Goal: Information Seeking & Learning: Learn about a topic

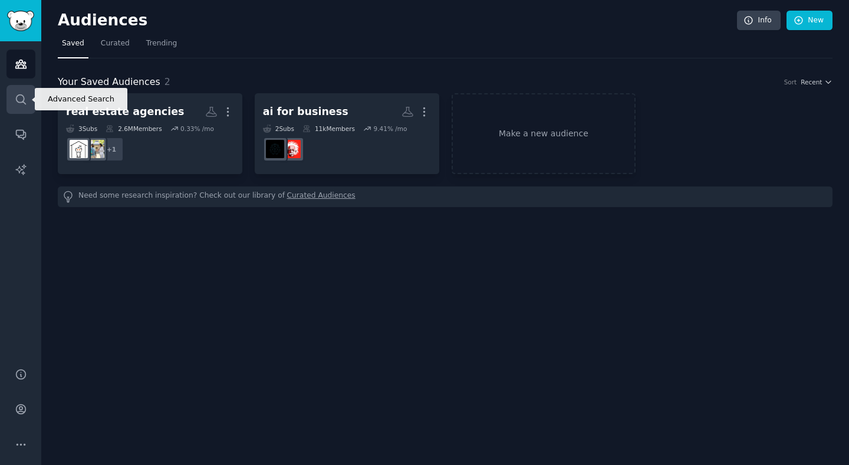
click at [19, 113] on link "Search" at bounding box center [20, 99] width 29 height 29
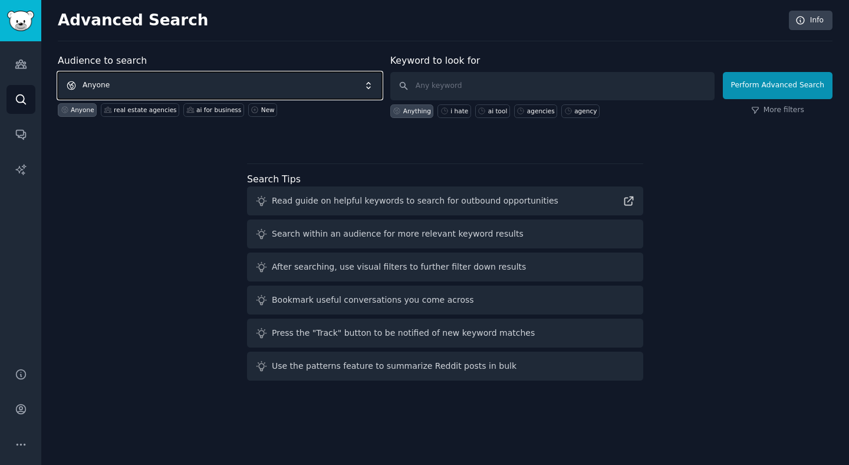
click at [113, 83] on span "Anyone" at bounding box center [220, 85] width 324 height 27
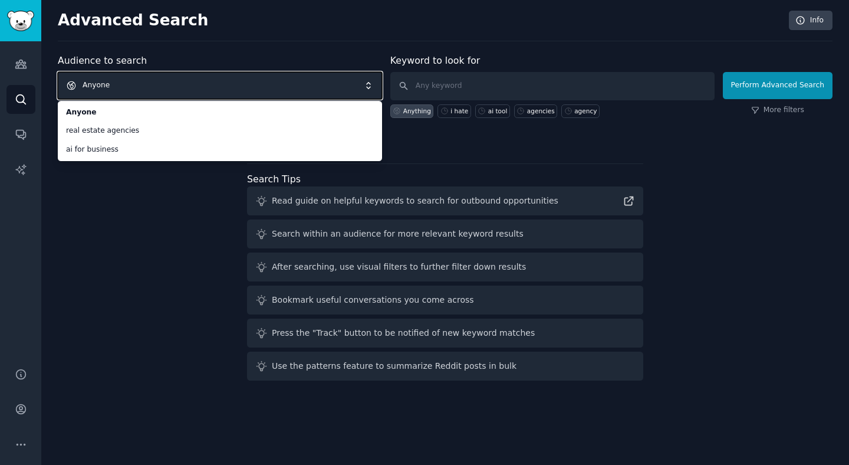
click at [239, 87] on span "Anyone" at bounding box center [220, 85] width 324 height 27
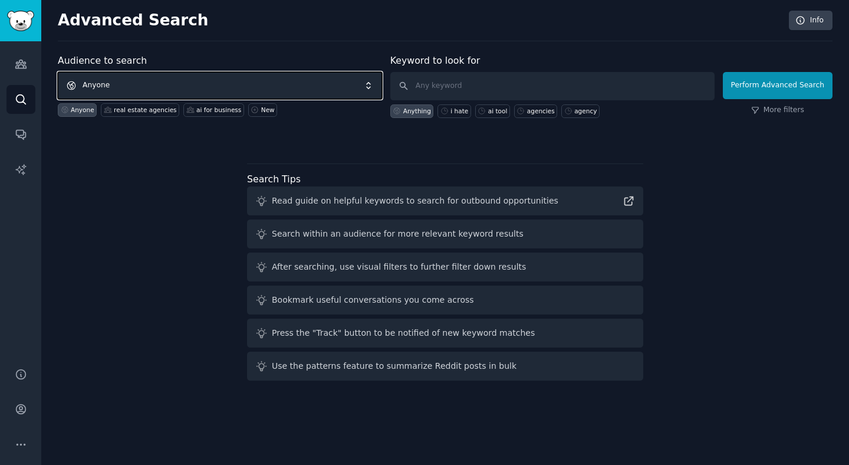
click at [246, 91] on span "Anyone" at bounding box center [220, 85] width 324 height 27
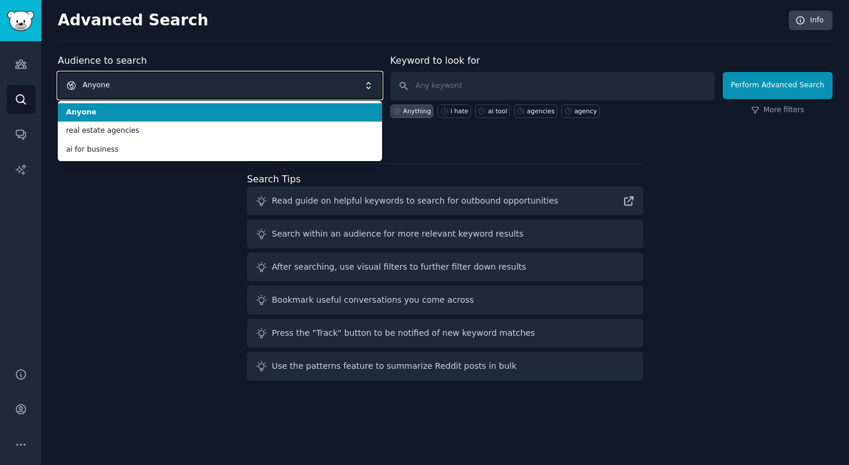
click at [259, 91] on span "Anyone" at bounding box center [220, 85] width 324 height 27
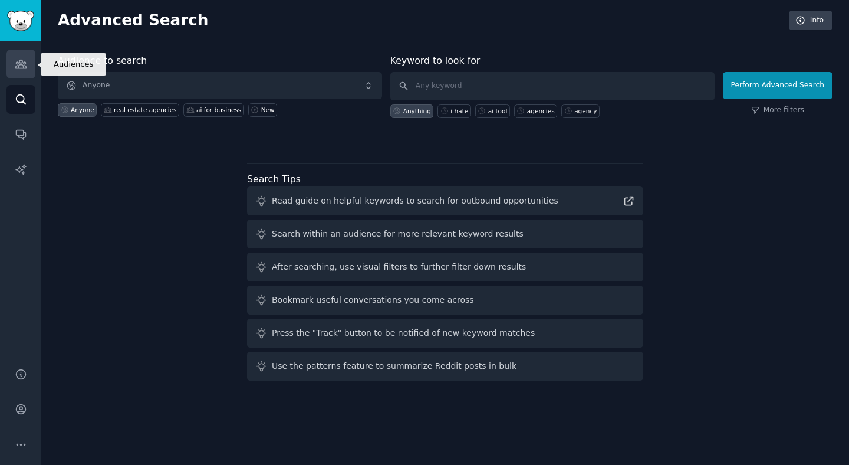
click at [24, 72] on link "Audiences" at bounding box center [20, 64] width 29 height 29
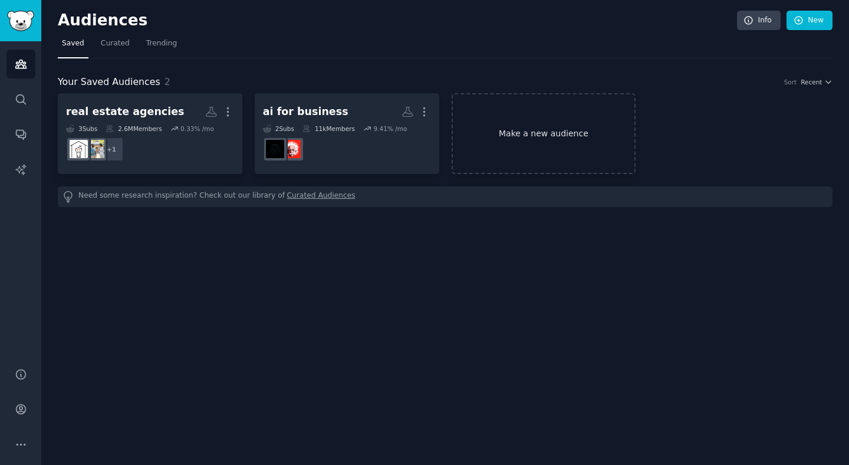
click at [588, 146] on link "Make a new audience" at bounding box center [544, 133] width 185 height 81
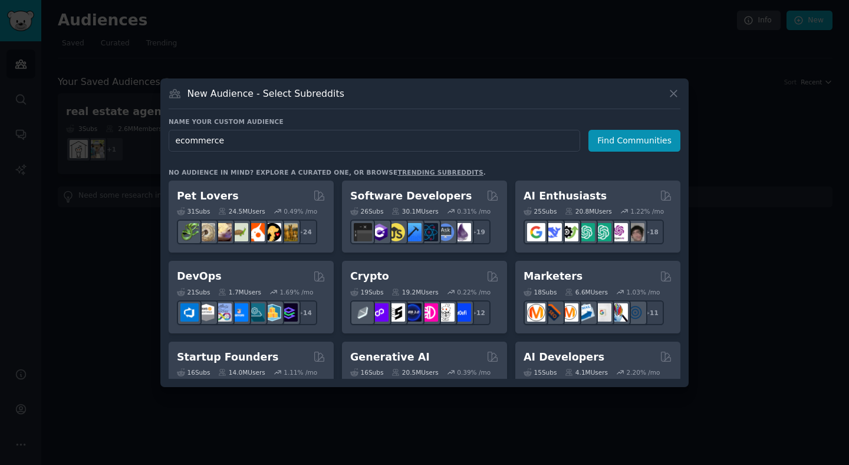
click at [214, 146] on input "ecommerce" at bounding box center [375, 141] width 412 height 22
type input "ecommerce"
click at [603, 140] on button "Find Communities" at bounding box center [634, 141] width 92 height 22
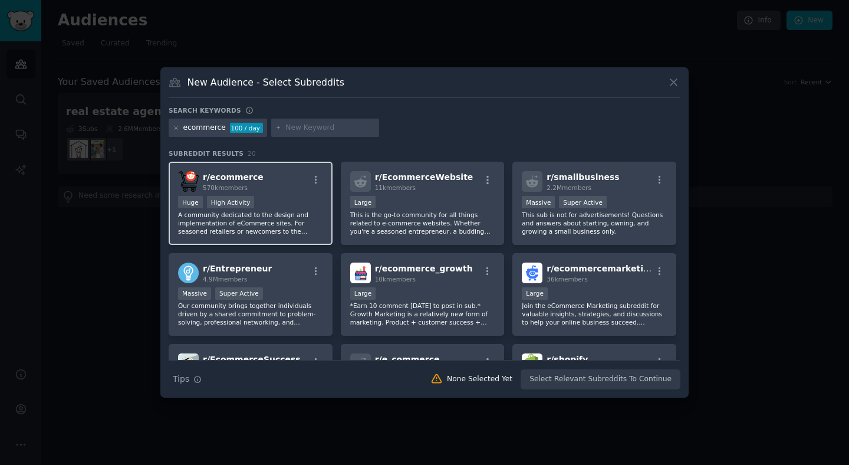
click at [287, 187] on div "r/ ecommerce 570k members" at bounding box center [250, 181] width 145 height 21
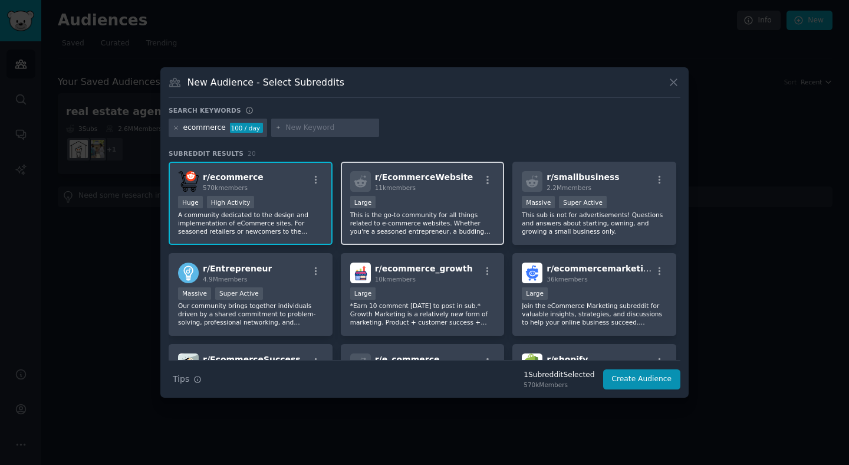
click at [414, 212] on p "This is the go-to community for all things related to e-commerce websites. Whet…" at bounding box center [422, 222] width 145 height 25
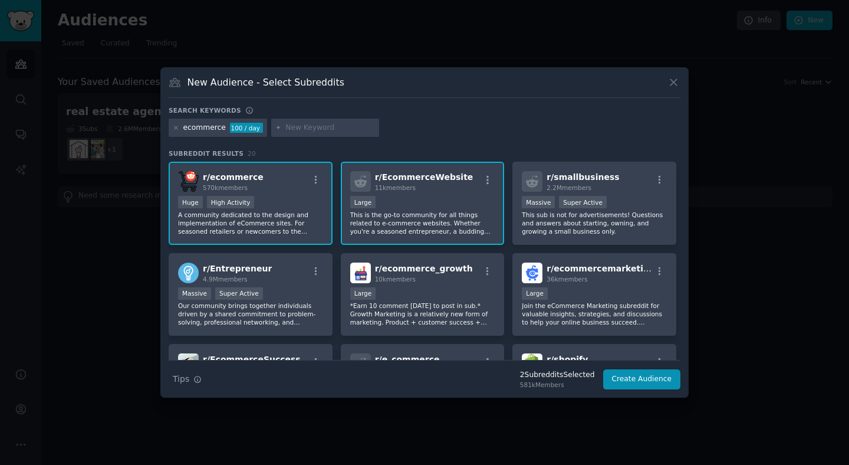
scroll to position [34, 0]
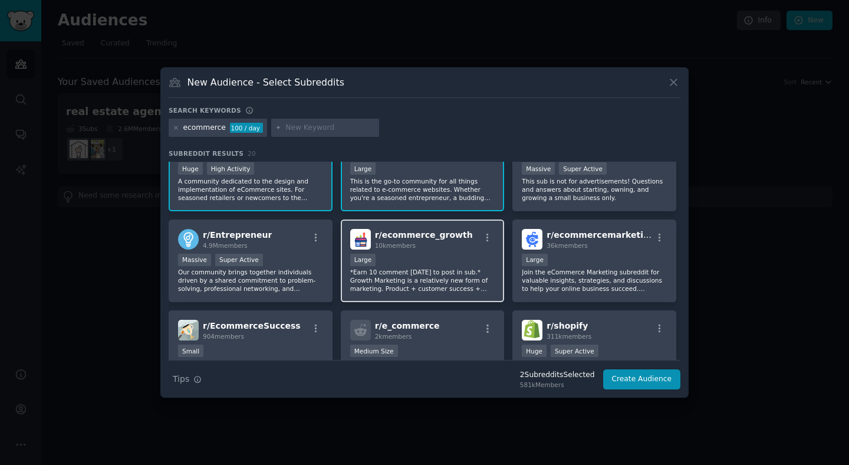
click at [441, 255] on div "Large" at bounding box center [422, 261] width 145 height 15
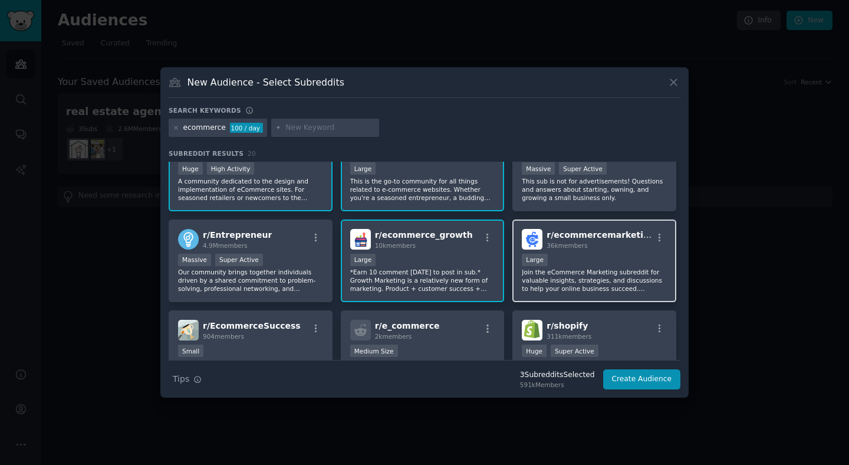
click at [613, 268] on p "Join the eCommerce Marketing subreddit for valuable insights, strategies, and d…" at bounding box center [594, 280] width 145 height 25
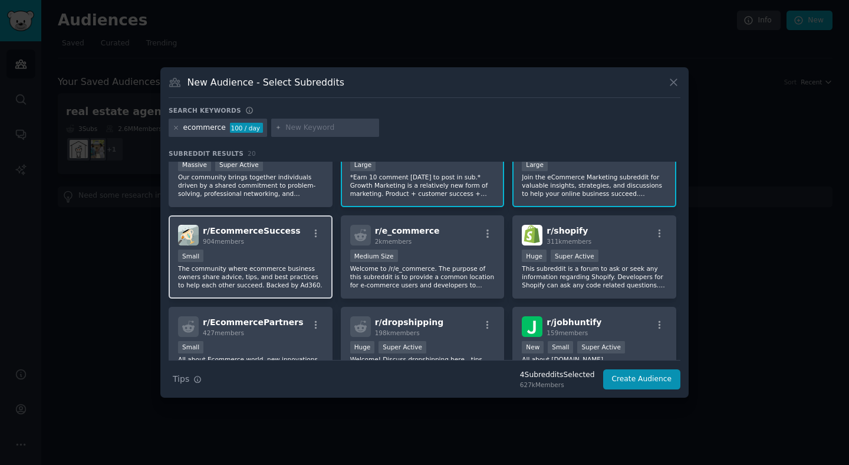
scroll to position [144, 0]
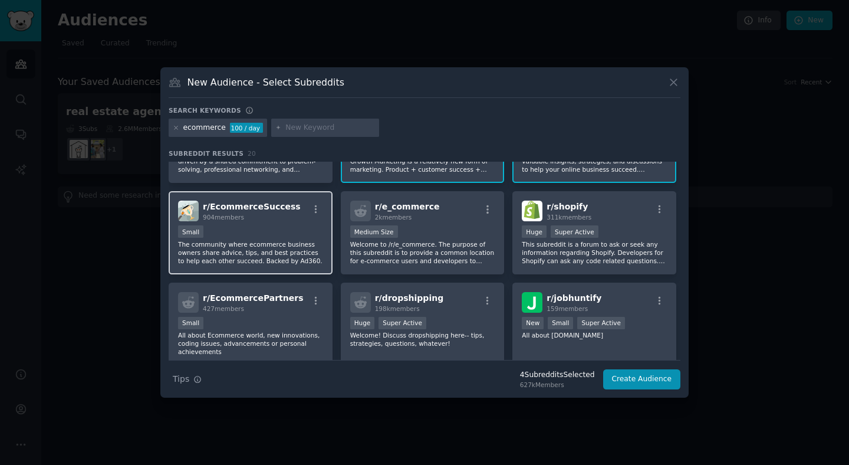
click at [278, 271] on div "r/ EcommerceSuccess 904 members Small The community where ecommerce business ow…" at bounding box center [251, 232] width 164 height 83
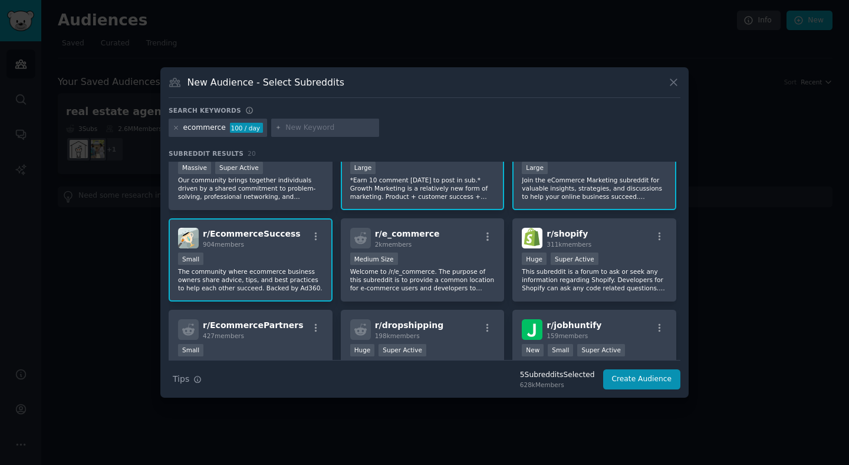
scroll to position [0, 0]
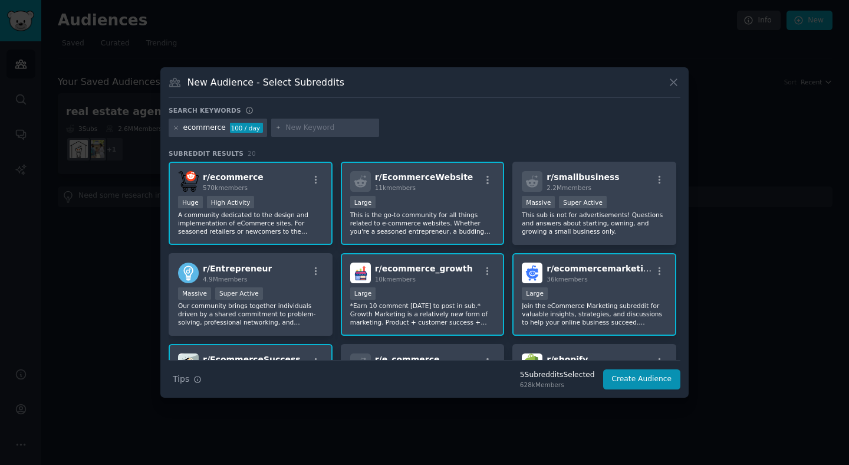
click at [329, 125] on input "text" at bounding box center [330, 128] width 90 height 11
click at [292, 130] on input "text" at bounding box center [330, 128] width 90 height 11
click at [540, 337] on div "r/ ecommerce 570k members >= 80th percentile for submissions / day Huge High Ac…" at bounding box center [425, 468] width 512 height 613
click at [289, 104] on div "New Audience - Select Subreddits Search keywords ecommerce 100 / day Subreddit …" at bounding box center [424, 232] width 528 height 331
click at [297, 128] on input "text" at bounding box center [330, 128] width 90 height 11
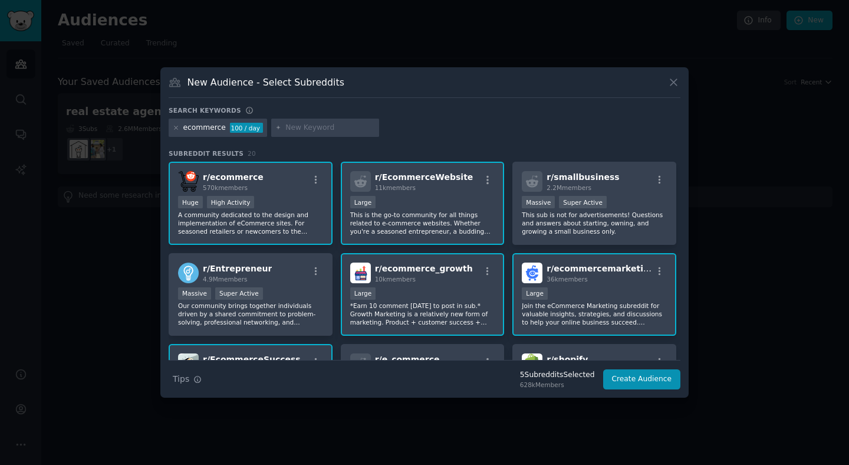
type input "r"
type input "brand"
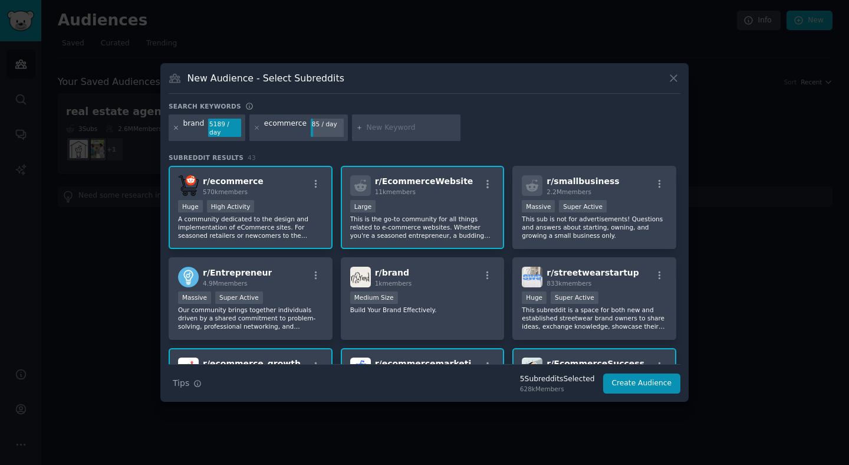
click at [176, 130] on icon at bounding box center [176, 127] width 6 height 6
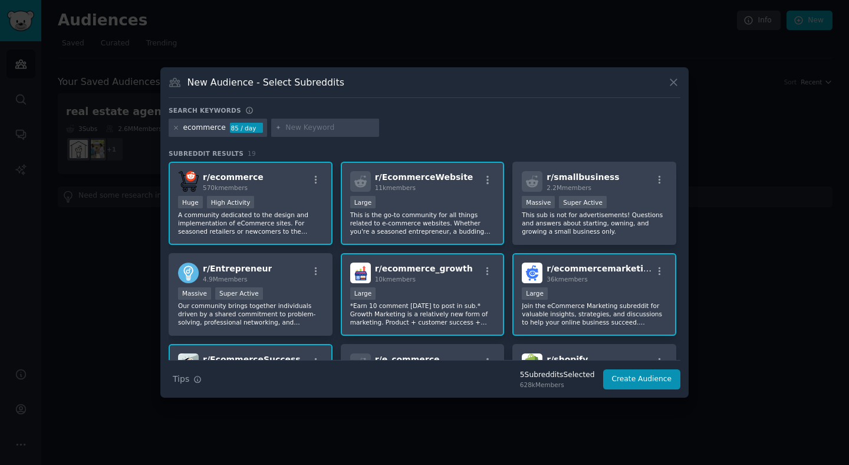
click at [330, 131] on input "text" at bounding box center [330, 128] width 90 height 11
type input "dtc"
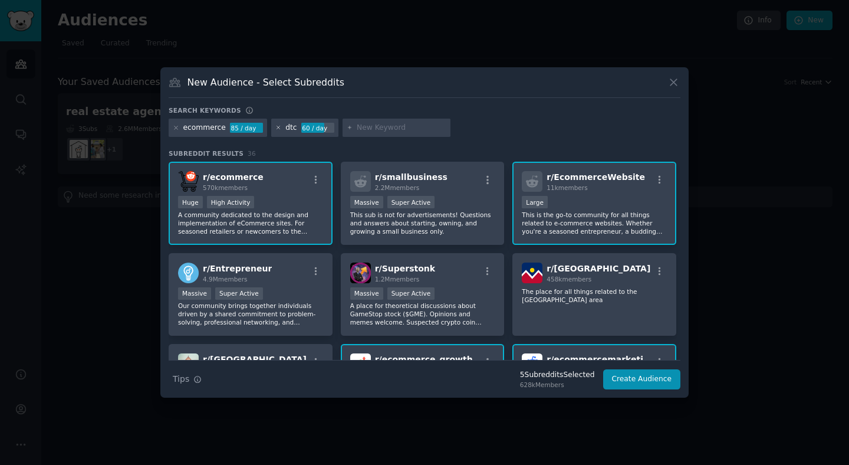
click at [275, 127] on icon at bounding box center [278, 127] width 6 height 6
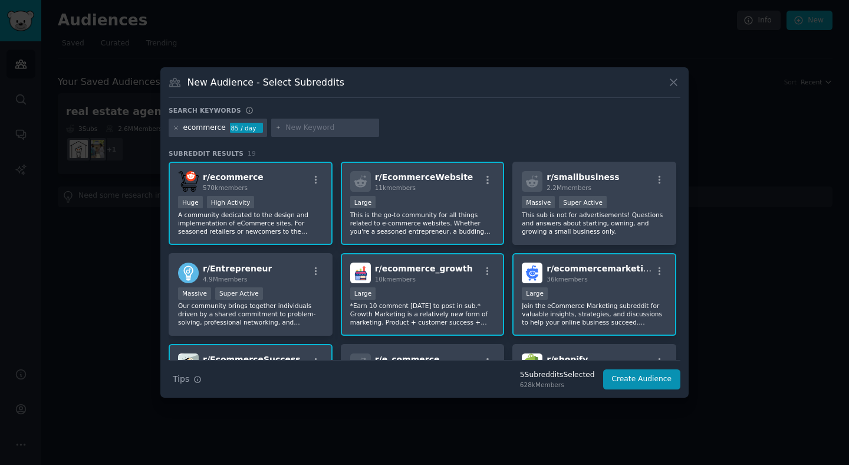
click at [664, 393] on div "New Audience - Select Subreddits Search keywords ecommerce 85 / day Subreddit R…" at bounding box center [424, 232] width 528 height 331
click at [644, 383] on button "Create Audience" at bounding box center [642, 379] width 78 height 20
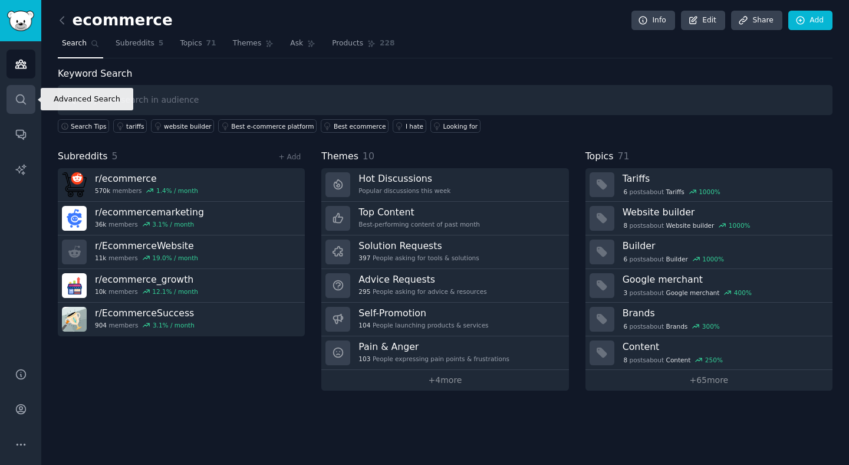
click at [23, 111] on link "Search" at bounding box center [20, 99] width 29 height 29
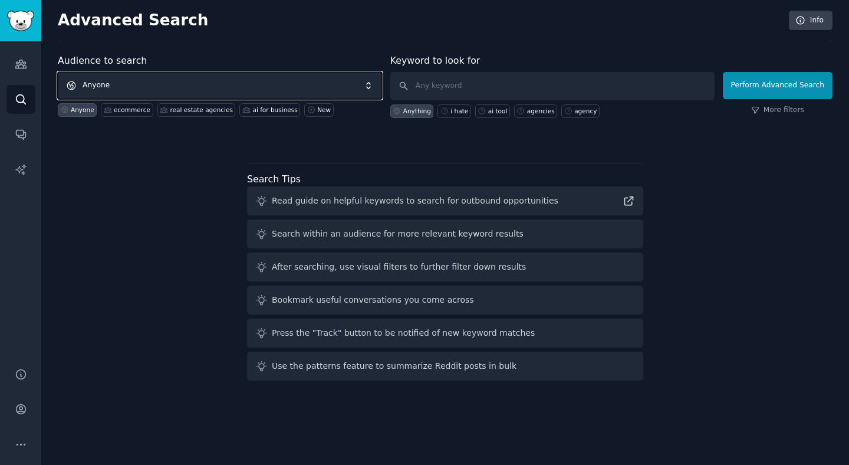
click at [160, 75] on span "Anyone" at bounding box center [220, 85] width 324 height 27
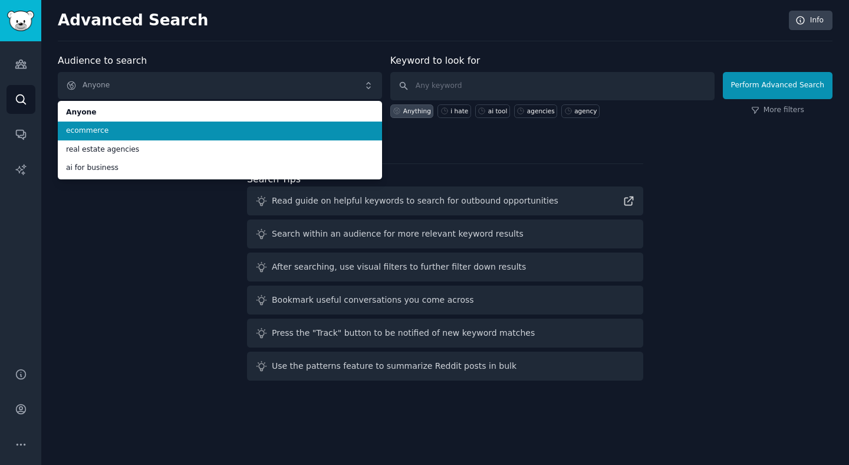
click at [160, 139] on li "ecommerce" at bounding box center [220, 130] width 324 height 19
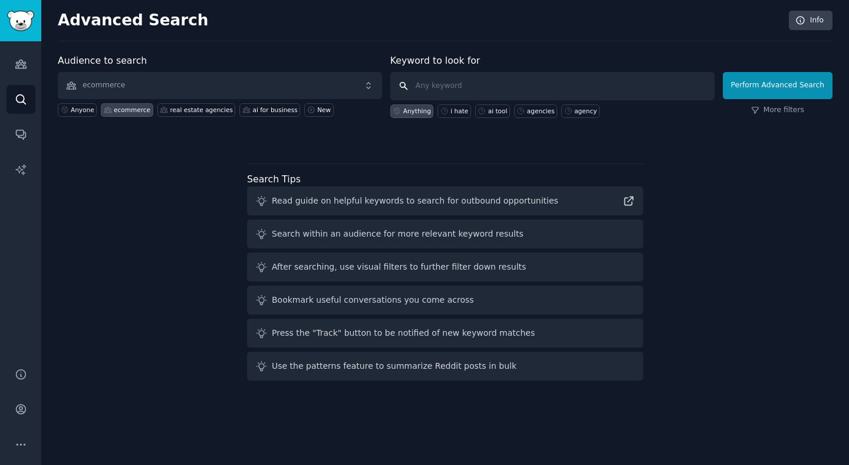
click at [434, 92] on input "text" at bounding box center [552, 86] width 324 height 28
click at [466, 109] on div "i hate" at bounding box center [459, 111] width 18 height 8
type input "i hate"
click at [737, 97] on button "Perform Advanced Search" at bounding box center [778, 85] width 110 height 27
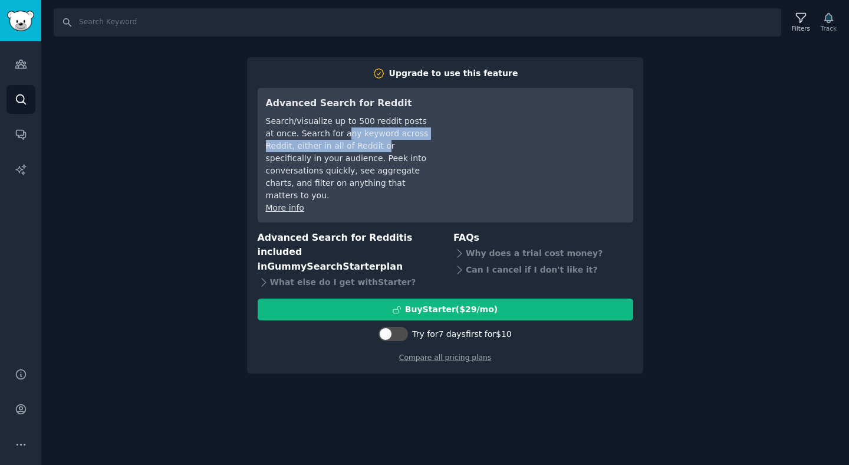
drag, startPoint x: 380, startPoint y: 147, endPoint x: 335, endPoint y: 130, distance: 48.2
click at [335, 130] on div "Search/visualize up to 500 reddit posts at once. Search for any keyword across …" at bounding box center [349, 158] width 166 height 87
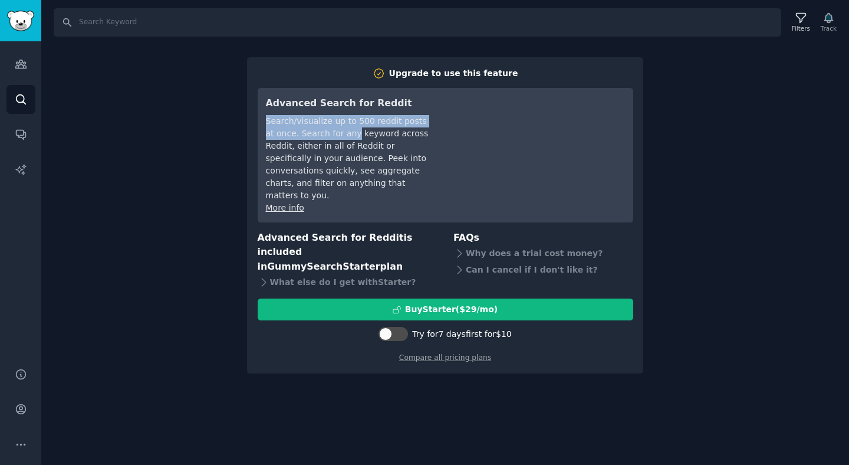
drag, startPoint x: 335, startPoint y: 130, endPoint x: 285, endPoint y: 119, distance: 51.2
click at [285, 119] on div "Search/visualize up to 500 reddit posts at once. Search for any keyword across …" at bounding box center [349, 158] width 166 height 87
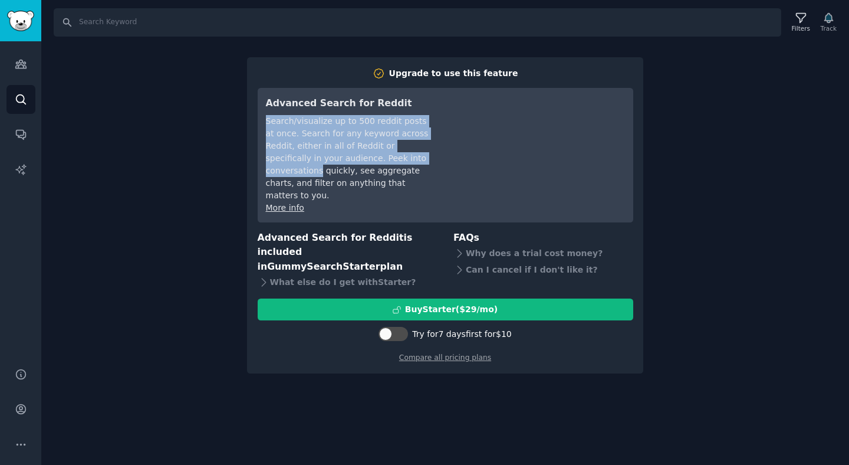
drag, startPoint x: 285, startPoint y: 119, endPoint x: 380, endPoint y: 153, distance: 100.9
click at [380, 153] on div "Search/visualize up to 500 reddit posts at once. Search for any keyword across …" at bounding box center [349, 158] width 166 height 87
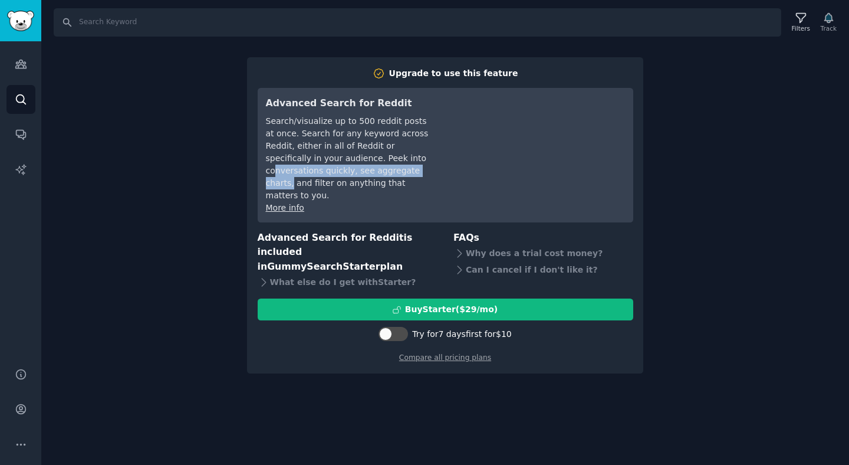
drag, startPoint x: 380, startPoint y: 153, endPoint x: 380, endPoint y: 173, distance: 20.1
click at [380, 173] on div "Search/visualize up to 500 reddit posts at once. Search for any keyword across …" at bounding box center [349, 158] width 166 height 87
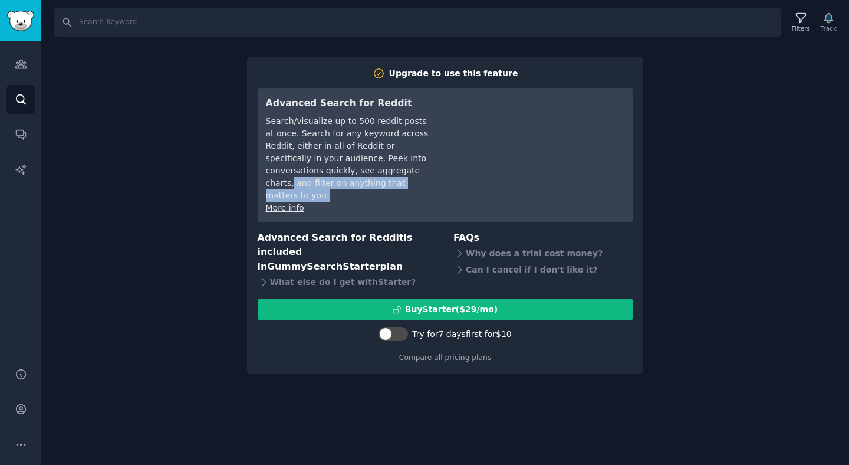
drag, startPoint x: 380, startPoint y: 173, endPoint x: 380, endPoint y: 185, distance: 11.2
click at [380, 185] on div "Search/visualize up to 500 reddit posts at once. Search for any keyword across …" at bounding box center [349, 158] width 166 height 87
click at [752, 380] on div "Search Filters Track Upgrade to use this feature Advanced Search for Reddit Sea…" at bounding box center [445, 232] width 808 height 465
click at [691, 297] on div "Search Filters Track Upgrade to use this feature Advanced Search for Reddit Sea…" at bounding box center [445, 232] width 808 height 465
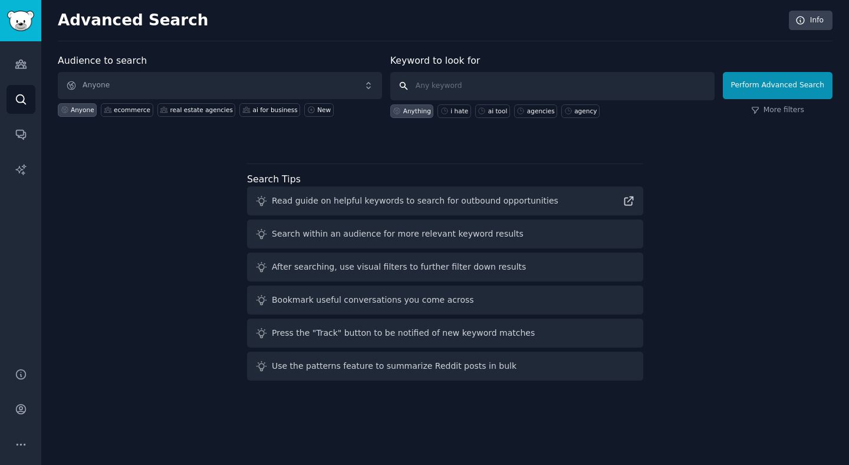
click at [469, 79] on input "text" at bounding box center [552, 86] width 324 height 28
click at [19, 147] on link "Conversations" at bounding box center [20, 134] width 29 height 29
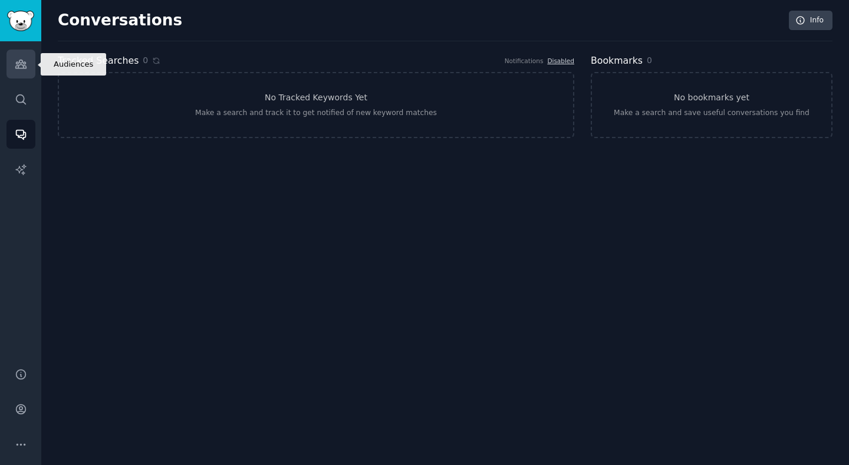
click at [24, 65] on icon "Sidebar" at bounding box center [21, 64] width 12 height 12
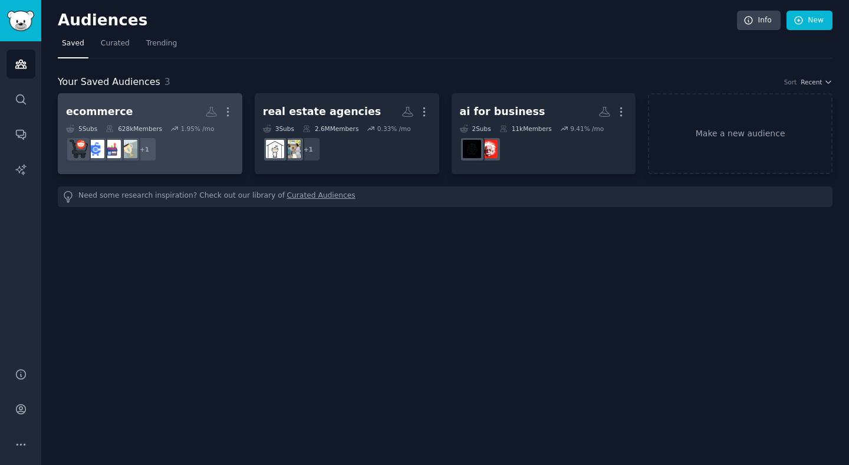
click at [166, 117] on h2 "ecommerce Custom Audience More" at bounding box center [150, 111] width 168 height 21
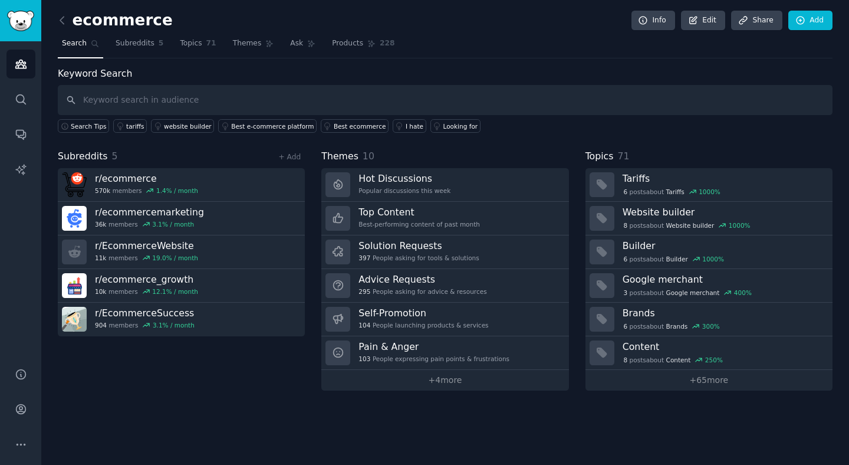
click at [183, 108] on input "text" at bounding box center [445, 100] width 775 height 30
type input "h"
type input "i hate"
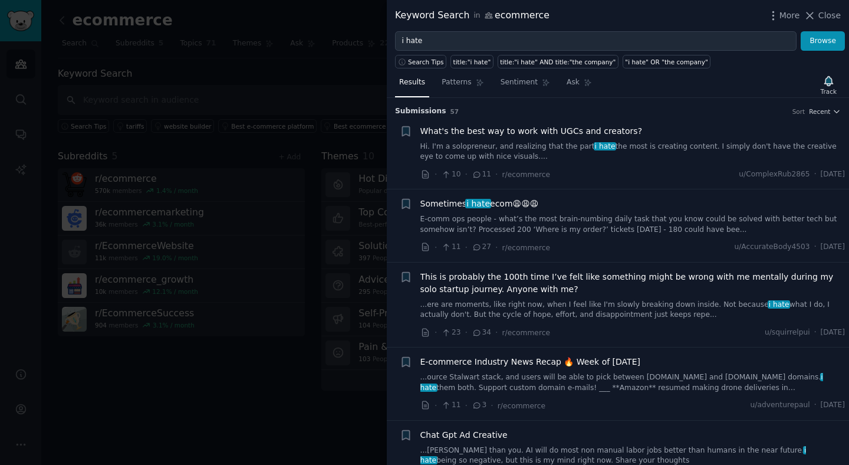
click at [613, 154] on link "Hi. I'm a solopreneur, and realizing that the part i hate the most is creating …" at bounding box center [632, 151] width 425 height 21
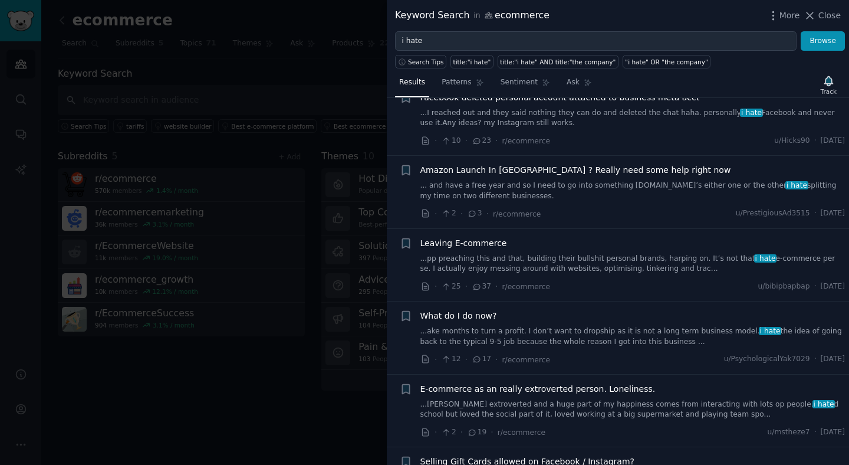
scroll to position [1166, 0]
click at [562, 259] on link "...pp preaching this and that, building their bullshit personal brands, harping…" at bounding box center [632, 263] width 425 height 21
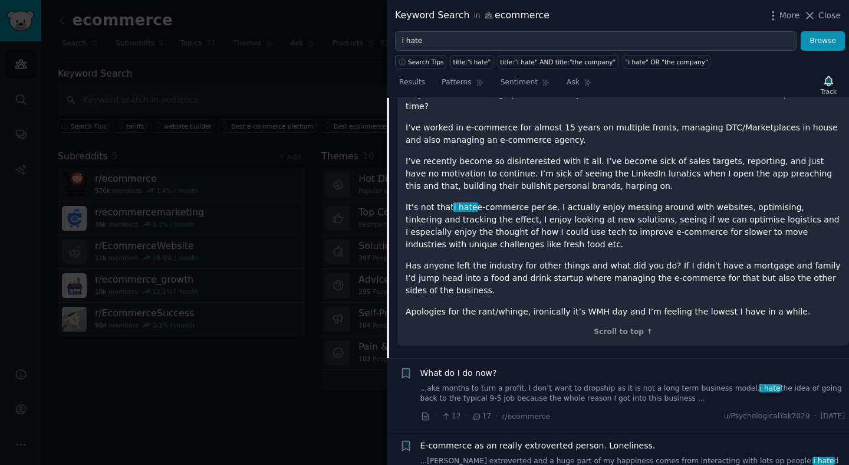
scroll to position [1538, 0]
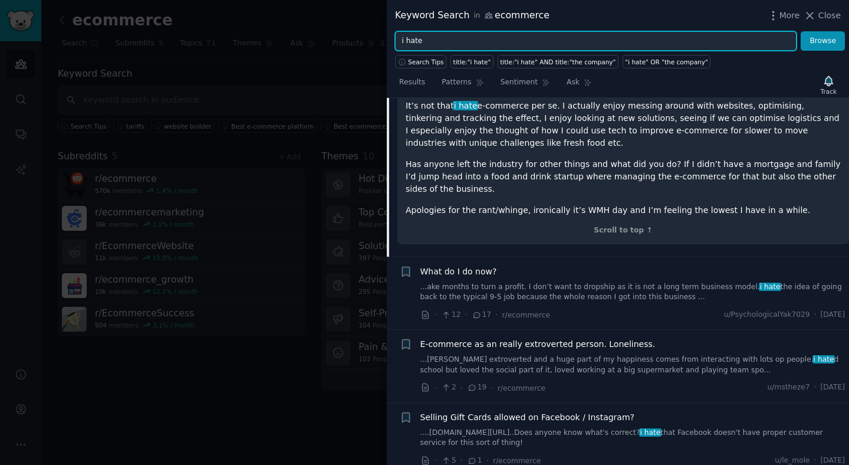
click at [456, 41] on input "i hate" at bounding box center [595, 41] width 401 height 20
click at [801, 31] on button "Browse" at bounding box center [823, 41] width 44 height 20
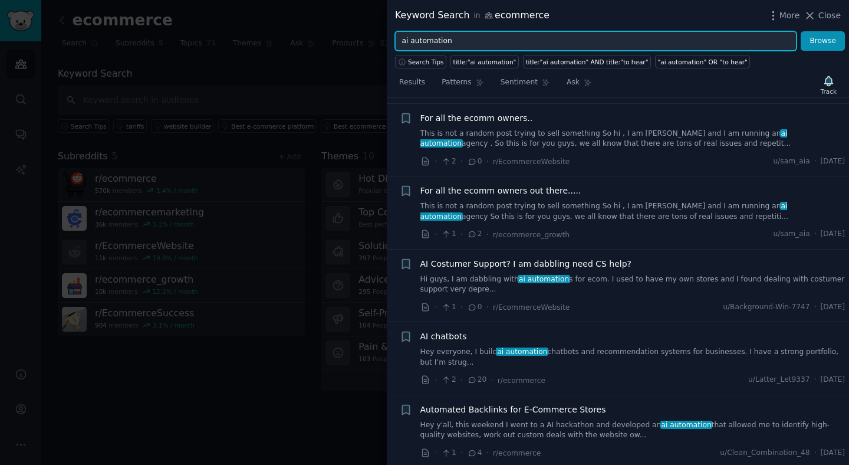
scroll to position [319, 0]
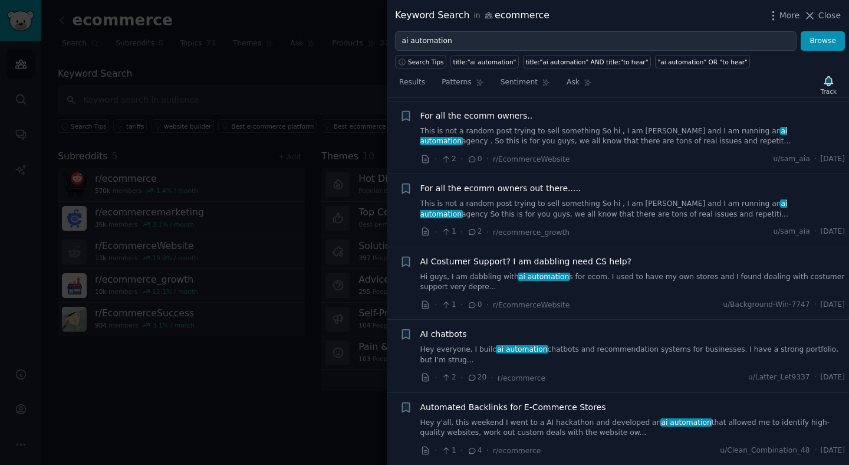
click at [562, 202] on link "This is not a random post trying to sell something So hi , I am sam and I am ru…" at bounding box center [632, 209] width 425 height 21
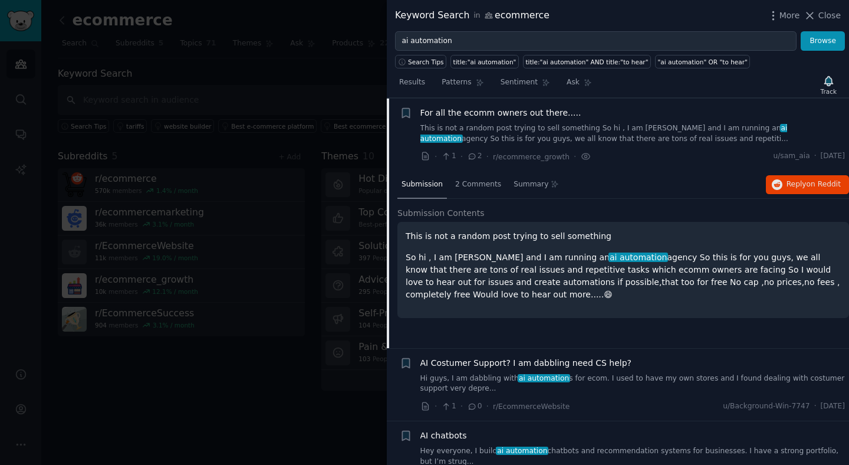
scroll to position [395, 0]
click at [442, 251] on p "So hi , I am sam and I am running an ai automation agency So this is for you gu…" at bounding box center [623, 276] width 435 height 50
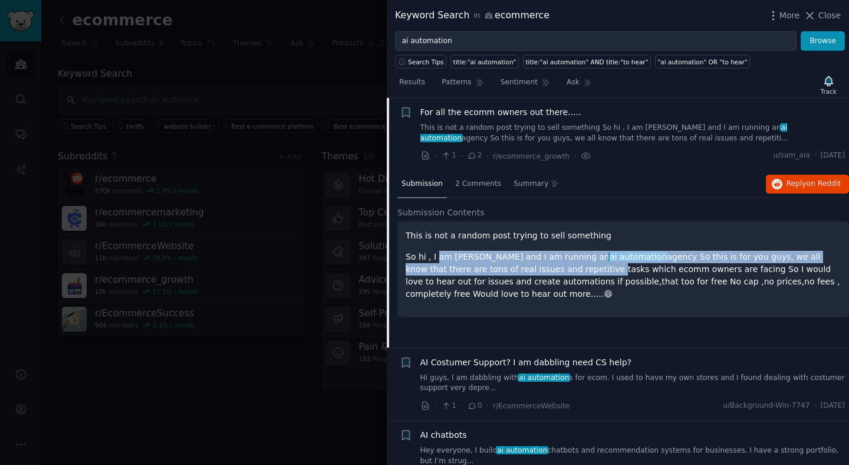
drag, startPoint x: 442, startPoint y: 251, endPoint x: 491, endPoint y: 271, distance: 52.9
click at [491, 271] on p "So hi , I am sam and I am running an ai automation agency So this is for you gu…" at bounding box center [623, 276] width 435 height 50
drag, startPoint x: 491, startPoint y: 271, endPoint x: 466, endPoint y: 251, distance: 31.5
click at [466, 251] on p "So hi , I am sam and I am running an ai automation agency So this is for you gu…" at bounding box center [623, 276] width 435 height 50
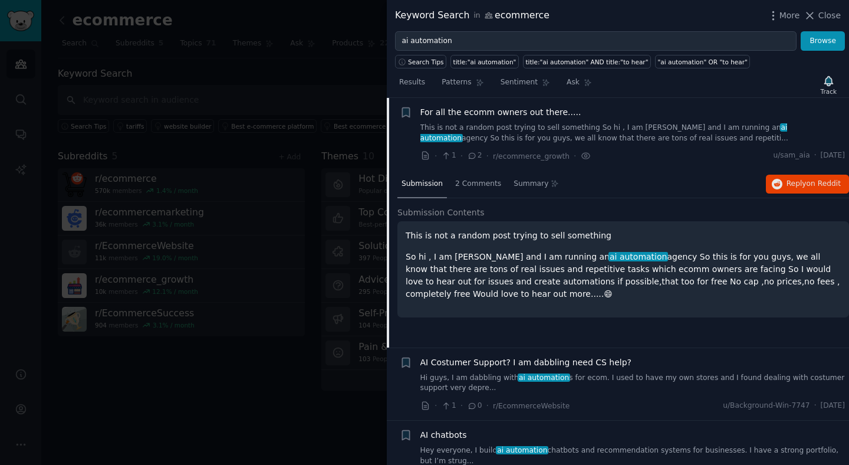
drag, startPoint x: 466, startPoint y: 251, endPoint x: 491, endPoint y: 258, distance: 25.6
click at [491, 258] on p "So hi , I am sam and I am running an ai automation agency So this is for you gu…" at bounding box center [623, 276] width 435 height 50
drag, startPoint x: 491, startPoint y: 258, endPoint x: 465, endPoint y: 252, distance: 27.1
click at [465, 252] on p "So hi , I am sam and I am running an ai automation agency So this is for you gu…" at bounding box center [623, 276] width 435 height 50
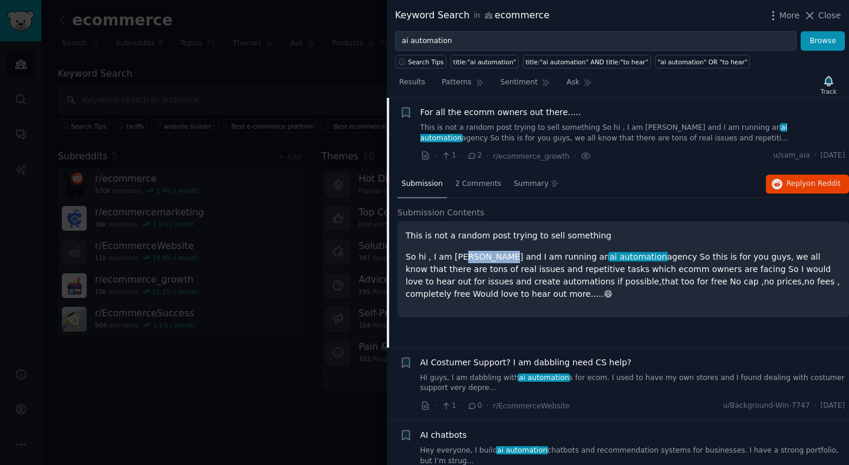
click at [465, 252] on p "So hi , I am sam and I am running an ai automation agency So this is for you gu…" at bounding box center [623, 276] width 435 height 50
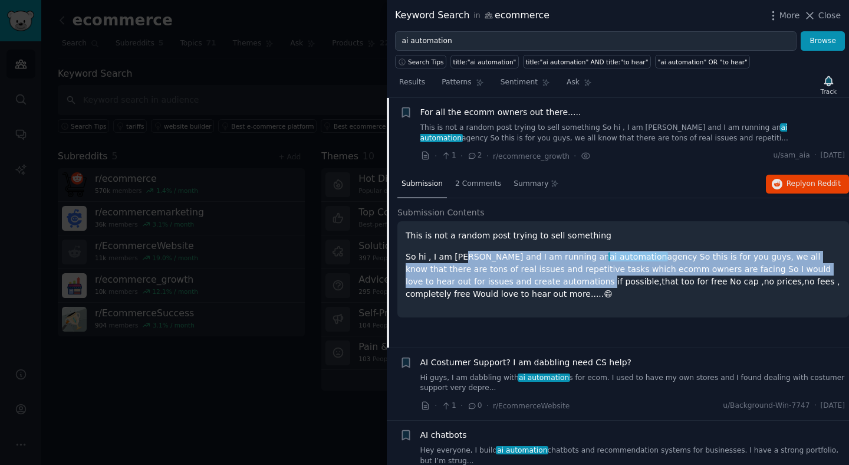
drag, startPoint x: 465, startPoint y: 252, endPoint x: 464, endPoint y: 279, distance: 27.1
click at [464, 279] on p "So hi , I am sam and I am running an ai automation agency So this is for you gu…" at bounding box center [623, 276] width 435 height 50
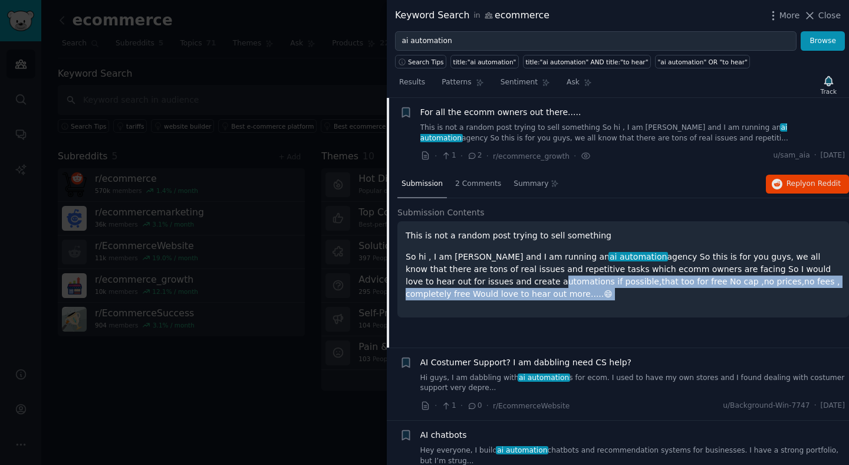
drag, startPoint x: 464, startPoint y: 279, endPoint x: 754, endPoint y: 297, distance: 290.6
click at [754, 297] on p "So hi , I am sam and I am running an ai automation agency So this is for you gu…" at bounding box center [623, 276] width 435 height 50
click at [725, 286] on p "So hi , I am sam and I am running an ai automation agency So this is for you gu…" at bounding box center [623, 276] width 435 height 50
drag, startPoint x: 725, startPoint y: 286, endPoint x: 503, endPoint y: 275, distance: 221.4
click at [503, 275] on p "So hi , I am sam and I am running an ai automation agency So this is for you gu…" at bounding box center [623, 276] width 435 height 50
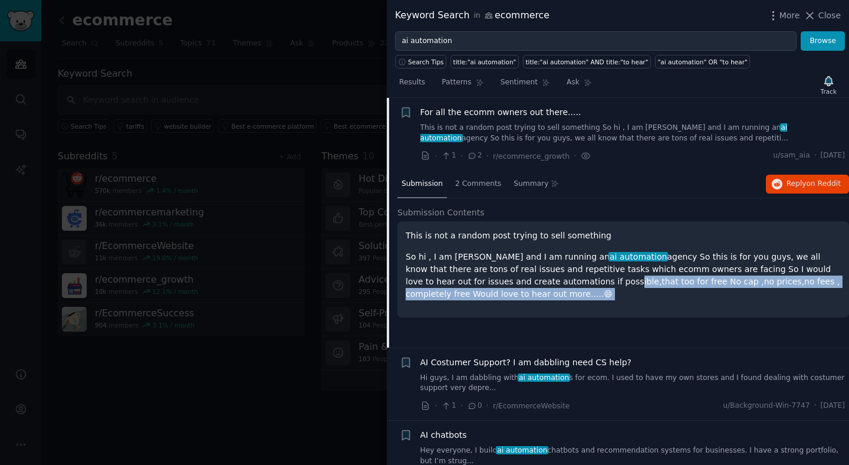
drag, startPoint x: 503, startPoint y: 275, endPoint x: 559, endPoint y: 291, distance: 57.8
click at [559, 291] on p "So hi , I am sam and I am running an ai automation agency So this is for you gu…" at bounding box center [623, 276] width 435 height 50
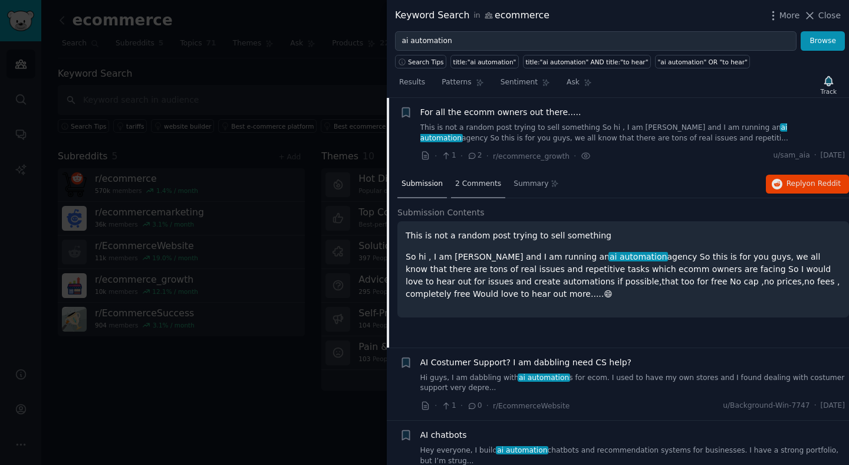
click at [469, 182] on span "2 Comments" at bounding box center [478, 184] width 46 height 11
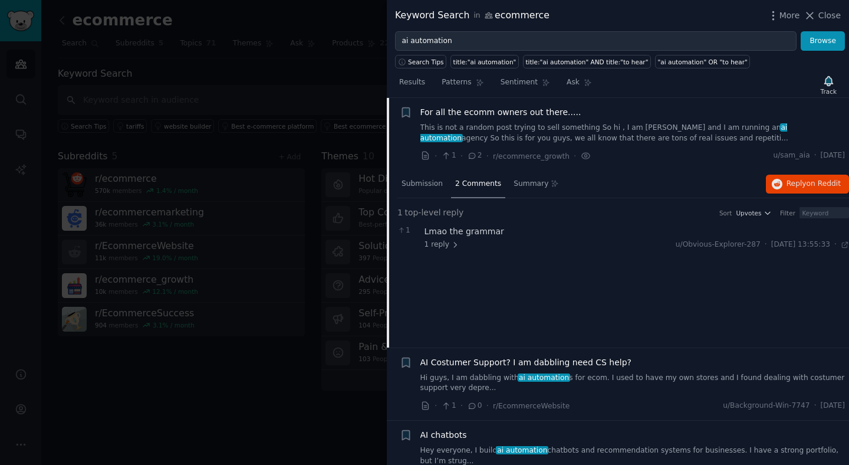
click at [449, 230] on div "Lmao the grammar" at bounding box center [636, 231] width 425 height 12
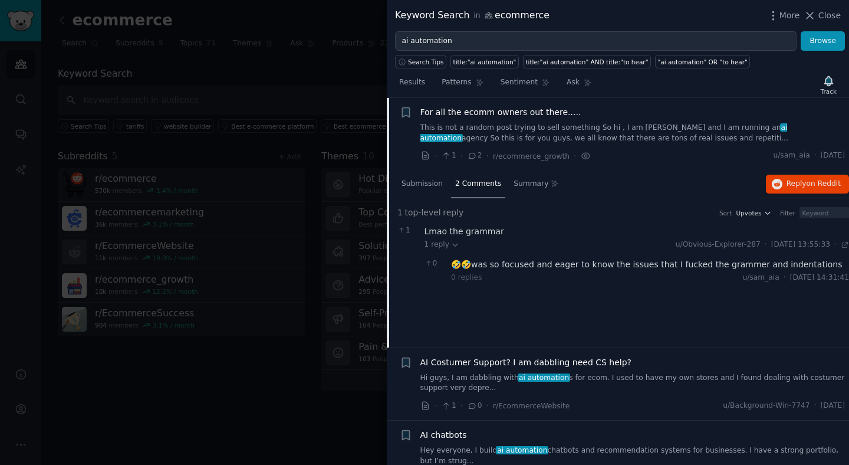
click at [478, 259] on div "🤣🤣was so focused and eager to know the issues that I fucked the grammer and ind…" at bounding box center [650, 264] width 398 height 12
drag, startPoint x: 478, startPoint y: 259, endPoint x: 577, endPoint y: 265, distance: 98.7
click at [577, 265] on div "🤣🤣was so focused and eager to know the issues that I fucked the grammer and ind…" at bounding box center [650, 264] width 398 height 12
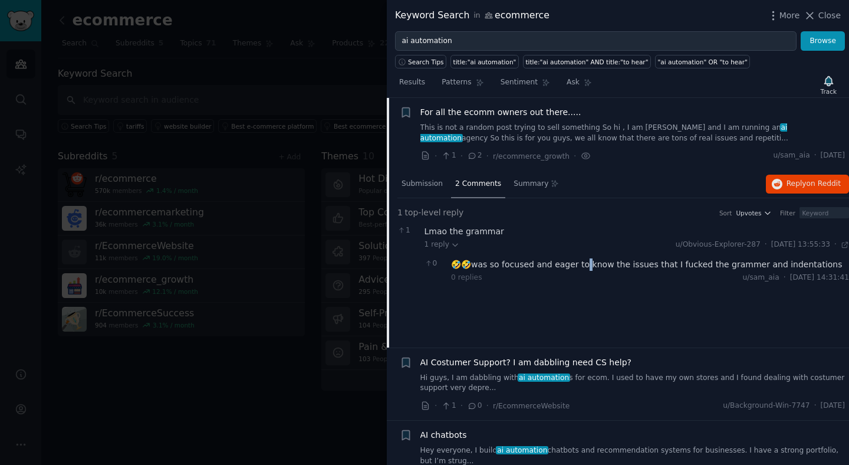
click at [577, 265] on div "🤣🤣was so focused and eager to know the issues that I fucked the grammer and ind…" at bounding box center [650, 264] width 398 height 12
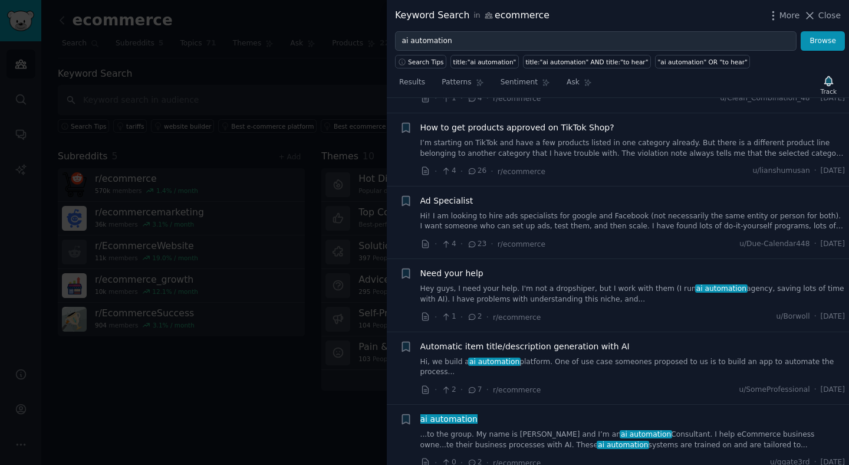
scroll to position [860, 0]
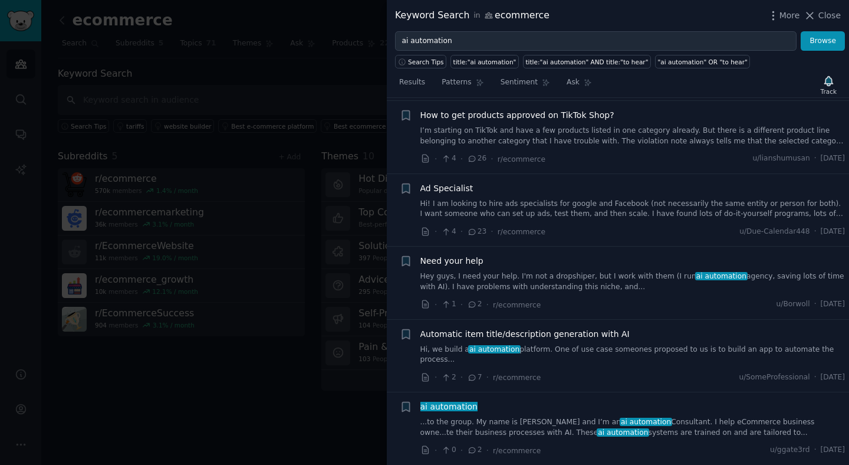
click at [551, 287] on link "Hey guys, I need your help. I'm not a dropshiper, but I work with them (I run a…" at bounding box center [632, 281] width 425 height 21
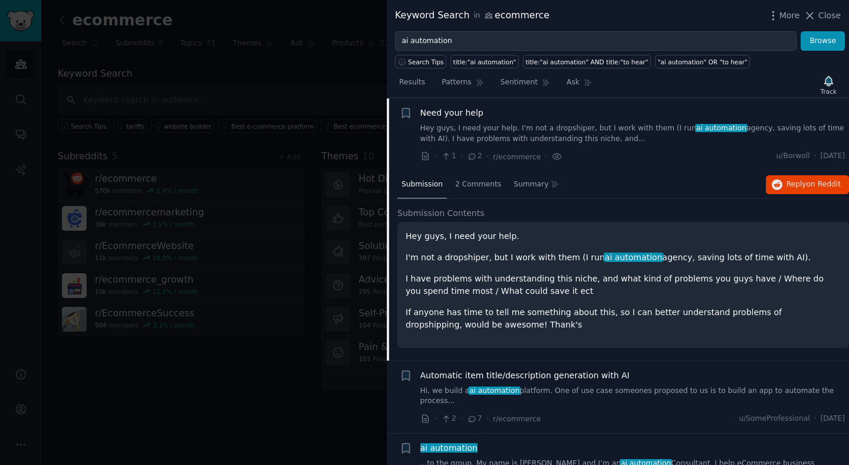
scroll to position [832, 0]
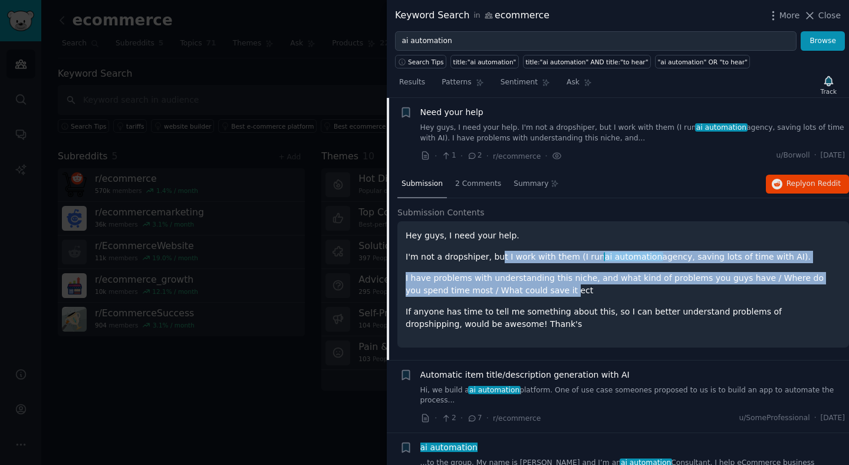
drag, startPoint x: 493, startPoint y: 261, endPoint x: 522, endPoint y: 288, distance: 38.8
click at [522, 288] on div "Hey guys, I need your help. I'm not a dropshiper, but I work with them (I run a…" at bounding box center [623, 279] width 435 height 101
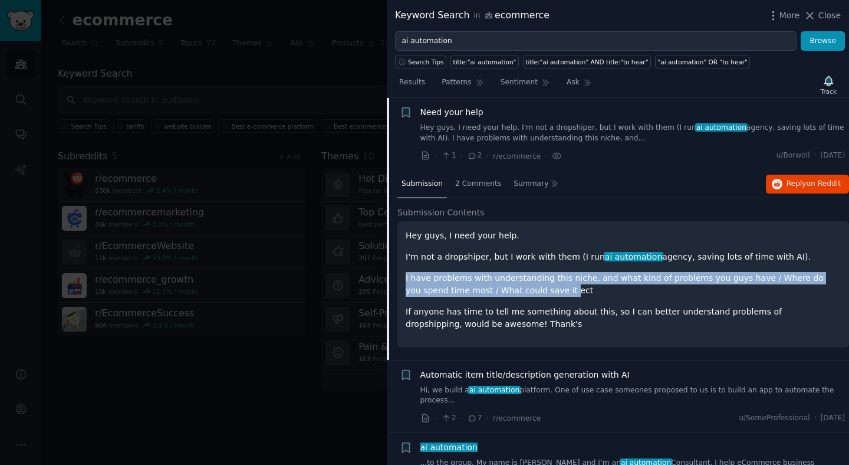
drag, startPoint x: 522, startPoint y: 288, endPoint x: 505, endPoint y: 270, distance: 24.6
click at [505, 270] on div "Hey guys, I need your help. I'm not a dropshiper, but I work with them (I run a…" at bounding box center [623, 279] width 435 height 101
drag, startPoint x: 505, startPoint y: 270, endPoint x: 544, endPoint y: 295, distance: 46.4
click at [544, 295] on div "Hey guys, I need your help. I'm not a dropshiper, but I work with them (I run a…" at bounding box center [623, 279] width 435 height 101
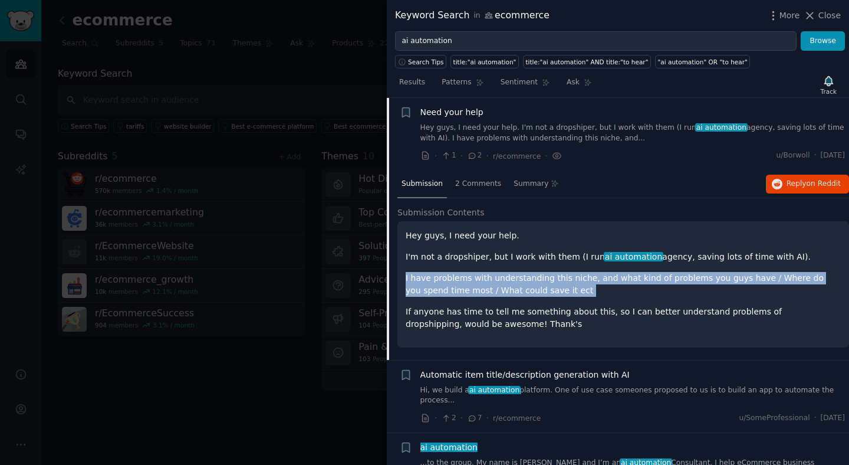
click at [543, 294] on p "I have problems with understanding this niche, and what kind of problems you gu…" at bounding box center [623, 284] width 435 height 25
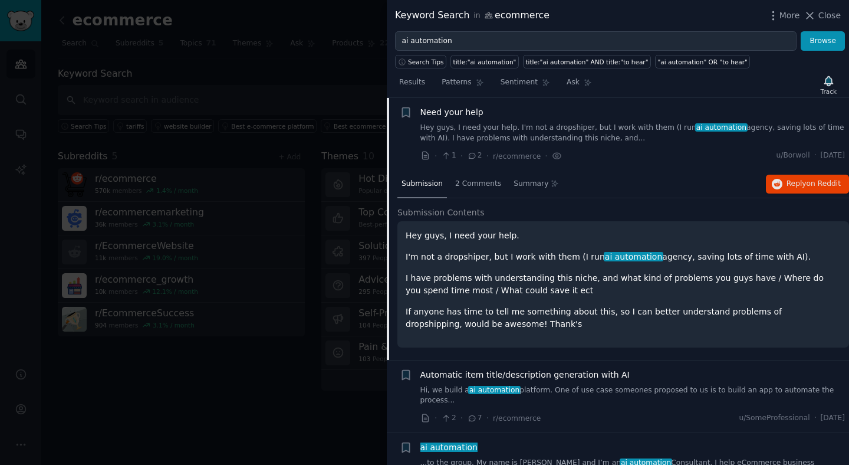
click at [543, 294] on p "I have problems with understanding this niche, and what kind of problems you gu…" at bounding box center [623, 284] width 435 height 25
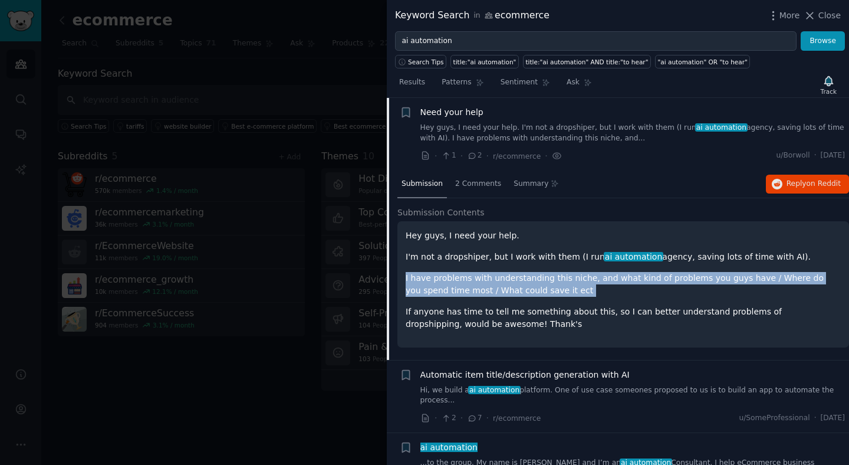
drag, startPoint x: 543, startPoint y: 294, endPoint x: 551, endPoint y: 291, distance: 8.8
click at [551, 291] on p "I have problems with understanding this niche, and what kind of problems you gu…" at bounding box center [623, 284] width 435 height 25
click at [555, 292] on p "I have problems with understanding this niche, and what kind of problems you gu…" at bounding box center [623, 284] width 435 height 25
drag, startPoint x: 561, startPoint y: 290, endPoint x: 466, endPoint y: 275, distance: 96.7
click at [466, 275] on p "I have problems with understanding this niche, and what kind of problems you gu…" at bounding box center [623, 284] width 435 height 25
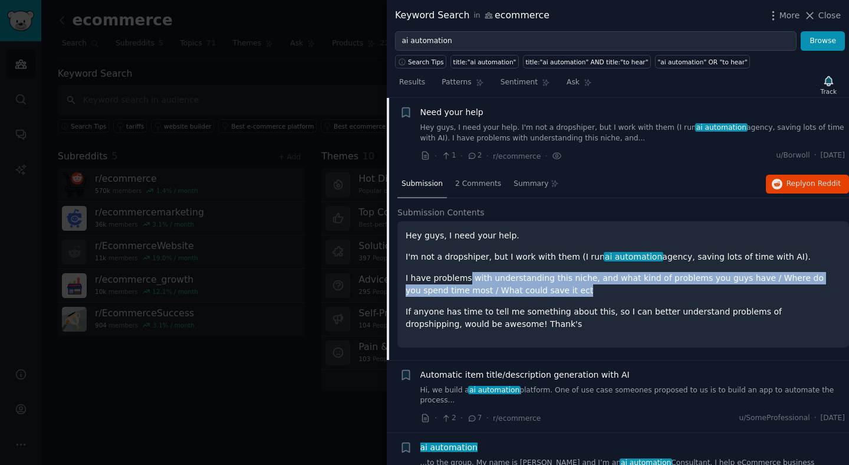
click at [466, 275] on p "I have problems with understanding this niche, and what kind of problems you gu…" at bounding box center [623, 284] width 435 height 25
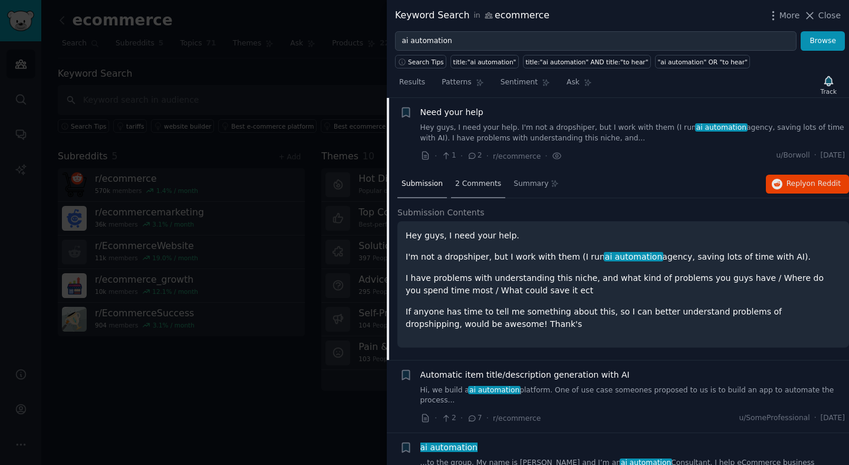
click at [466, 175] on div "2 Comments" at bounding box center [478, 184] width 54 height 28
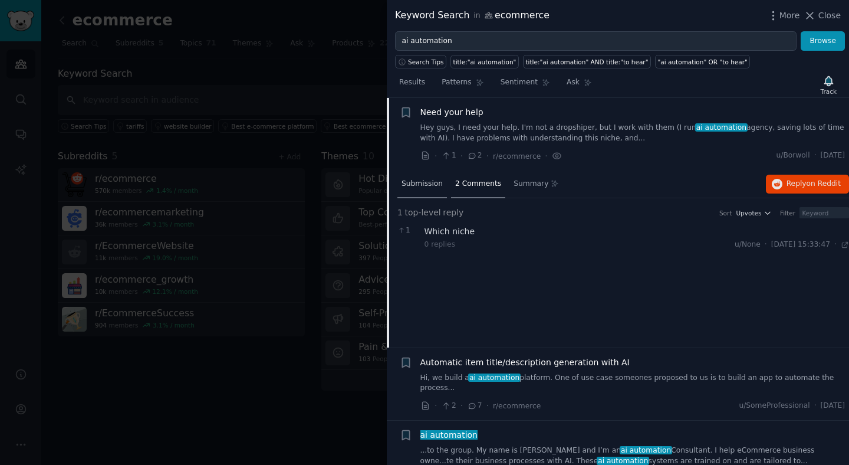
click at [429, 195] on div "Submission" at bounding box center [422, 184] width 50 height 28
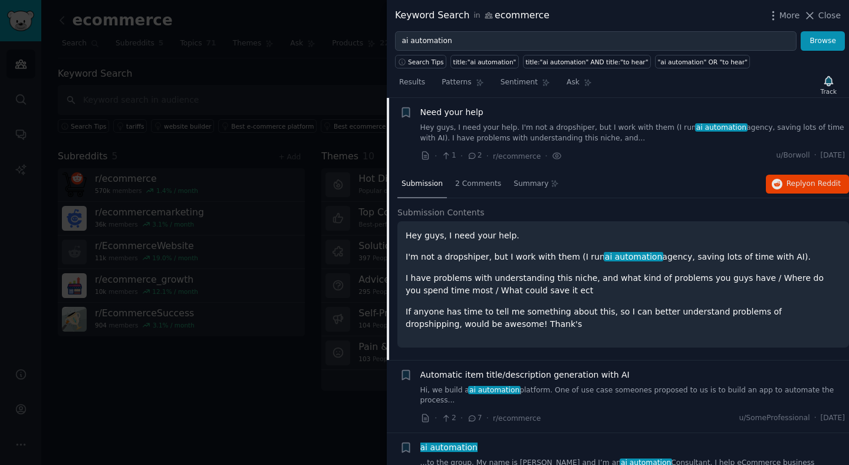
scroll to position [873, 0]
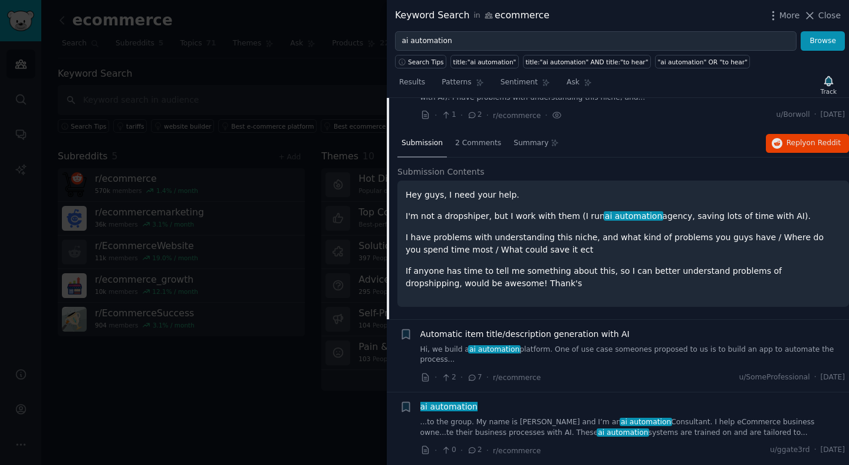
click at [597, 429] on span "ai automation" at bounding box center [623, 432] width 52 height 8
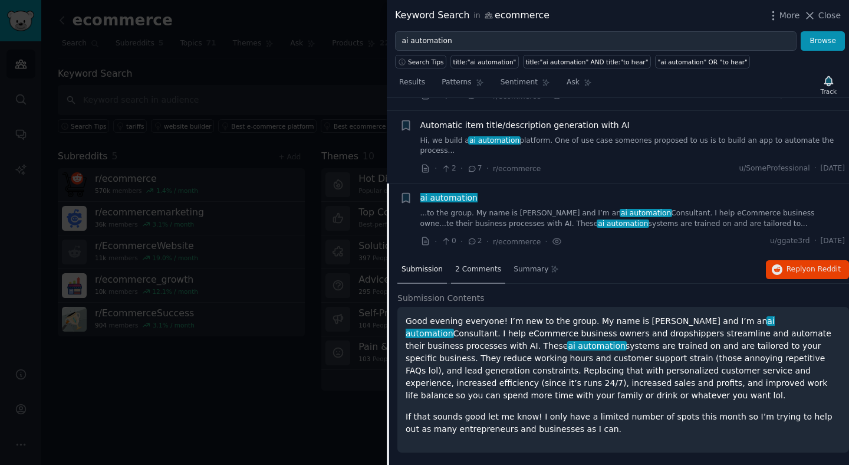
click at [476, 281] on div "2 Comments" at bounding box center [478, 270] width 54 height 28
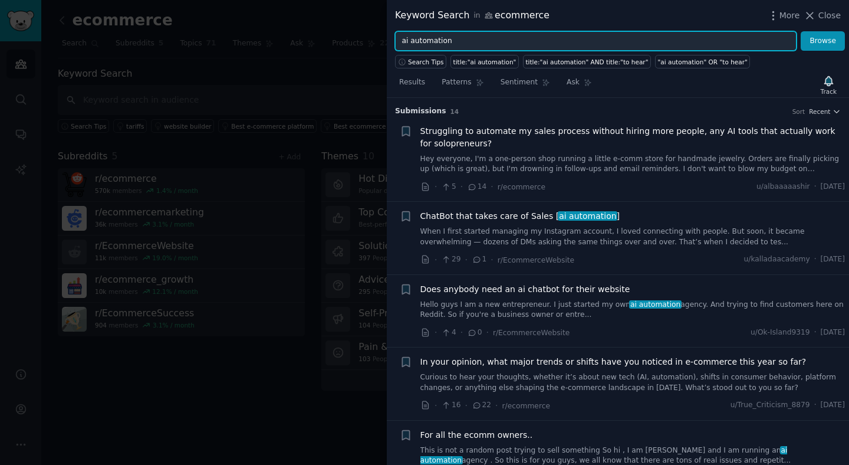
click at [488, 45] on input "ai automation" at bounding box center [595, 41] width 401 height 20
type input "manual work"
click at [801, 31] on button "Browse" at bounding box center [823, 41] width 44 height 20
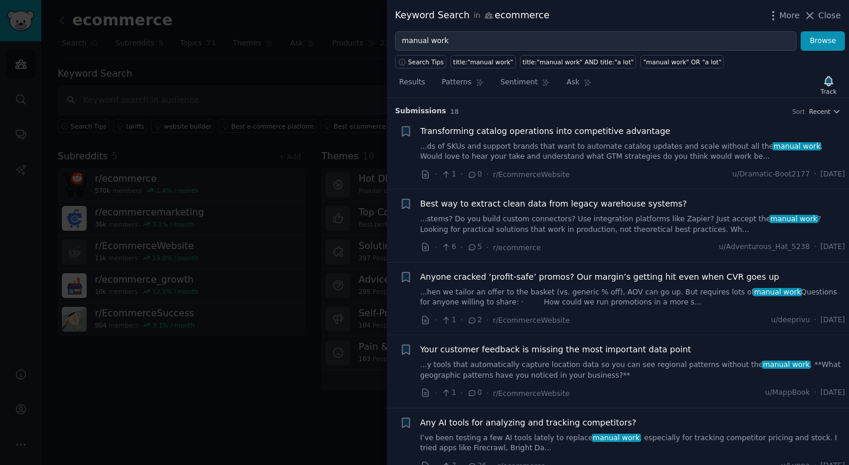
click at [542, 154] on link "...ds of SKUs and support brands that want to automate catalog updates and scal…" at bounding box center [632, 151] width 425 height 21
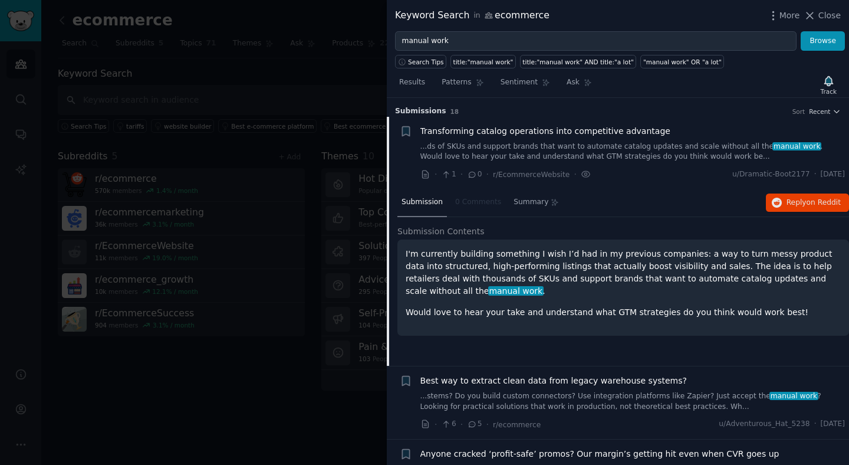
scroll to position [18, 0]
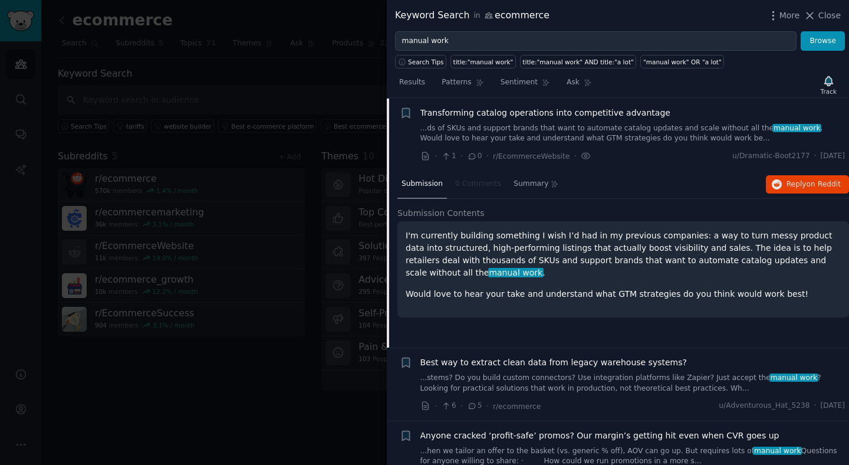
click at [463, 230] on p "I'm currently building something I wish I’d had in my previous companies: a way…" at bounding box center [623, 254] width 435 height 50
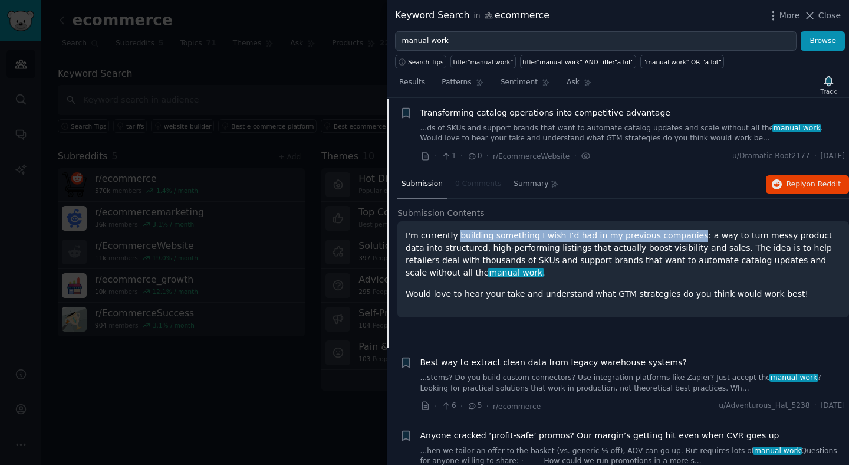
drag, startPoint x: 463, startPoint y: 230, endPoint x: 663, endPoint y: 241, distance: 200.7
click at [663, 241] on p "I'm currently building something I wish I’d had in my previous companies: a way…" at bounding box center [623, 254] width 435 height 50
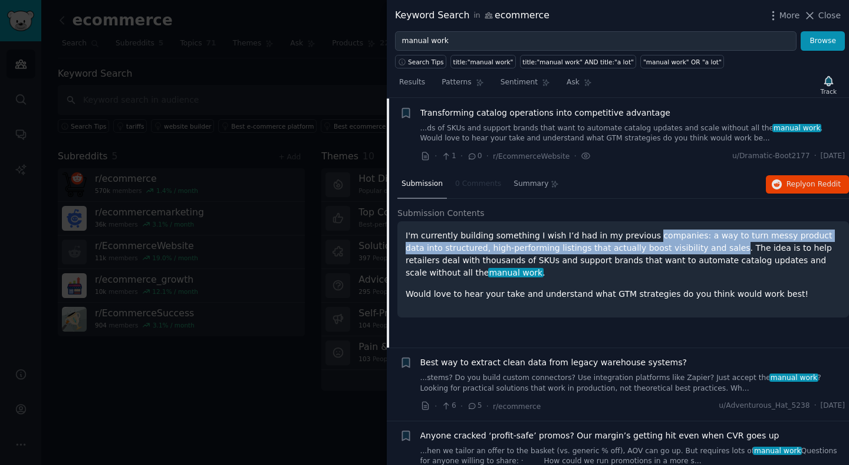
drag, startPoint x: 663, startPoint y: 241, endPoint x: 683, endPoint y: 251, distance: 21.9
click at [683, 251] on p "I'm currently building something I wish I’d had in my previous companies: a way…" at bounding box center [623, 254] width 435 height 50
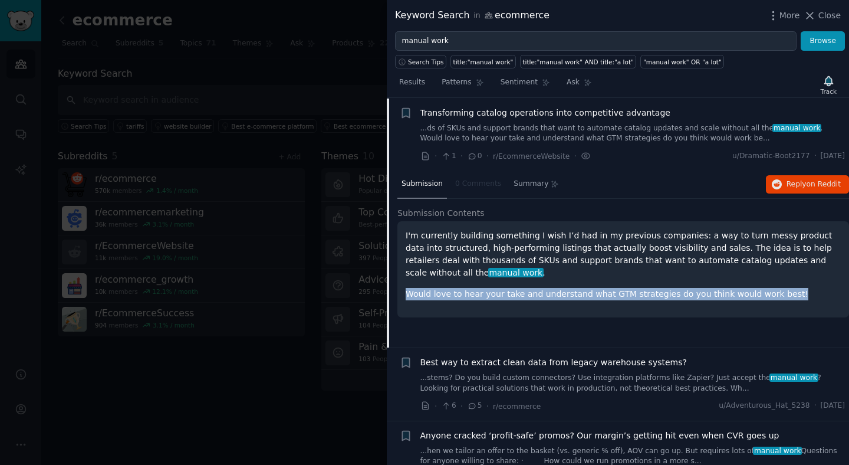
drag, startPoint x: 501, startPoint y: 281, endPoint x: 646, endPoint y: 302, distance: 146.6
click at [646, 302] on div "I'm currently building something I wish I’d had in my previous companies: a way…" at bounding box center [623, 269] width 452 height 96
click at [483, 285] on div "I'm currently building something I wish I’d had in my previous companies: a way…" at bounding box center [623, 264] width 435 height 71
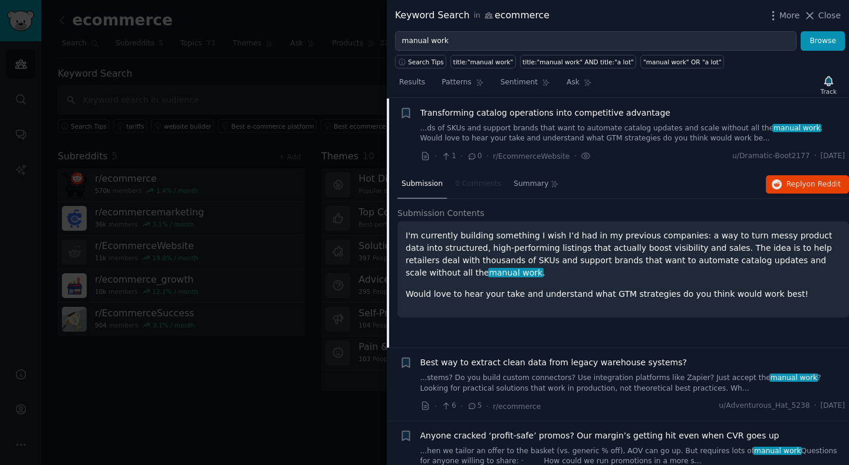
click at [483, 285] on div "I'm currently building something I wish I’d had in my previous companies: a way…" at bounding box center [623, 264] width 435 height 71
drag, startPoint x: 526, startPoint y: 246, endPoint x: 745, endPoint y: 259, distance: 218.5
click at [745, 259] on p "I'm currently building something I wish I’d had in my previous companies: a way…" at bounding box center [623, 254] width 435 height 50
click at [694, 250] on p "I'm currently building something I wish I’d had in my previous companies: a way…" at bounding box center [623, 254] width 435 height 50
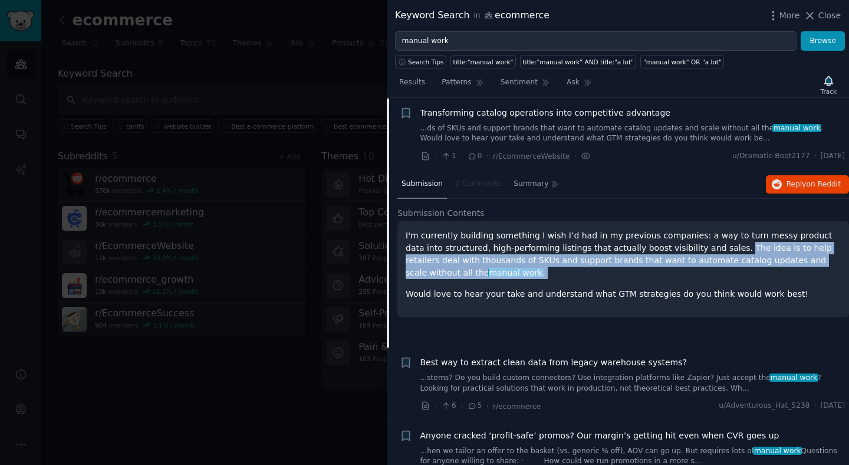
drag, startPoint x: 694, startPoint y: 250, endPoint x: 699, endPoint y: 267, distance: 17.7
click at [699, 267] on p "I'm currently building something I wish I’d had in my previous companies: a way…" at bounding box center [623, 254] width 435 height 50
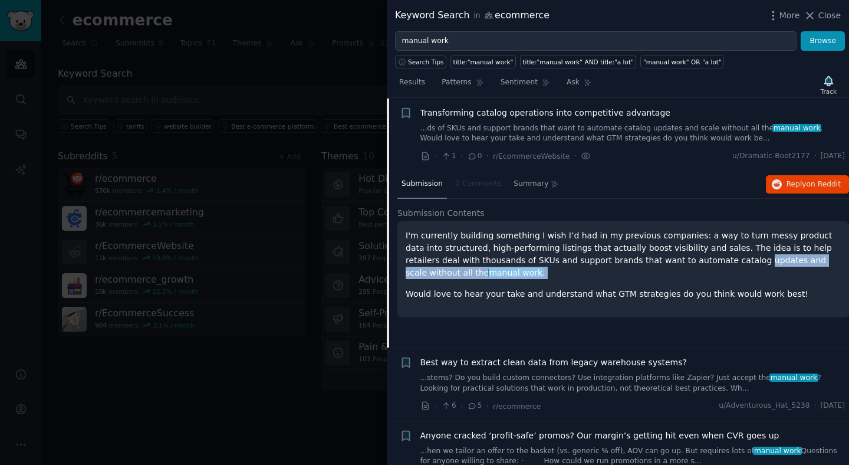
click at [700, 264] on p "I'm currently building something I wish I’d had in my previous companies: a way…" at bounding box center [623, 254] width 435 height 50
drag, startPoint x: 700, startPoint y: 264, endPoint x: 665, endPoint y: 260, distance: 35.6
click at [665, 260] on p "I'm currently building something I wish I’d had in my previous companies: a way…" at bounding box center [623, 254] width 435 height 50
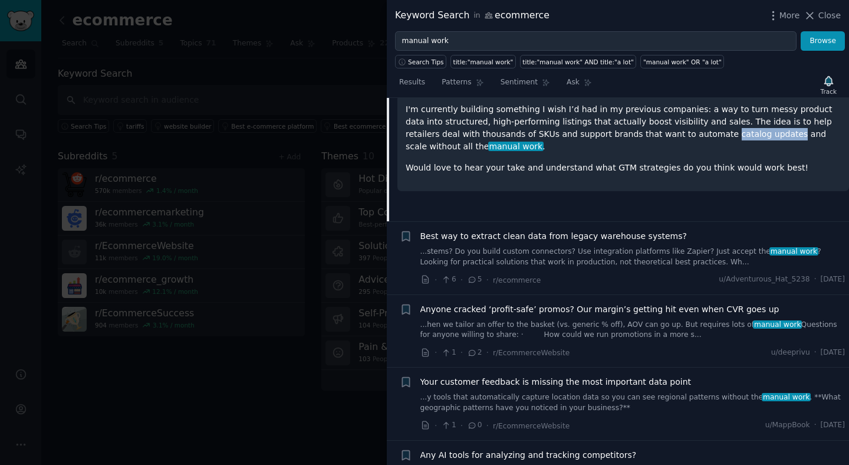
click at [519, 261] on link "...stems? Do you build custom connectors? Use integration platforms like Zapier…" at bounding box center [632, 256] width 425 height 21
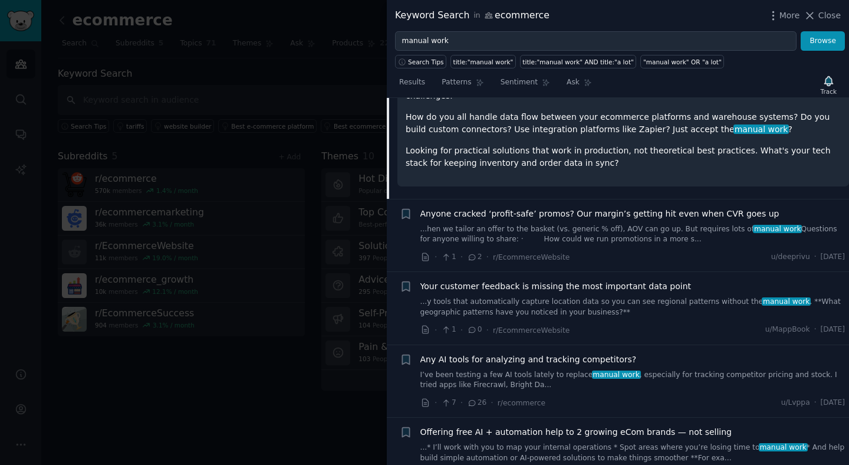
scroll to position [356, 0]
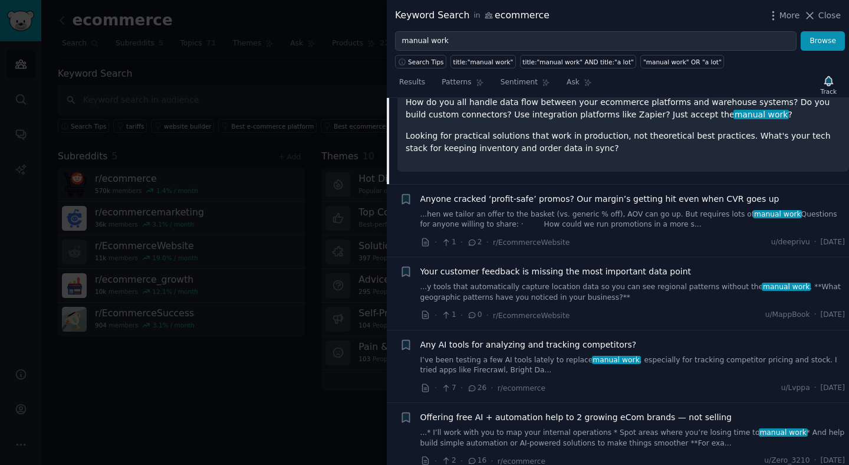
click at [608, 285] on link "...y tools that automatically capture location data so you can see regional pat…" at bounding box center [632, 292] width 425 height 21
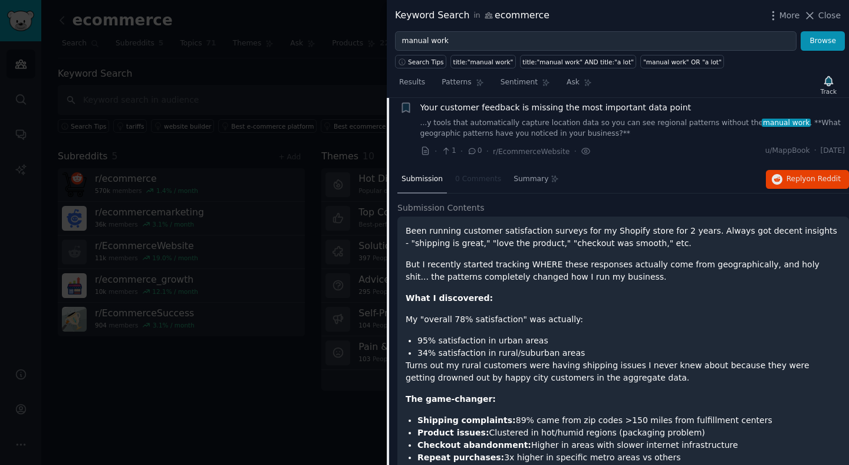
scroll to position [237, 0]
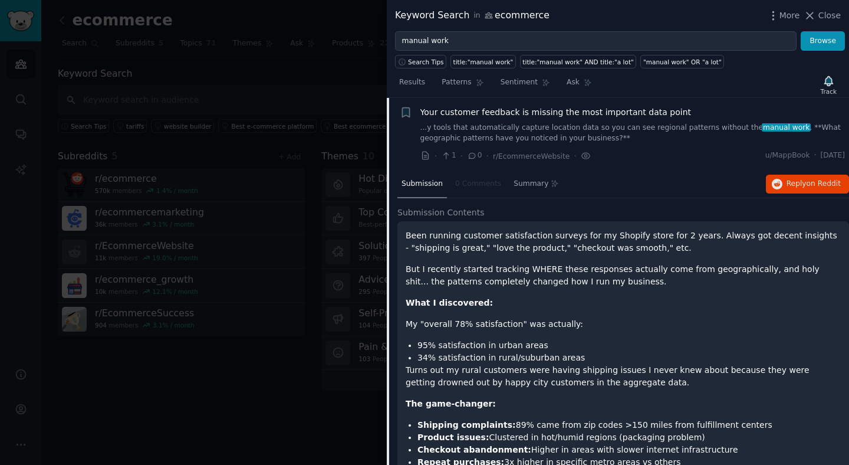
click at [444, 237] on p "Been running customer satisfaction surveys for my Shopify store for 2 years. Al…" at bounding box center [623, 241] width 435 height 25
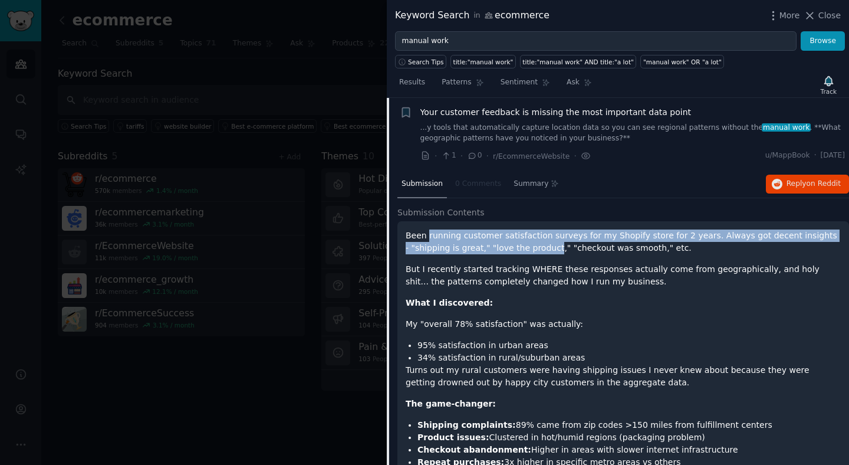
drag, startPoint x: 444, startPoint y: 237, endPoint x: 535, endPoint y: 246, distance: 91.8
click at [535, 246] on p "Been running customer satisfaction surveys for my Shopify store for 2 years. Al…" at bounding box center [623, 241] width 435 height 25
drag, startPoint x: 535, startPoint y: 246, endPoint x: 494, endPoint y: 235, distance: 42.6
click at [494, 235] on p "Been running customer satisfaction surveys for my Shopify store for 2 years. Al…" at bounding box center [623, 241] width 435 height 25
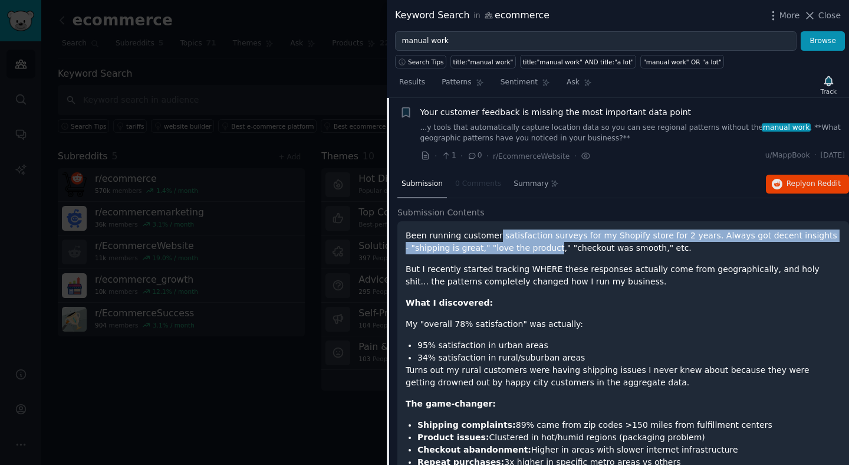
click at [480, 238] on p "Been running customer satisfaction surveys for my Shopify store for 2 years. Al…" at bounding box center [623, 241] width 435 height 25
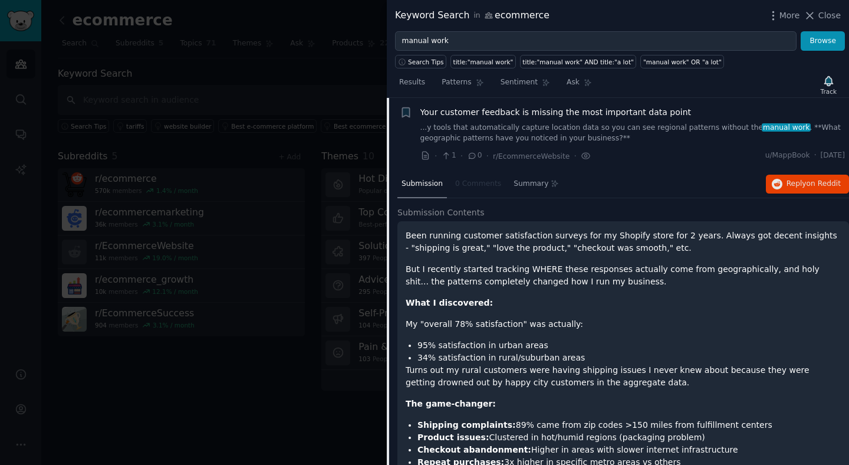
click at [480, 238] on p "Been running customer satisfaction surveys for my Shopify store for 2 years. Al…" at bounding box center [623, 241] width 435 height 25
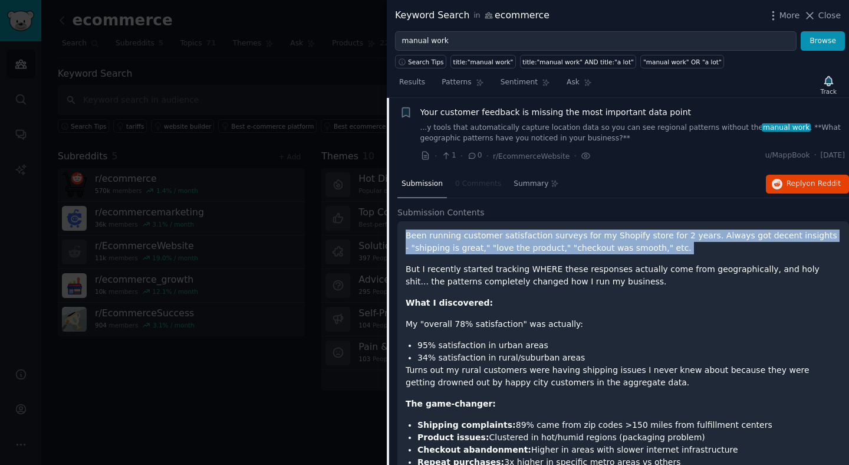
click at [480, 238] on p "Been running customer satisfaction surveys for my Shopify store for 2 years. Al…" at bounding box center [623, 241] width 435 height 25
click at [608, 240] on p "Been running customer satisfaction surveys for my Shopify store for 2 years. Al…" at bounding box center [623, 241] width 435 height 25
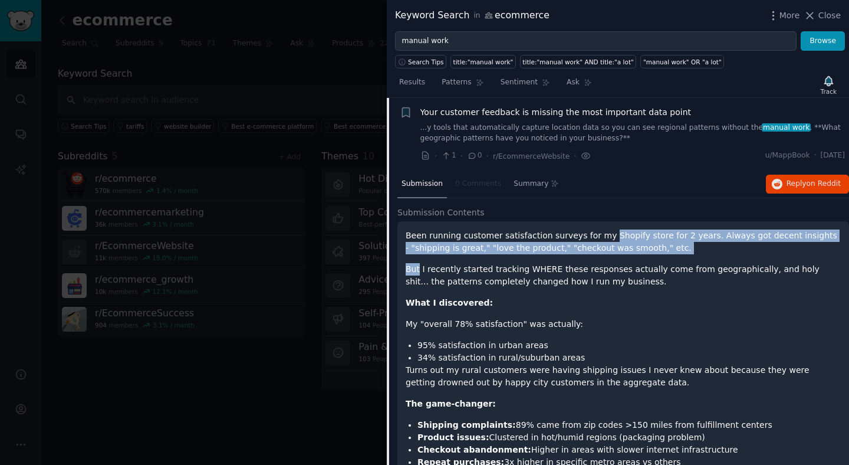
drag, startPoint x: 608, startPoint y: 240, endPoint x: 707, endPoint y: 262, distance: 100.8
click at [707, 262] on div "Been running customer satisfaction surveys for my Shopify store for 2 years. Al…" at bounding box center [623, 451] width 435 height 444
click at [699, 254] on div "Been running customer satisfaction surveys for my Shopify store for 2 years. Al…" at bounding box center [623, 451] width 435 height 444
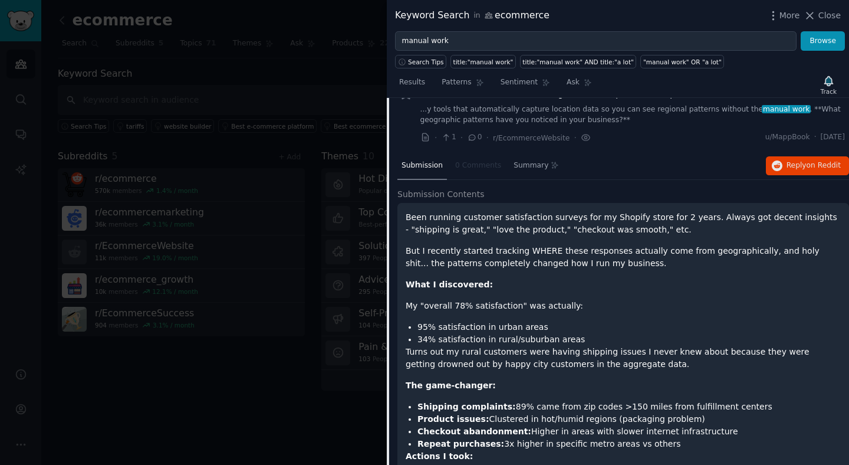
scroll to position [262, 0]
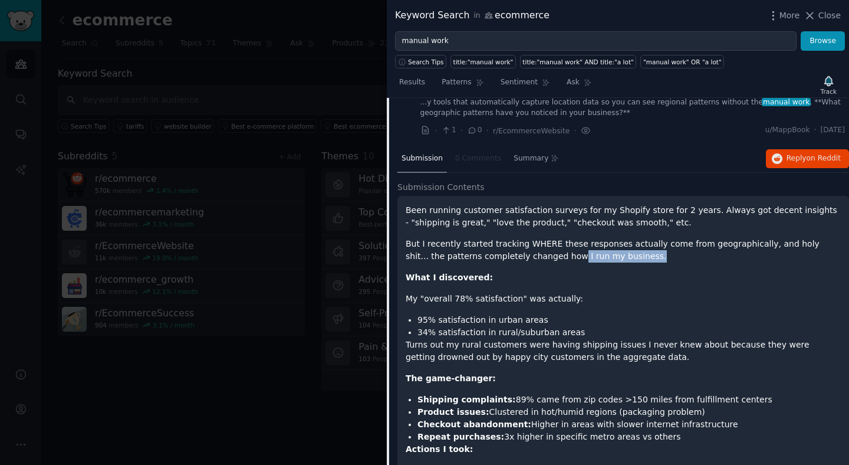
drag, startPoint x: 618, startPoint y: 252, endPoint x: 534, endPoint y: 253, distance: 84.3
click at [534, 253] on p "But I recently started tracking WHERE these responses actually come from geogra…" at bounding box center [623, 250] width 435 height 25
click at [447, 253] on p "But I recently started tracking WHERE these responses actually come from geogra…" at bounding box center [623, 250] width 435 height 25
drag, startPoint x: 447, startPoint y: 253, endPoint x: 493, endPoint y: 277, distance: 52.0
click at [493, 277] on div "Been running customer satisfaction surveys for my Shopify store for 2 years. Al…" at bounding box center [623, 426] width 435 height 444
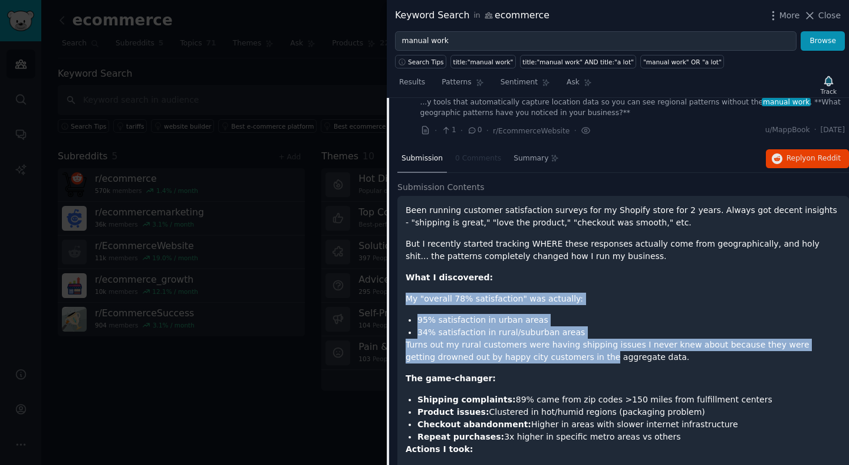
drag, startPoint x: 493, startPoint y: 277, endPoint x: 570, endPoint y: 361, distance: 113.5
click at [570, 361] on div "Been running customer satisfaction surveys for my Shopify store for 2 years. Al…" at bounding box center [623, 426] width 435 height 444
click at [570, 346] on p "Turns out my rural customers were having shipping issues I never knew about bec…" at bounding box center [623, 350] width 435 height 25
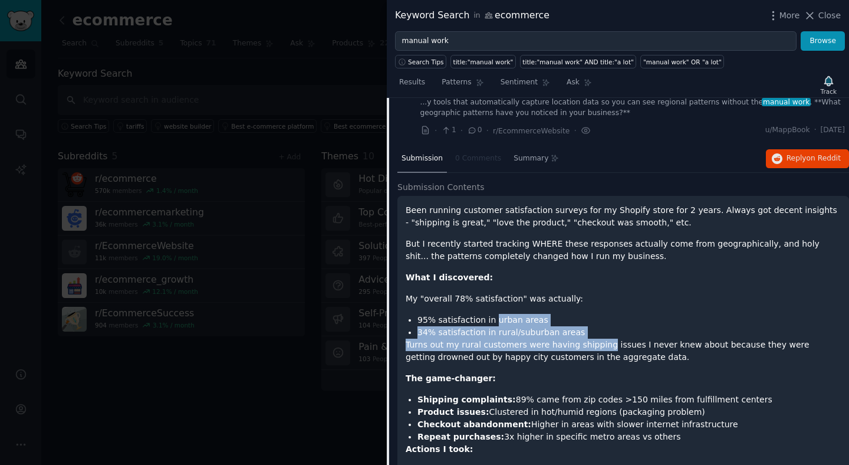
drag, startPoint x: 570, startPoint y: 346, endPoint x: 493, endPoint y: 320, distance: 81.1
click at [493, 320] on div "Been running customer satisfaction surveys for my Shopify store for 2 years. Al…" at bounding box center [623, 426] width 435 height 444
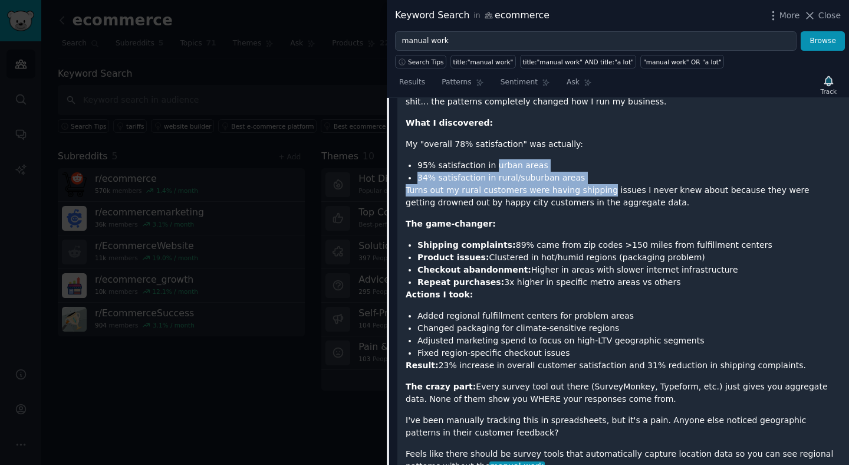
click at [505, 238] on div "Been running customer satisfaction surveys for my Shopify store for 2 years. Al…" at bounding box center [623, 272] width 435 height 444
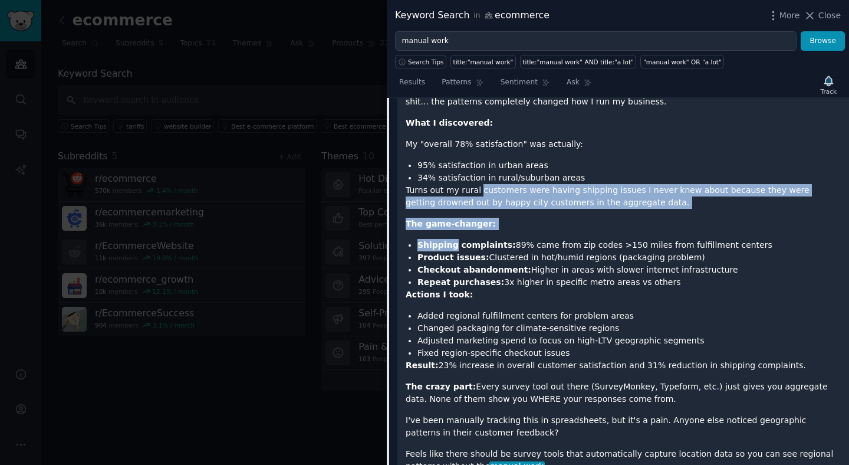
drag, startPoint x: 505, startPoint y: 238, endPoint x: 506, endPoint y: 190, distance: 47.2
click at [506, 190] on div "Been running customer satisfaction surveys for my Shopify store for 2 years. Al…" at bounding box center [623, 272] width 435 height 444
click at [506, 190] on p "Turns out my rural customers were having shipping issues I never knew about bec…" at bounding box center [623, 196] width 435 height 25
drag, startPoint x: 506, startPoint y: 190, endPoint x: 610, endPoint y: 205, distance: 104.1
click at [610, 205] on p "Turns out my rural customers were having shipping issues I never knew about bec…" at bounding box center [623, 196] width 435 height 25
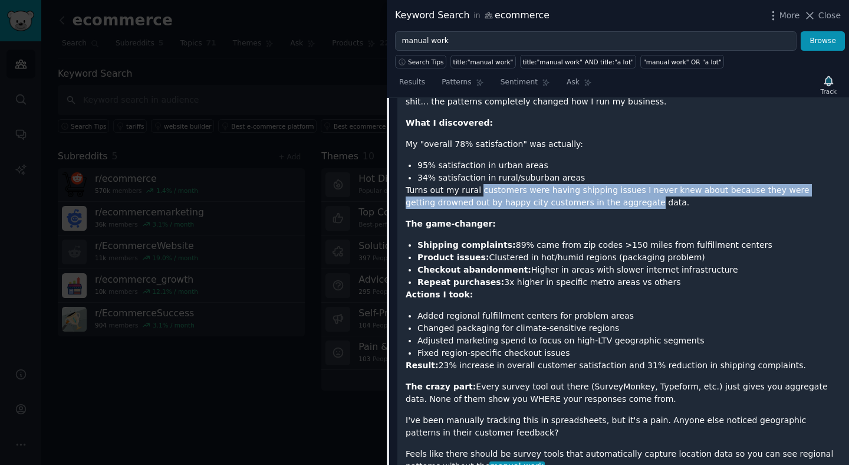
click at [610, 205] on p "Turns out my rural customers were having shipping issues I never knew about bec…" at bounding box center [623, 196] width 435 height 25
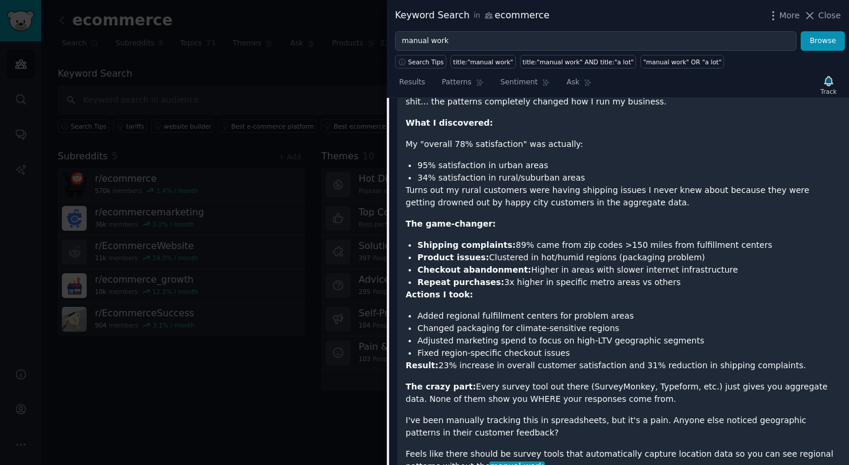
click at [610, 205] on p "Turns out my rural customers were having shipping issues I never knew about bec…" at bounding box center [623, 196] width 435 height 25
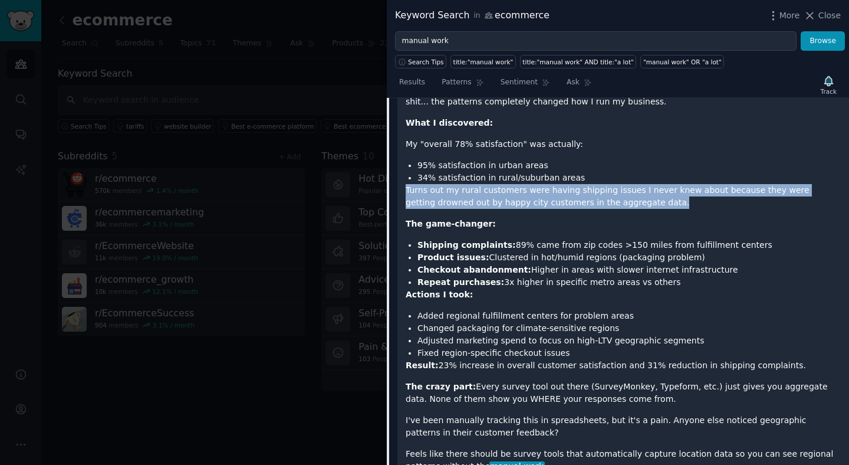
click at [605, 199] on p "Turns out my rural customers were having shipping issues I never knew about bec…" at bounding box center [623, 196] width 435 height 25
drag, startPoint x: 605, startPoint y: 199, endPoint x: 409, endPoint y: 189, distance: 196.5
click at [409, 189] on p "Turns out my rural customers were having shipping issues I never knew about bec…" at bounding box center [623, 196] width 435 height 25
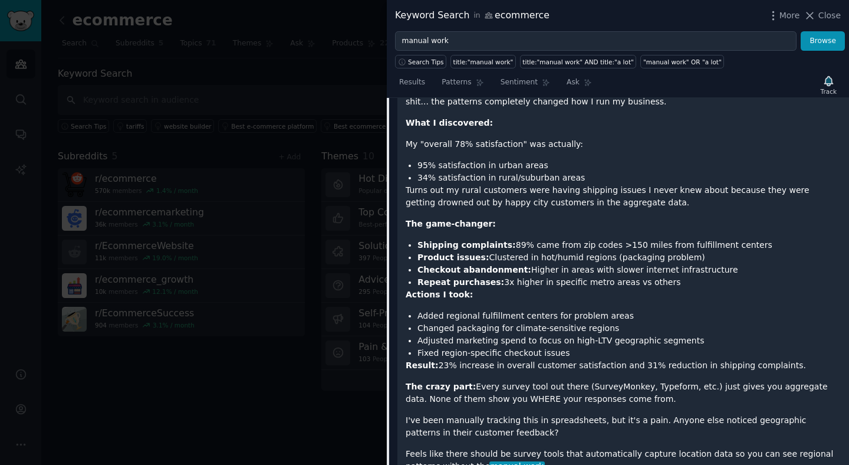
click at [409, 189] on p "Turns out my rural customers were having shipping issues I never knew about bec…" at bounding box center [623, 196] width 435 height 25
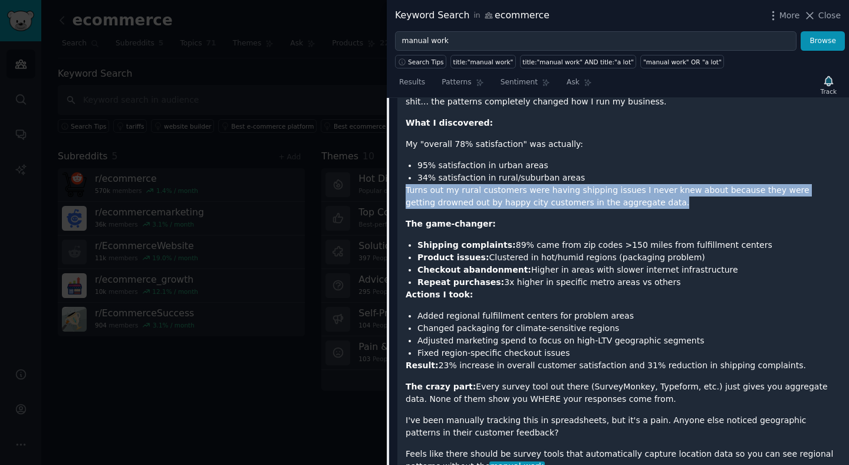
click at [409, 189] on p "Turns out my rural customers were having shipping issues I never knew about bec…" at bounding box center [623, 196] width 435 height 25
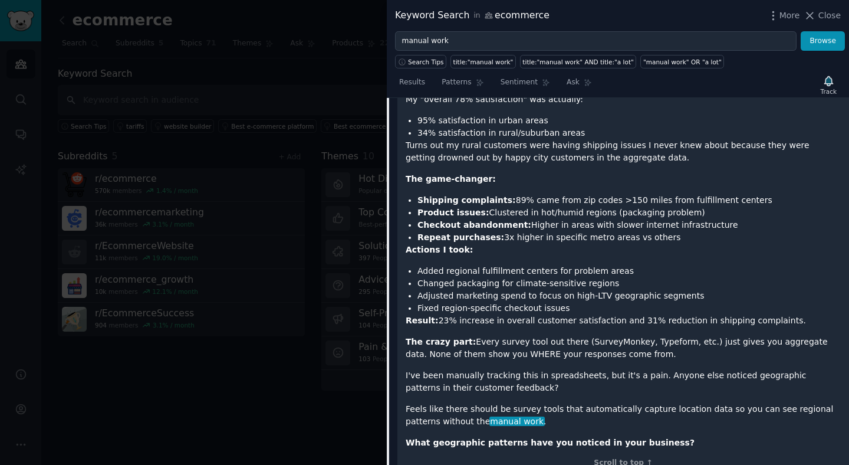
scroll to position [563, 0]
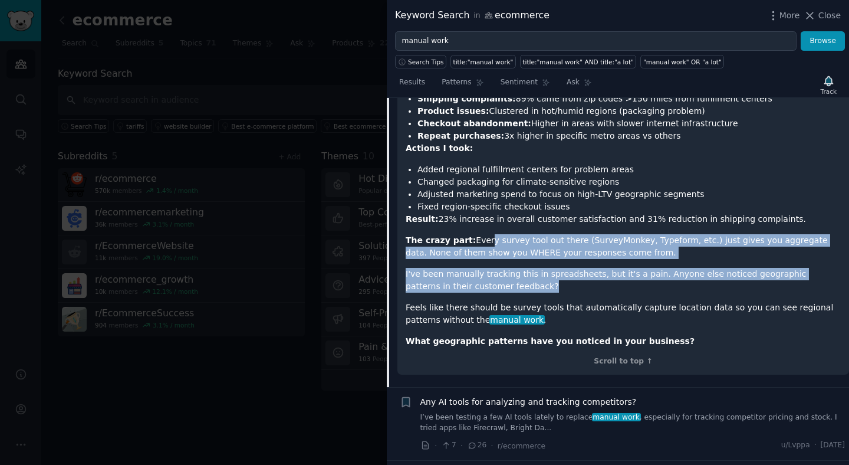
drag, startPoint x: 495, startPoint y: 287, endPoint x: 482, endPoint y: 236, distance: 52.3
click at [482, 236] on div "Been running customer satisfaction surveys for my Shopify store for 2 years. Al…" at bounding box center [623, 125] width 435 height 444
click at [482, 236] on p "The crazy part: Every survey tool out there (SurveyMonkey, Typeform, etc.) just…" at bounding box center [623, 246] width 435 height 25
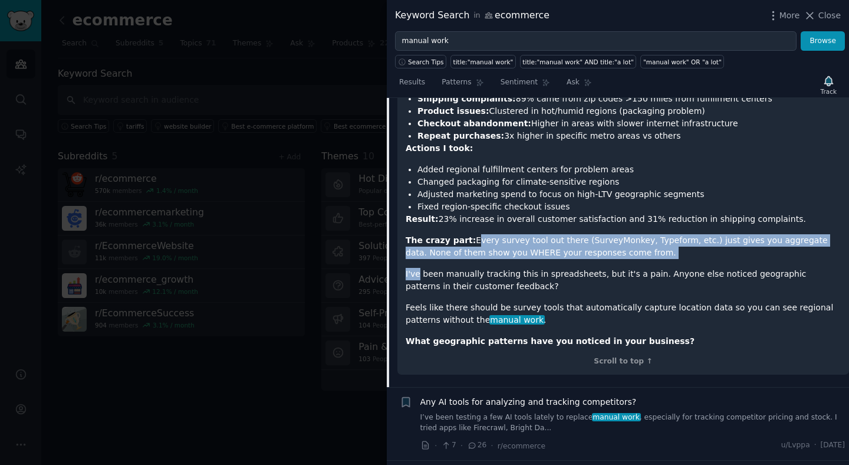
drag, startPoint x: 482, startPoint y: 236, endPoint x: 622, endPoint y: 261, distance: 142.5
click at [622, 261] on div "Been running customer satisfaction surveys for my Shopify store for 2 years. Al…" at bounding box center [623, 125] width 435 height 444
click at [631, 249] on p "The crazy part: Every survey tool out there (SurveyMonkey, Typeform, etc.) just…" at bounding box center [623, 246] width 435 height 25
drag, startPoint x: 631, startPoint y: 249, endPoint x: 640, endPoint y: 233, distance: 18.7
click at [640, 233] on div "Been running customer satisfaction surveys for my Shopify store for 2 years. Al…" at bounding box center [623, 125] width 435 height 444
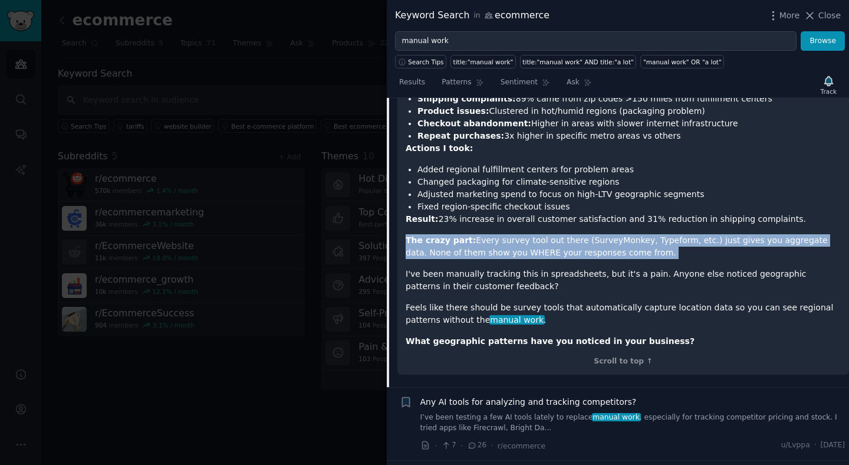
click at [490, 231] on div "Been running customer satisfaction surveys for my Shopify store for 2 years. Al…" at bounding box center [623, 125] width 435 height 444
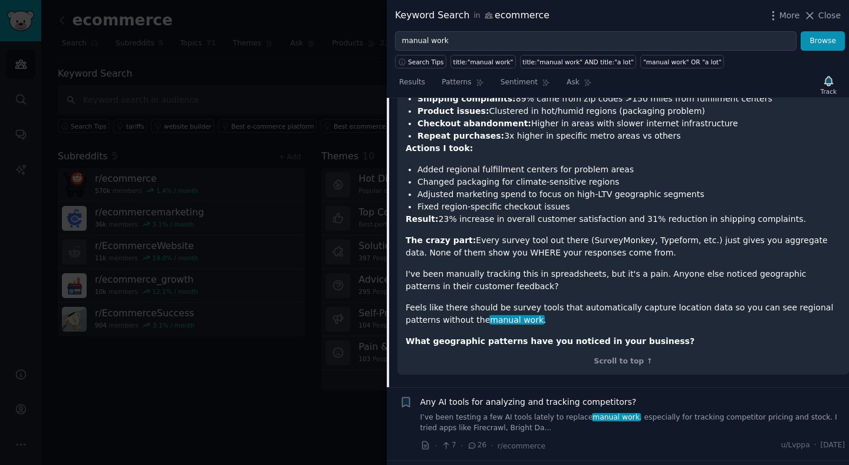
click at [479, 245] on p "The crazy part: Every survey tool out there (SurveyMonkey, Typeform, etc.) just…" at bounding box center [623, 246] width 435 height 25
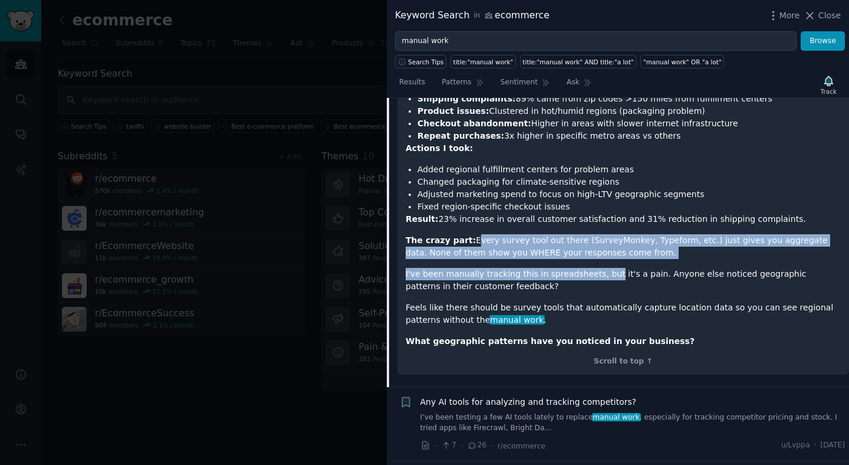
drag, startPoint x: 479, startPoint y: 245, endPoint x: 600, endPoint y: 268, distance: 123.0
click at [600, 268] on div "Been running customer satisfaction surveys for my Shopify store for 2 years. Al…" at bounding box center [623, 125] width 435 height 444
click at [600, 268] on p "I've been manually tracking this in spreadsheets, but it's a pain. Anyone else …" at bounding box center [623, 280] width 435 height 25
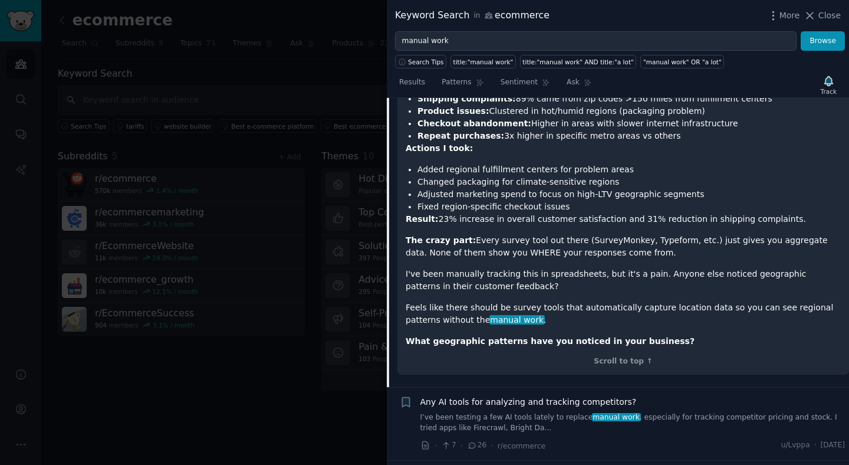
click at [600, 268] on p "I've been manually tracking this in spreadsheets, but it's a pain. Anyone else …" at bounding box center [623, 280] width 435 height 25
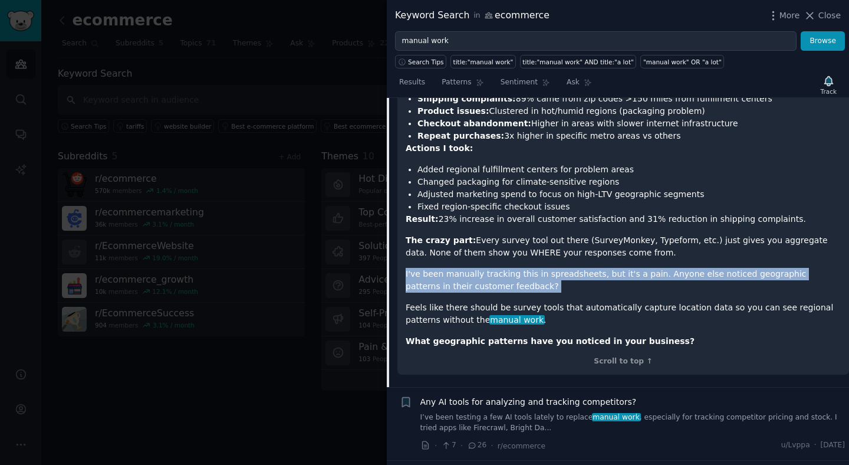
drag, startPoint x: 600, startPoint y: 268, endPoint x: 496, endPoint y: 284, distance: 105.1
click at [496, 284] on p "I've been manually tracking this in spreadsheets, but it's a pain. Anyone else …" at bounding box center [623, 280] width 435 height 25
click at [514, 272] on p "I've been manually tracking this in spreadsheets, but it's a pain. Anyone else …" at bounding box center [623, 280] width 435 height 25
drag, startPoint x: 514, startPoint y: 272, endPoint x: 594, endPoint y: 295, distance: 83.4
click at [594, 295] on div "Been running customer satisfaction surveys for my Shopify store for 2 years. Al…" at bounding box center [623, 125] width 435 height 444
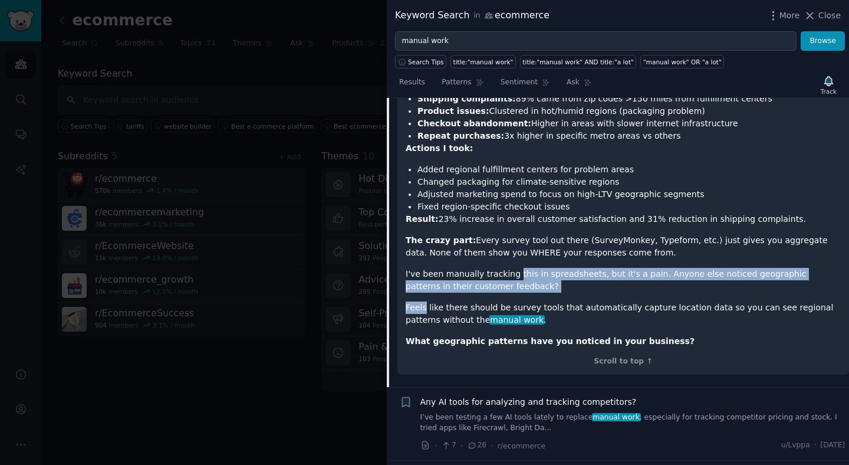
click at [531, 286] on p "I've been manually tracking this in spreadsheets, but it's a pain. Anyone else …" at bounding box center [623, 280] width 435 height 25
drag, startPoint x: 531, startPoint y: 286, endPoint x: 401, endPoint y: 264, distance: 132.2
click at [401, 264] on div "Been running customer satisfaction surveys for my Shopify store for 2 years. Al…" at bounding box center [623, 135] width 452 height 480
click at [552, 262] on div "Been running customer satisfaction surveys for my Shopify store for 2 years. Al…" at bounding box center [623, 125] width 435 height 444
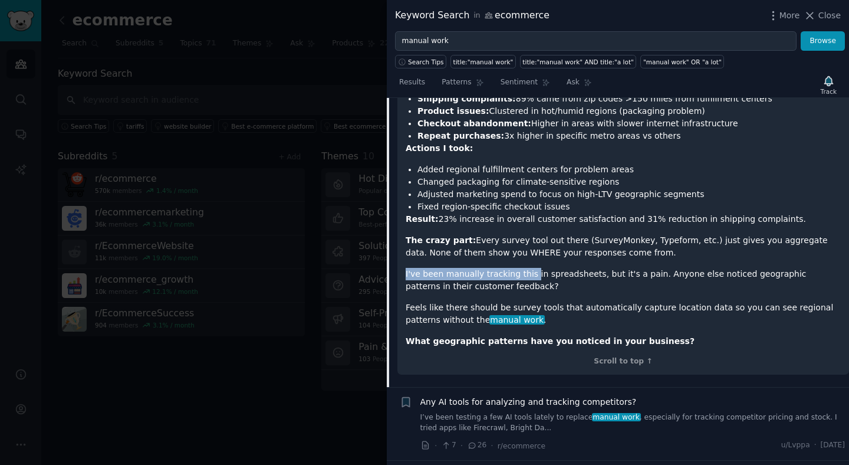
drag, startPoint x: 552, startPoint y: 262, endPoint x: 526, endPoint y: 275, distance: 29.0
click at [526, 275] on div "Been running customer satisfaction surveys for my Shopify store for 2 years. Al…" at bounding box center [623, 125] width 435 height 444
click at [544, 288] on p "I've been manually tracking this in spreadsheets, but it's a pain. Anyone else …" at bounding box center [623, 280] width 435 height 25
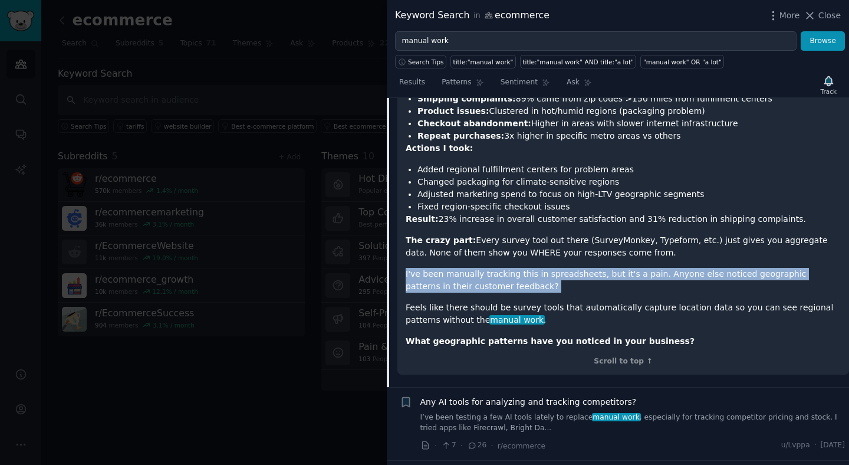
drag, startPoint x: 544, startPoint y: 288, endPoint x: 425, endPoint y: 265, distance: 121.2
click at [425, 265] on div "Been running customer satisfaction surveys for my Shopify store for 2 years. Al…" at bounding box center [623, 125] width 435 height 444
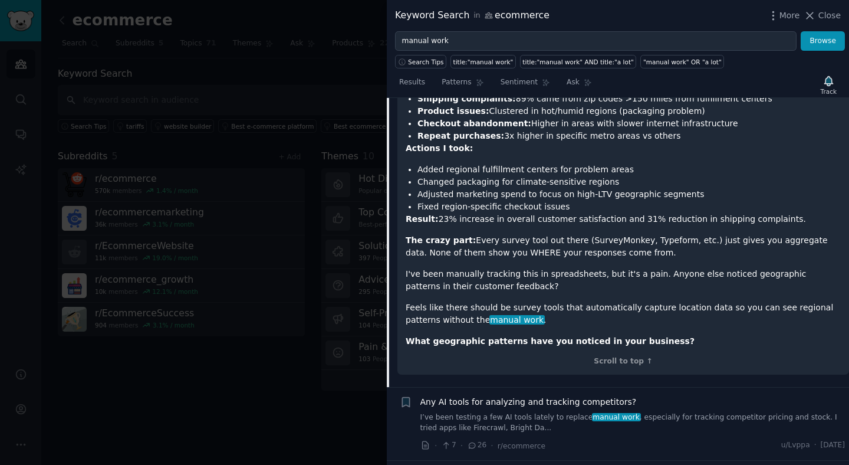
click at [425, 265] on div "Been running customer satisfaction surveys for my Shopify store for 2 years. Al…" at bounding box center [623, 125] width 435 height 444
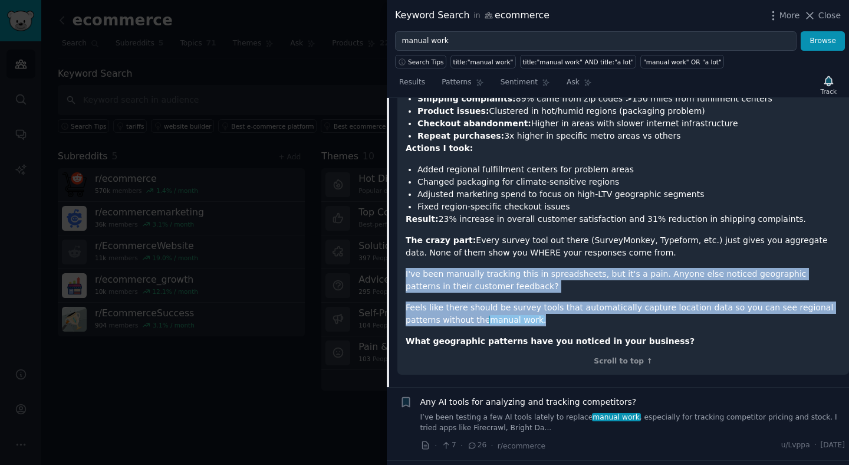
drag, startPoint x: 425, startPoint y: 265, endPoint x: 502, endPoint y: 311, distance: 89.6
click at [502, 309] on div "Been running customer satisfaction surveys for my Shopify store for 2 years. Al…" at bounding box center [623, 125] width 435 height 444
click at [502, 311] on p "Feels like there should be survey tools that automatically capture location dat…" at bounding box center [623, 313] width 435 height 25
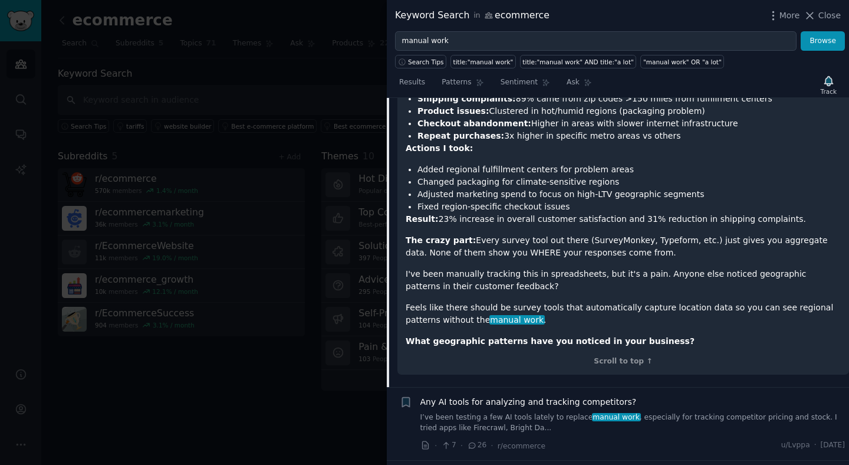
click at [502, 311] on p "Feels like there should be survey tools that automatically capture location dat…" at bounding box center [623, 313] width 435 height 25
click at [556, 282] on p "I've been manually tracking this in spreadsheets, but it's a pain. Anyone else …" at bounding box center [623, 280] width 435 height 25
click at [433, 244] on strong "The crazy part:" at bounding box center [441, 239] width 70 height 9
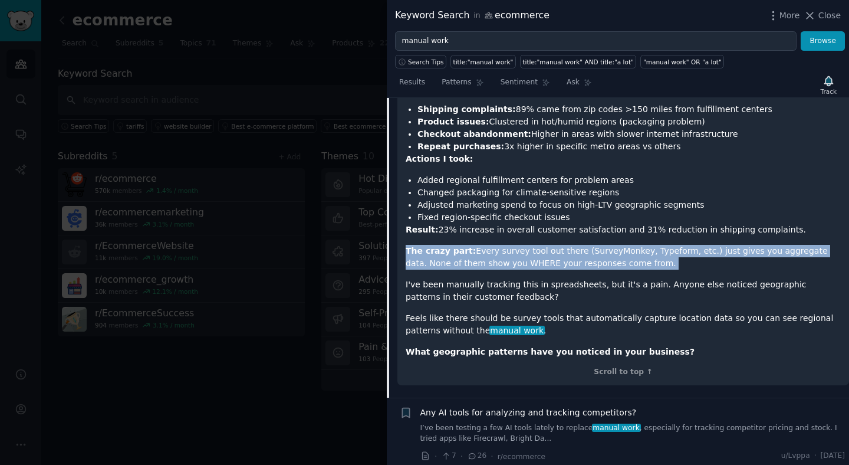
scroll to position [554, 0]
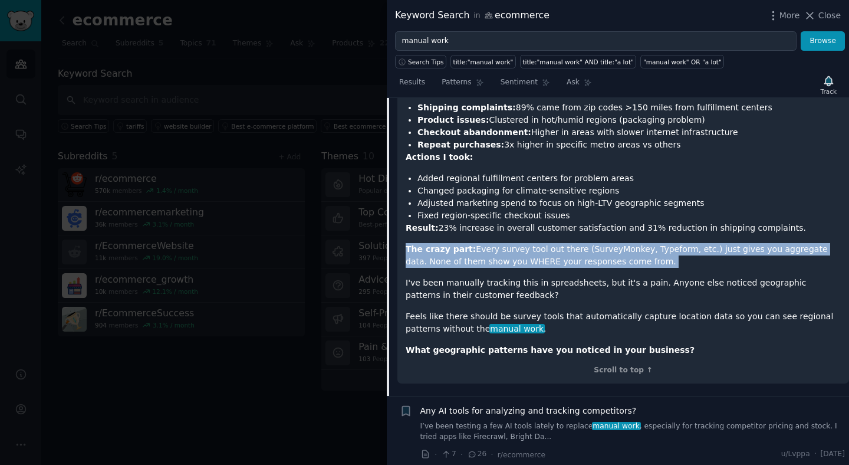
click at [489, 325] on span "manual work" at bounding box center [516, 328] width 55 height 9
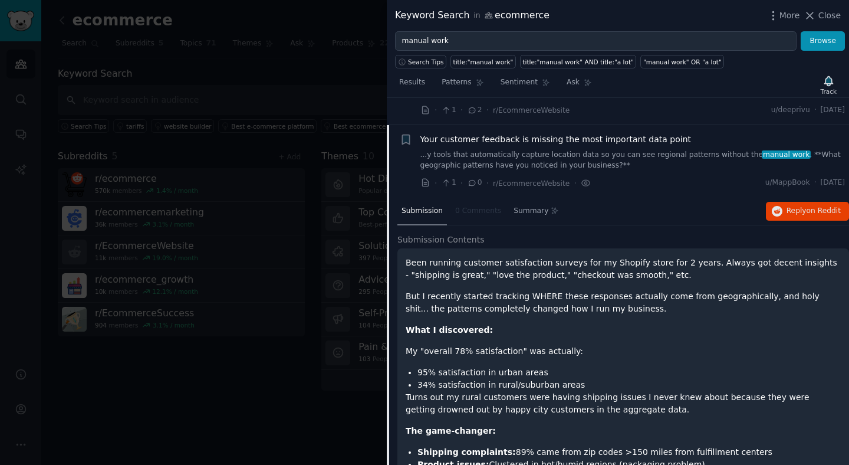
scroll to position [193, 0]
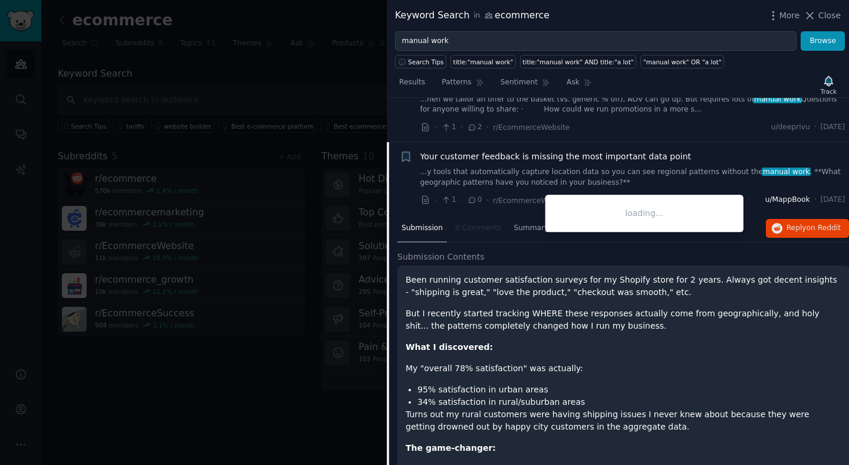
click at [768, 196] on span "u/MappBook" at bounding box center [787, 200] width 45 height 11
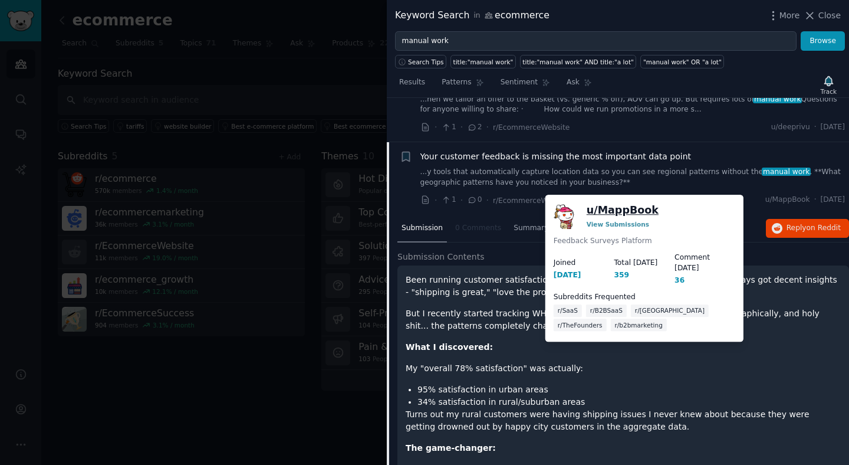
click at [621, 211] on link "u/ MappBook" at bounding box center [623, 210] width 72 height 15
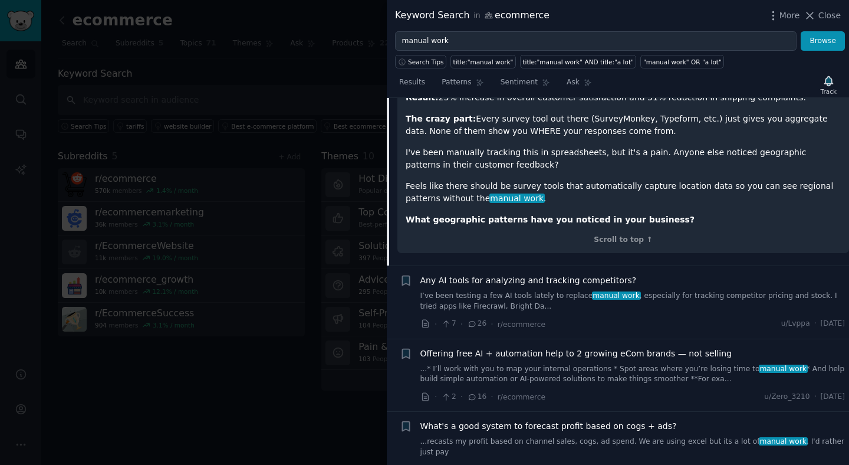
scroll to position [875, 0]
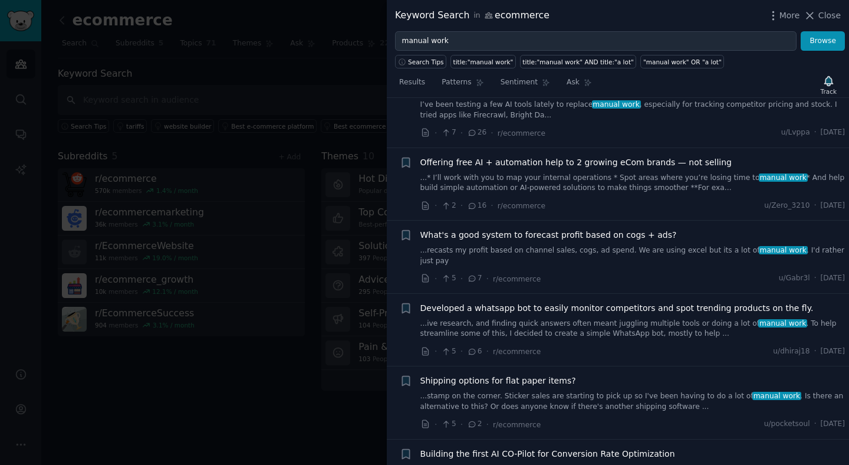
click at [569, 180] on link "...* I’ll work with you to map your internal operations * Spot areas where you’…" at bounding box center [632, 183] width 425 height 21
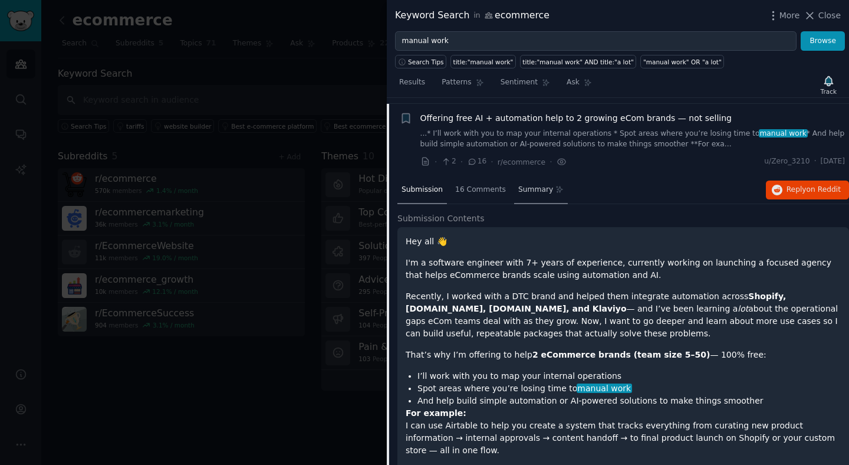
scroll to position [383, 0]
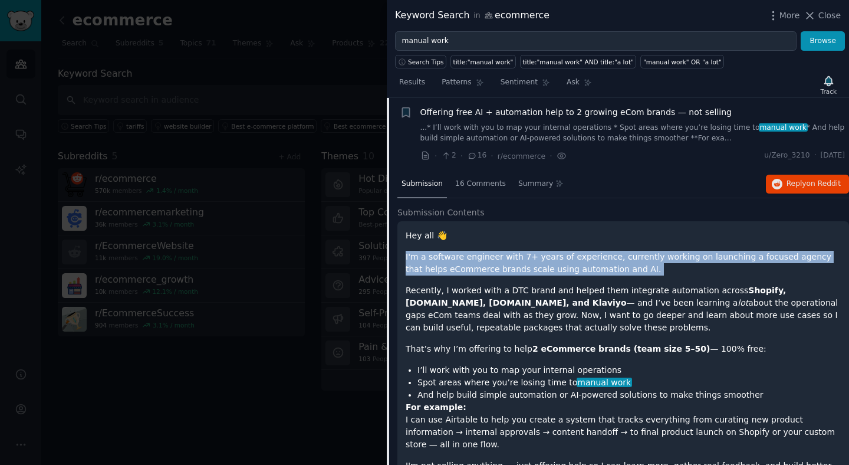
drag, startPoint x: 465, startPoint y: 249, endPoint x: 512, endPoint y: 278, distance: 55.6
click at [512, 278] on div "Hey all 👋 I'm a software engineer with 7+ years of experience, currently workin…" at bounding box center [623, 367] width 435 height 276
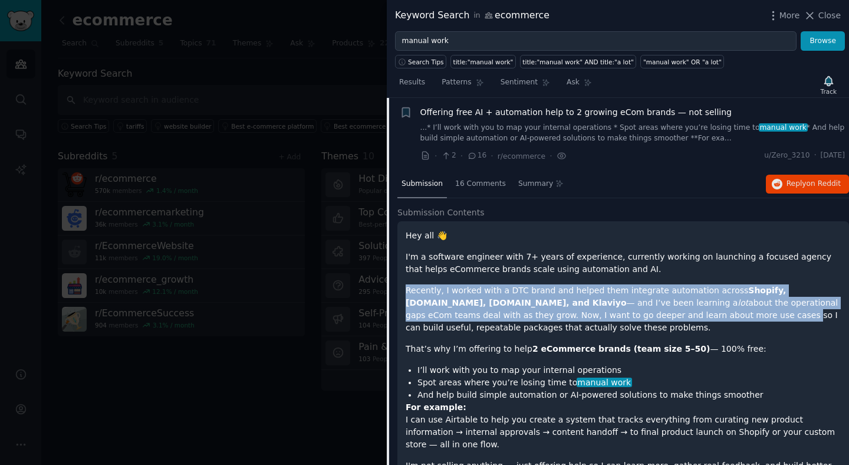
drag, startPoint x: 512, startPoint y: 278, endPoint x: 578, endPoint y: 312, distance: 74.1
click at [578, 312] on div "Hey all 👋 I'm a software engineer with 7+ years of experience, currently workin…" at bounding box center [623, 367] width 435 height 276
click at [578, 312] on p "Recently, I worked with a DTC brand and helped them integrate automation across…" at bounding box center [623, 309] width 435 height 50
drag, startPoint x: 578, startPoint y: 312, endPoint x: 598, endPoint y: 284, distance: 34.7
click at [598, 284] on p "Recently, I worked with a DTC brand and helped them integrate automation across…" at bounding box center [623, 309] width 435 height 50
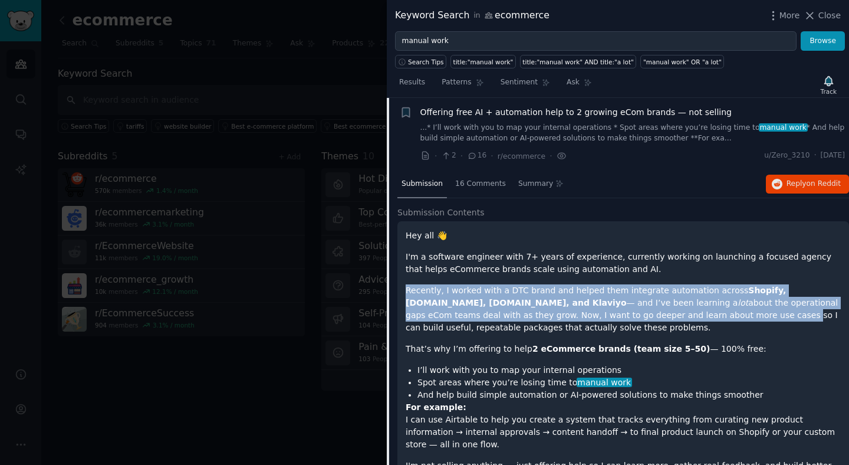
click at [598, 284] on p "Recently, I worked with a DTC brand and helped them integrate automation across…" at bounding box center [623, 309] width 435 height 50
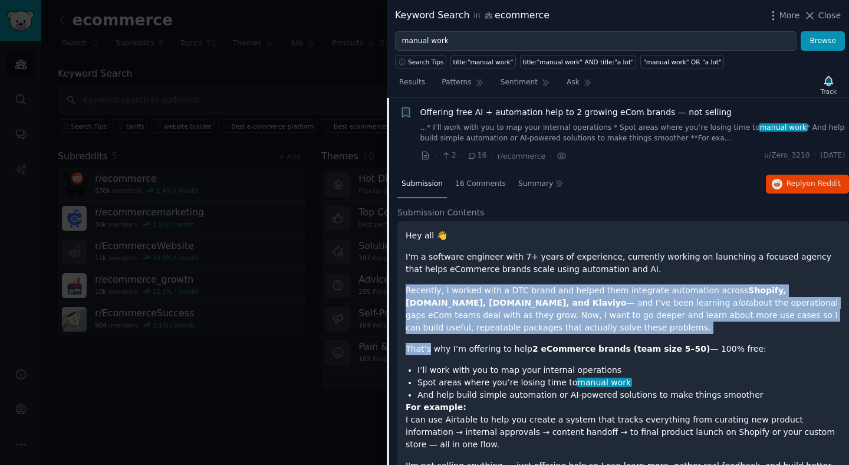
drag, startPoint x: 598, startPoint y: 284, endPoint x: 717, endPoint y: 335, distance: 129.7
click at [717, 335] on div "Hey all 👋 I'm a software engineer with 7+ years of experience, currently workin…" at bounding box center [623, 367] width 435 height 276
click at [610, 329] on p "Recently, I worked with a DTC brand and helped them integrate automation across…" at bounding box center [623, 309] width 435 height 50
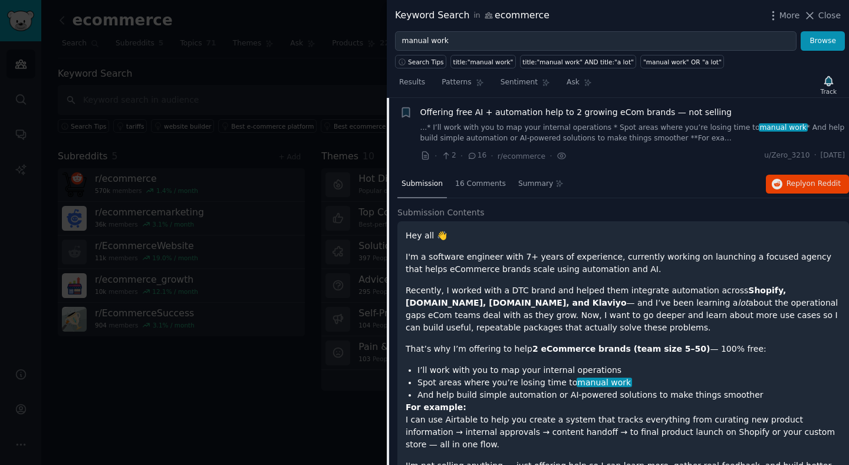
click at [610, 329] on p "Recently, I worked with a DTC brand and helped them integrate automation across…" at bounding box center [623, 309] width 435 height 50
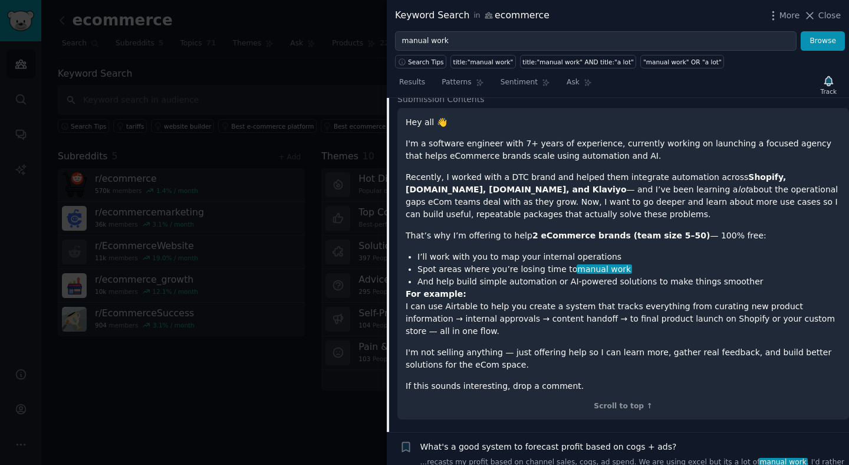
scroll to position [498, 0]
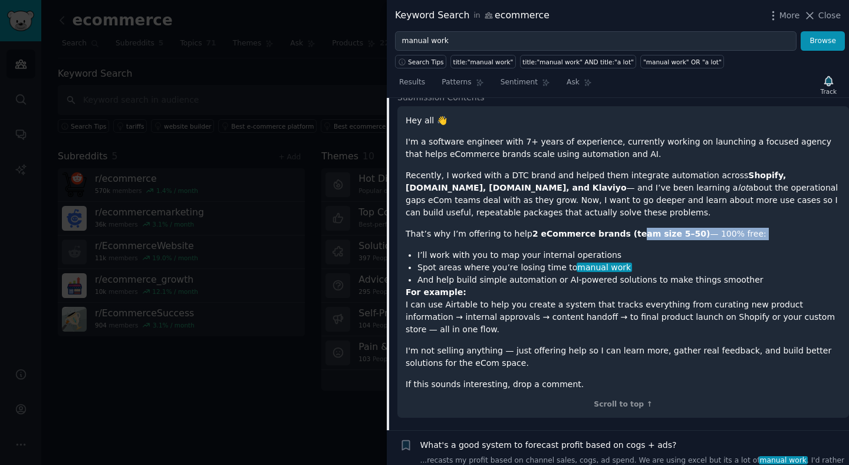
drag, startPoint x: 621, startPoint y: 228, endPoint x: 692, endPoint y: 244, distance: 73.2
click at [692, 244] on div "Hey all 👋 I'm a software engineer with 7+ years of experience, currently workin…" at bounding box center [623, 252] width 435 height 276
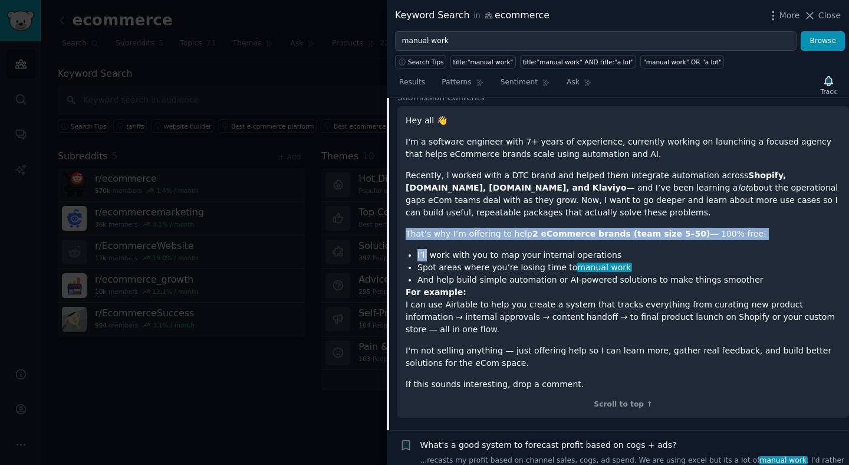
drag, startPoint x: 692, startPoint y: 244, endPoint x: 409, endPoint y: 233, distance: 283.8
click at [409, 233] on div "Hey all 👋 I'm a software engineer with 7+ years of experience, currently workin…" at bounding box center [623, 252] width 435 height 276
click at [409, 233] on p "That’s why I’m offering to help 2 eCommerce brands (team size 5–50) — 100% free:" at bounding box center [623, 234] width 435 height 12
drag, startPoint x: 409, startPoint y: 233, endPoint x: 715, endPoint y: 256, distance: 307.4
click at [715, 256] on div "Hey all 👋 I'm a software engineer with 7+ years of experience, currently workin…" at bounding box center [623, 252] width 435 height 276
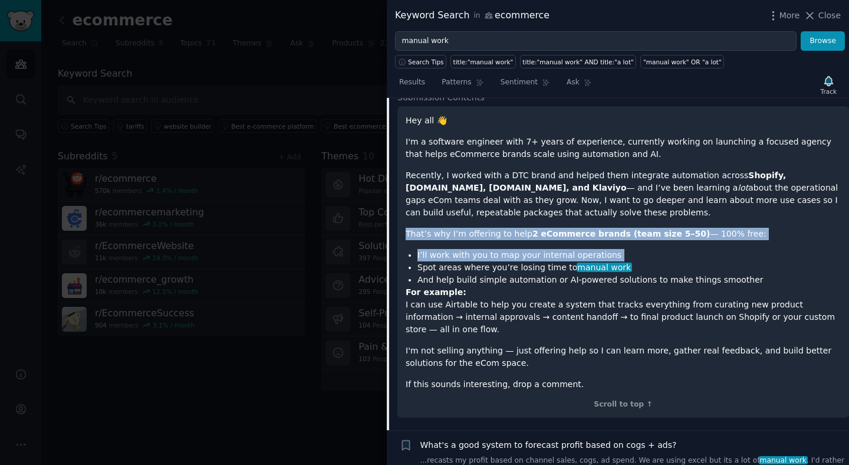
click at [715, 256] on li "I’ll work with you to map your internal operations" at bounding box center [628, 255] width 423 height 12
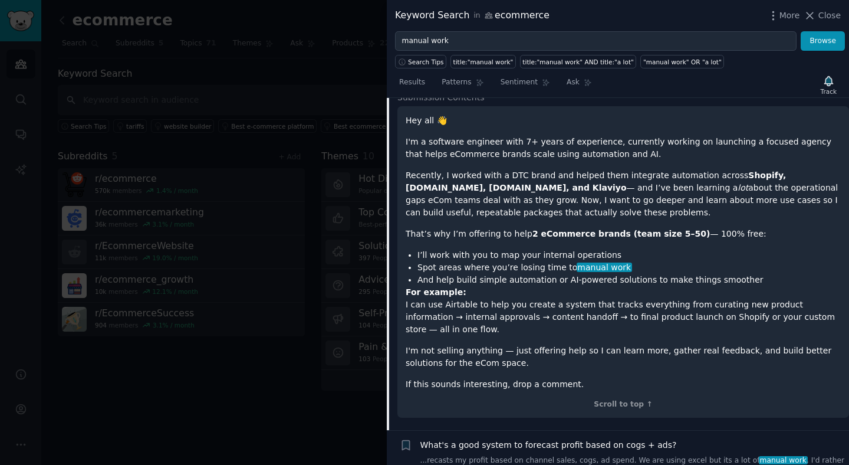
click at [500, 319] on p "For example: I can use Airtable to help you create a system that tracks everyth…" at bounding box center [623, 311] width 435 height 50
drag, startPoint x: 500, startPoint y: 319, endPoint x: 519, endPoint y: 318, distance: 19.5
click at [519, 318] on p "For example: I can use Airtable to help you create a system that tracks everyth…" at bounding box center [623, 311] width 435 height 50
drag, startPoint x: 519, startPoint y: 318, endPoint x: 492, endPoint y: 320, distance: 27.2
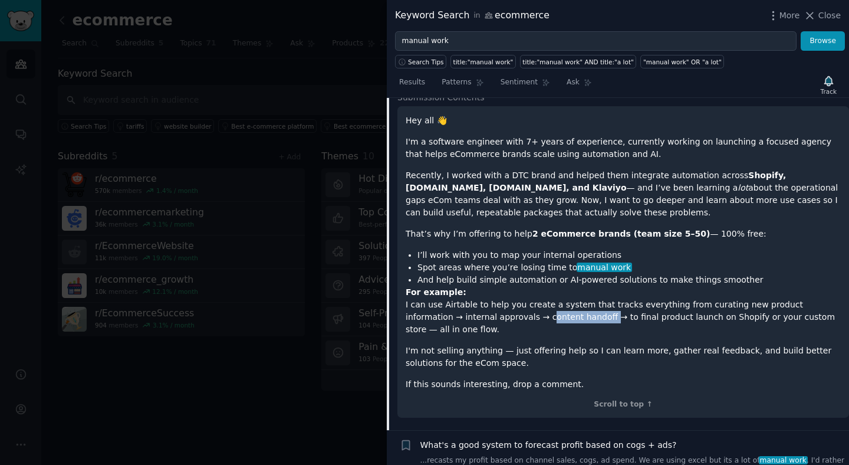
click at [492, 320] on p "For example: I can use Airtable to help you create a system that tracks everyth…" at bounding box center [623, 311] width 435 height 50
drag, startPoint x: 492, startPoint y: 320, endPoint x: 532, endPoint y: 320, distance: 40.1
click at [532, 320] on p "For example: I can use Airtable to help you create a system that tracks everyth…" at bounding box center [623, 311] width 435 height 50
drag, startPoint x: 532, startPoint y: 320, endPoint x: 503, endPoint y: 321, distance: 29.5
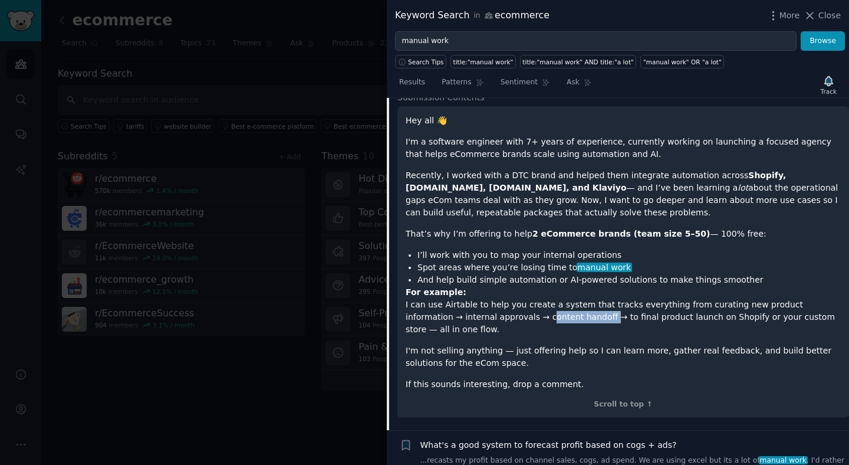
click at [503, 321] on p "For example: I can use Airtable to help you create a system that tracks everyth…" at bounding box center [623, 311] width 435 height 50
click at [557, 351] on p "I'm not selling anything — just offering help so I can learn more, gather real …" at bounding box center [623, 356] width 435 height 25
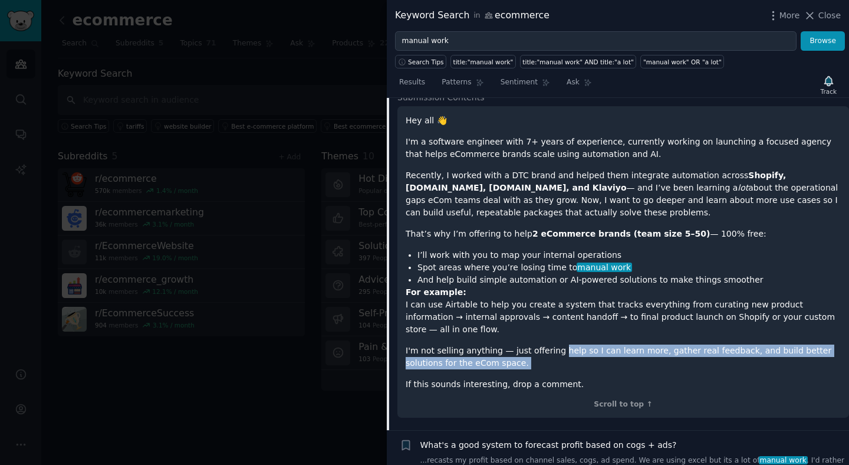
drag, startPoint x: 557, startPoint y: 351, endPoint x: 555, endPoint y: 338, distance: 12.4
click at [555, 344] on p "I'm not selling anything — just offering help so I can learn more, gather real …" at bounding box center [623, 356] width 435 height 25
drag, startPoint x: 555, startPoint y: 338, endPoint x: 627, endPoint y: 345, distance: 71.7
click at [627, 345] on p "I'm not selling anything — just offering help so I can learn more, gather real …" at bounding box center [623, 356] width 435 height 25
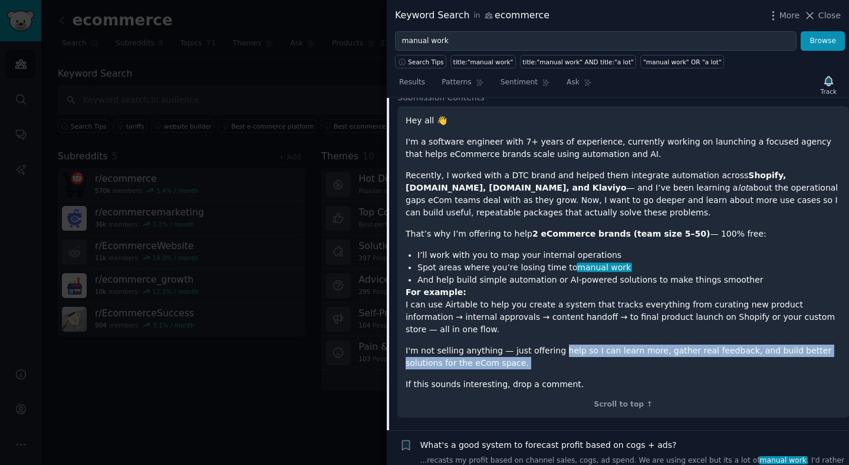
click at [502, 348] on p "I'm not selling anything — just offering help so I can learn more, gather real …" at bounding box center [623, 356] width 435 height 25
drag, startPoint x: 502, startPoint y: 348, endPoint x: 410, endPoint y: 339, distance: 91.8
click at [410, 344] on p "I'm not selling anything — just offering help so I can learn more, gather real …" at bounding box center [623, 356] width 435 height 25
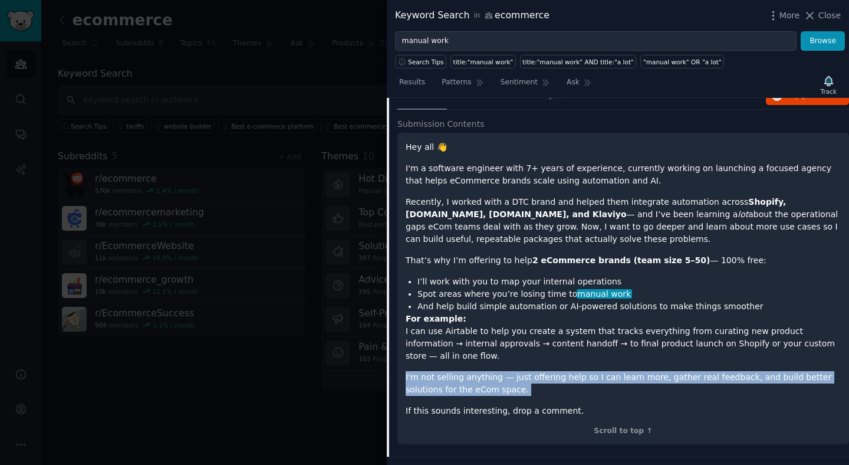
scroll to position [432, 0]
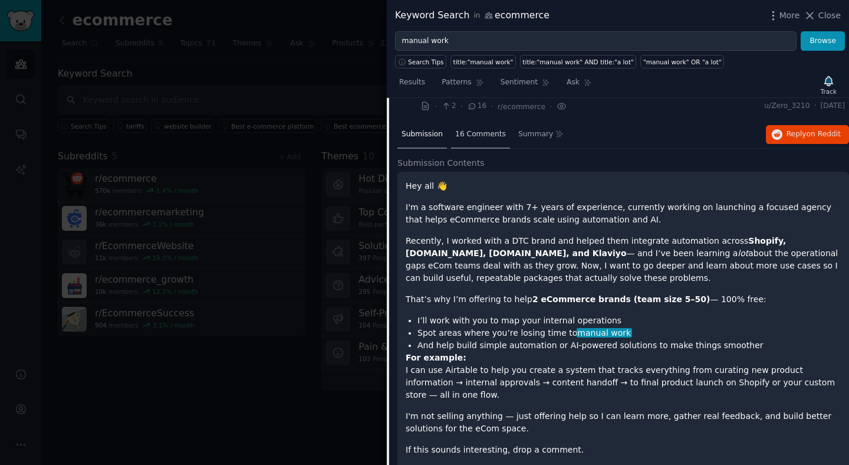
click at [459, 146] on div "16 Comments" at bounding box center [480, 135] width 59 height 28
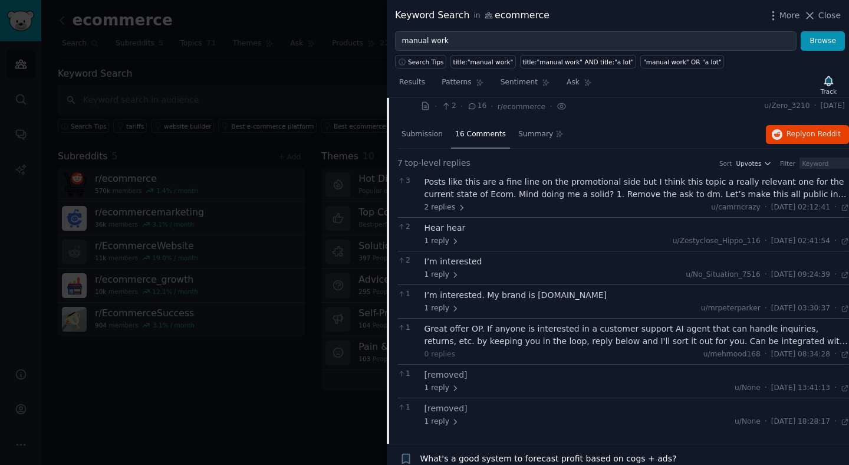
click at [536, 187] on div "Posts like this are a fine line on the promotional side but I think this topic …" at bounding box center [636, 188] width 425 height 25
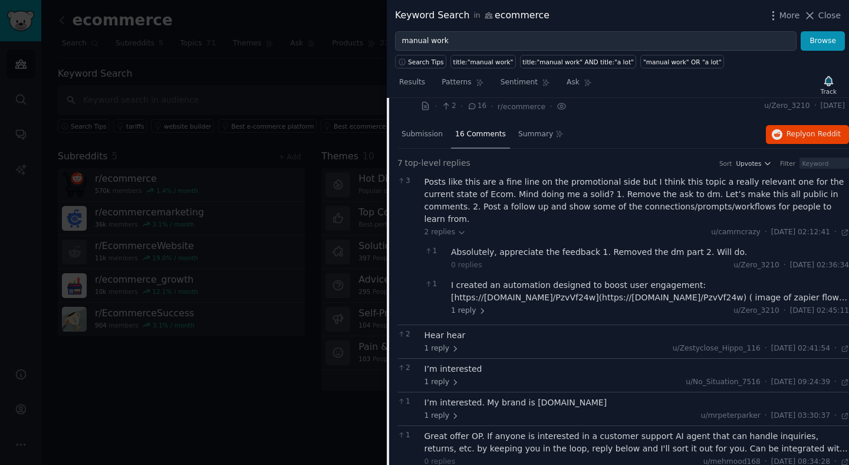
click at [608, 190] on div "Posts like this are a fine line on the promotional side but I think this topic …" at bounding box center [636, 201] width 425 height 50
drag, startPoint x: 608, startPoint y: 190, endPoint x: 580, endPoint y: 190, distance: 28.9
click at [580, 190] on div "Posts like this are a fine line on the promotional side but I think this topic …" at bounding box center [636, 201] width 425 height 50
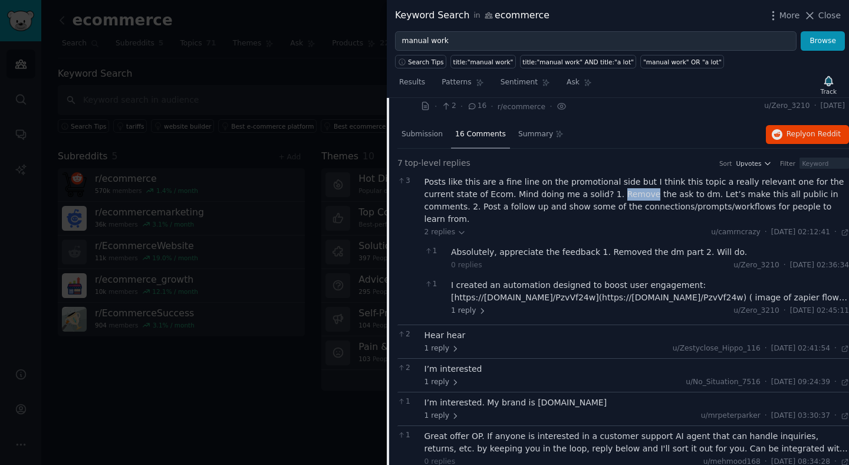
click at [580, 190] on div "Posts like this are a fine line on the promotional side but I think this topic …" at bounding box center [636, 201] width 425 height 50
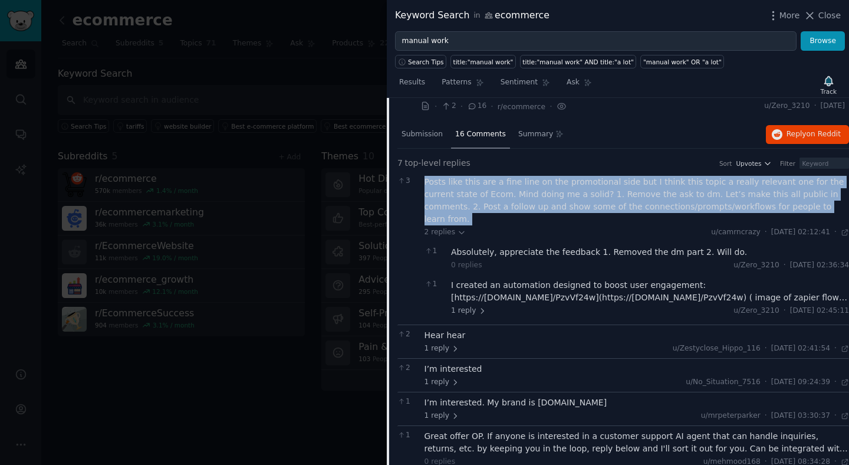
click at [549, 190] on div "Posts like this are a fine line on the promotional side but I think this topic …" at bounding box center [636, 201] width 425 height 50
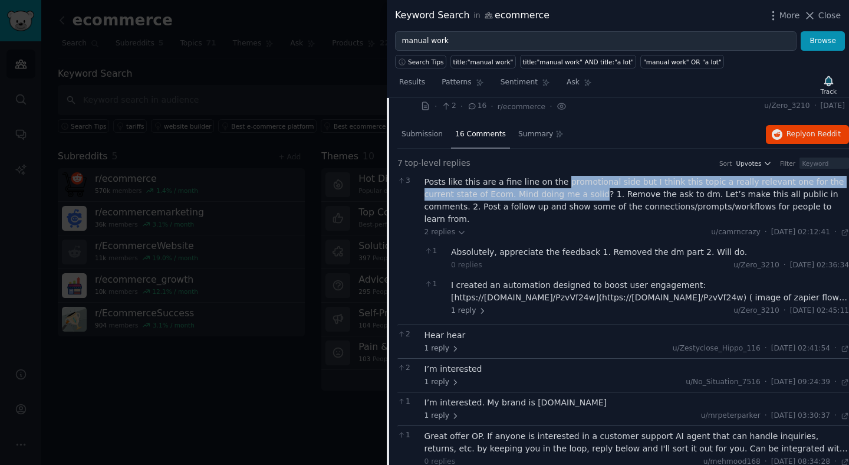
drag, startPoint x: 549, startPoint y: 190, endPoint x: 571, endPoint y: 179, distance: 25.0
click at [571, 179] on div "Posts like this are a fine line on the promotional side but I think this topic …" at bounding box center [636, 201] width 425 height 50
drag, startPoint x: 571, startPoint y: 179, endPoint x: 636, endPoint y: 200, distance: 68.4
click at [636, 200] on div "Posts like this are a fine line on the promotional side but I think this topic …" at bounding box center [636, 201] width 425 height 50
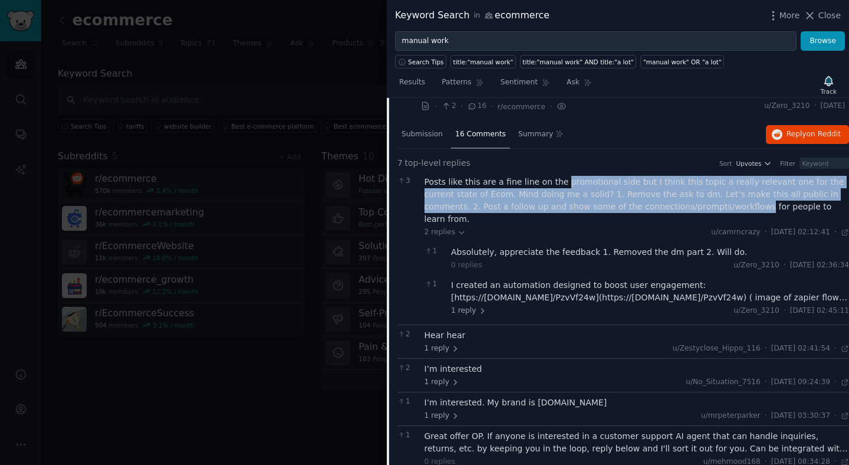
click at [636, 200] on div "Posts like this are a fine line on the promotional side but I think this topic …" at bounding box center [636, 201] width 425 height 50
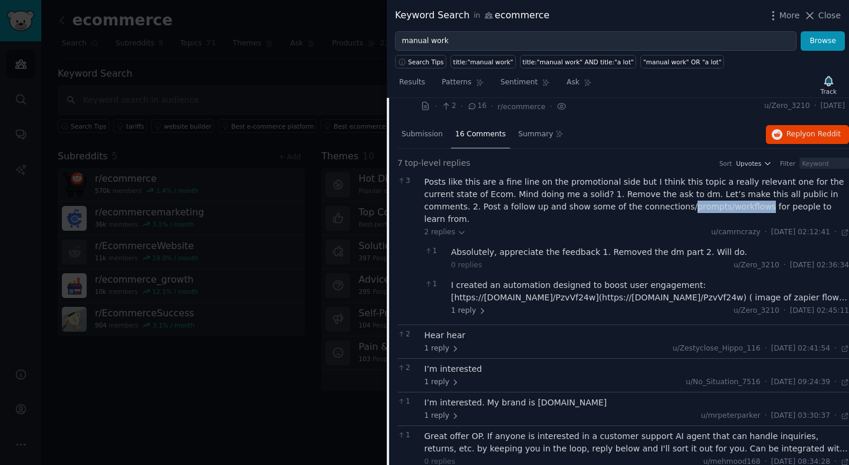
drag, startPoint x: 636, startPoint y: 200, endPoint x: 603, endPoint y: 200, distance: 33.0
click at [603, 200] on div "Posts like this are a fine line on the promotional side but I think this topic …" at bounding box center [636, 201] width 425 height 50
click at [591, 199] on div "Posts like this are a fine line on the promotional side but I think this topic …" at bounding box center [636, 201] width 425 height 50
click at [588, 192] on div "Posts like this are a fine line on the promotional side but I think this topic …" at bounding box center [636, 201] width 425 height 50
drag, startPoint x: 588, startPoint y: 192, endPoint x: 657, endPoint y: 195, distance: 69.0
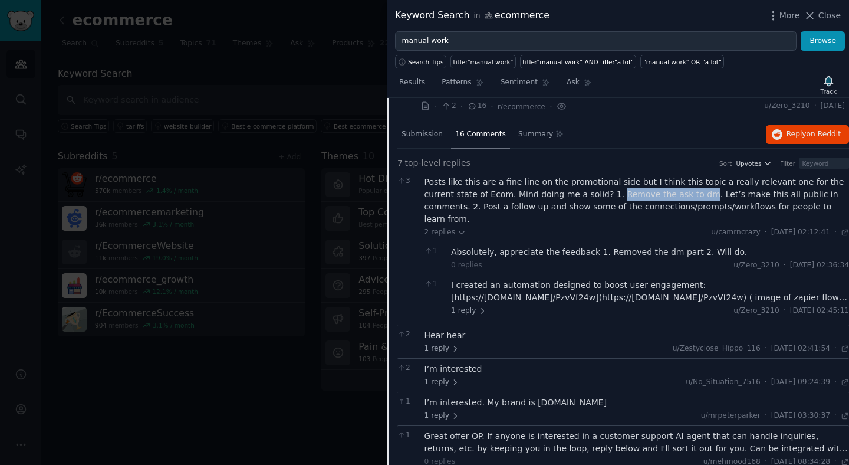
click at [657, 195] on div "Posts like this are a fine line on the promotional side but I think this topic …" at bounding box center [636, 201] width 425 height 50
drag, startPoint x: 657, startPoint y: 195, endPoint x: 569, endPoint y: 200, distance: 88.0
click at [569, 200] on div "Posts like this are a fine line on the promotional side but I think this topic …" at bounding box center [636, 201] width 425 height 50
click at [636, 194] on div "Posts like this are a fine line on the promotional side but I think this topic …" at bounding box center [636, 201] width 425 height 50
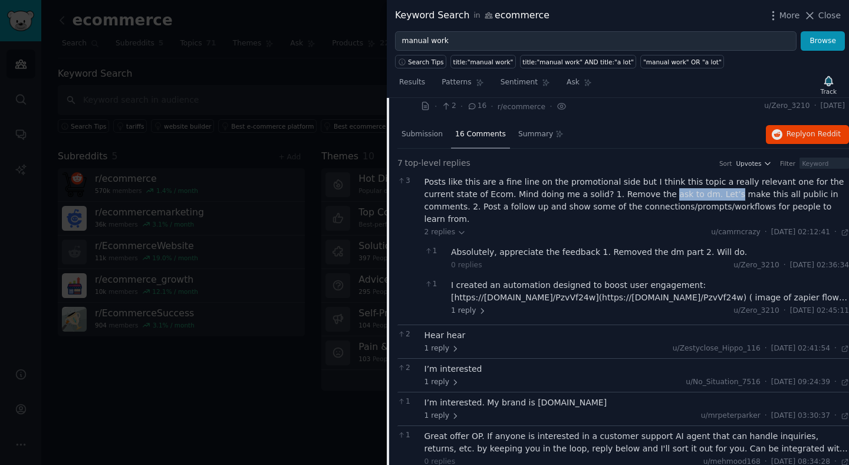
drag, startPoint x: 636, startPoint y: 194, endPoint x: 685, endPoint y: 190, distance: 49.7
click at [685, 190] on div "Posts like this are a fine line on the promotional side but I think this topic …" at bounding box center [636, 201] width 425 height 50
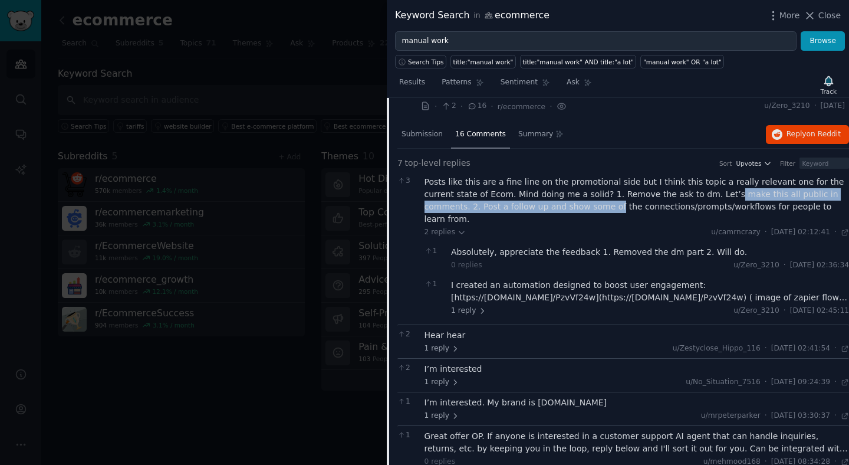
drag, startPoint x: 685, startPoint y: 190, endPoint x: 535, endPoint y: 203, distance: 150.9
click at [535, 203] on div "Posts like this are a fine line on the promotional side but I think this topic …" at bounding box center [636, 201] width 425 height 50
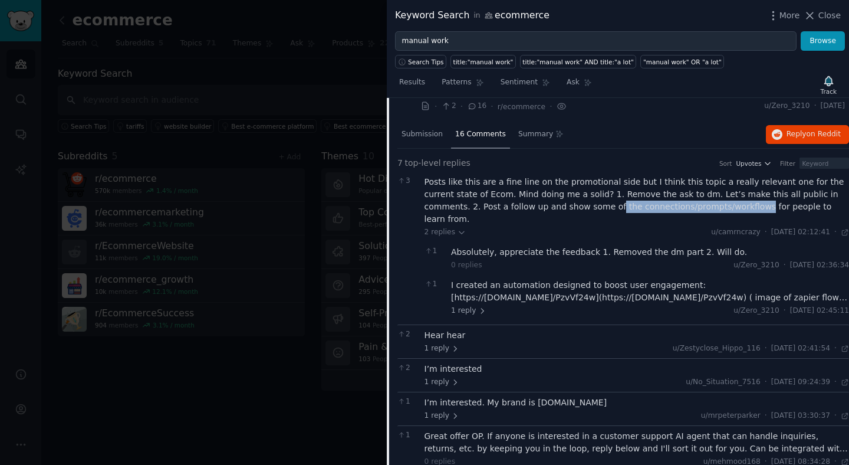
drag, startPoint x: 535, startPoint y: 203, endPoint x: 653, endPoint y: 205, distance: 118.5
click at [653, 205] on div "Posts like this are a fine line on the promotional side but I think this topic …" at bounding box center [636, 201] width 425 height 50
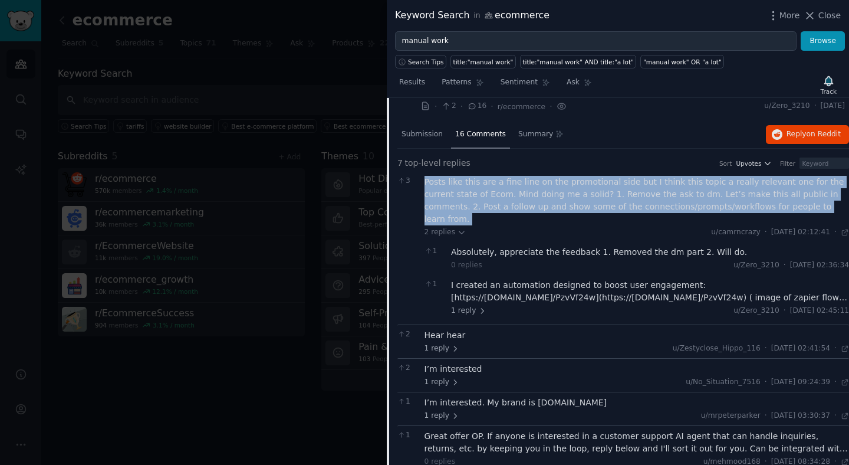
drag, startPoint x: 653, startPoint y: 205, endPoint x: 573, endPoint y: 203, distance: 80.2
click at [573, 203] on div "Posts like this are a fine line on the promotional side but I think this topic …" at bounding box center [636, 201] width 425 height 50
drag, startPoint x: 572, startPoint y: 204, endPoint x: 667, endPoint y: 219, distance: 96.1
click at [667, 219] on div "Posts like this are a fine line on the promotional side but I think this topic …" at bounding box center [636, 248] width 425 height 144
click at [670, 227] on div "2 replies u/camrncrazy · Tue 2025/5/20 02:12:41 Tue 2025/5/20 ·" at bounding box center [636, 232] width 425 height 11
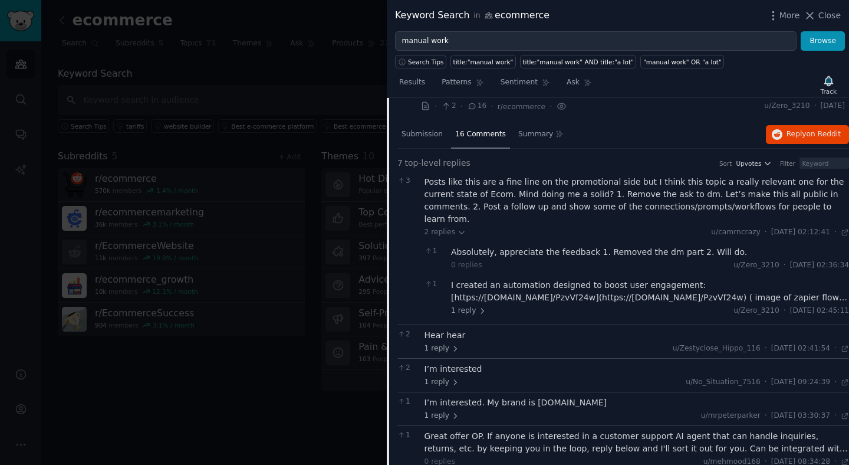
click at [657, 205] on div "Posts like this are a fine line on the promotional side but I think this topic …" at bounding box center [636, 201] width 425 height 50
drag, startPoint x: 657, startPoint y: 205, endPoint x: 536, endPoint y: 211, distance: 120.4
click at [536, 211] on div "Posts like this are a fine line on the promotional side but I think this topic …" at bounding box center [636, 201] width 425 height 50
click at [548, 203] on div "Posts like this are a fine line on the promotional side but I think this topic …" at bounding box center [636, 201] width 425 height 50
click at [791, 136] on span "Reply on Reddit" at bounding box center [813, 134] width 54 height 11
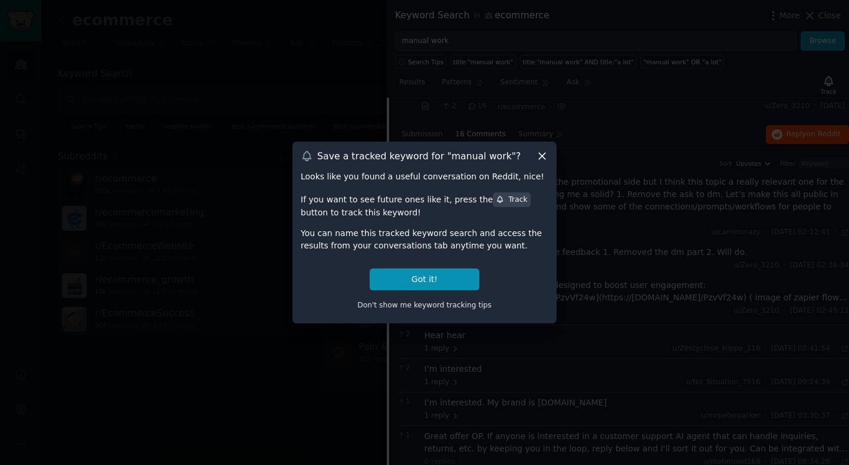
click at [614, 180] on div at bounding box center [424, 232] width 849 height 465
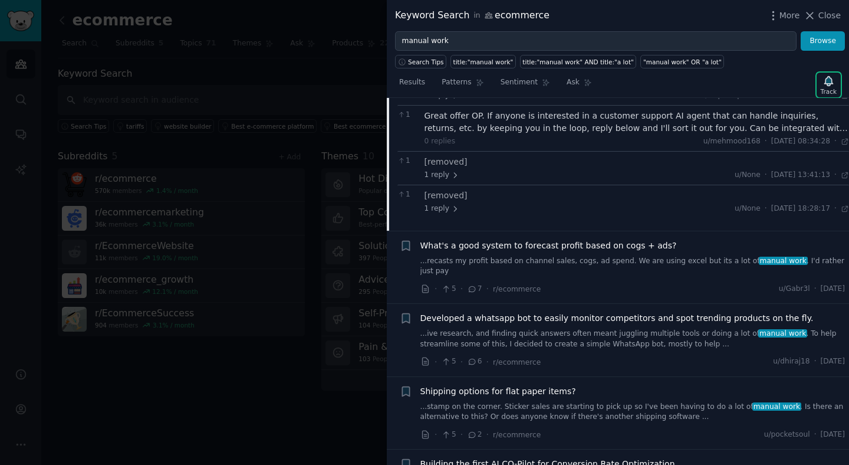
scroll to position [812, 0]
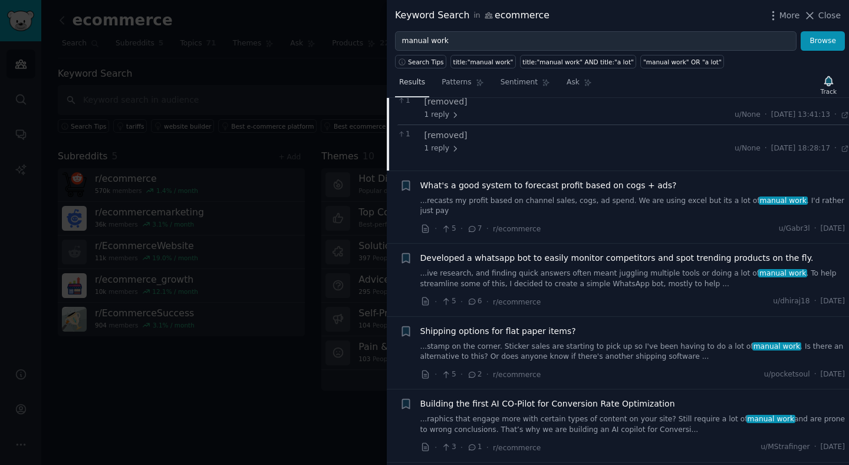
click at [413, 79] on span "Results" at bounding box center [412, 82] width 26 height 11
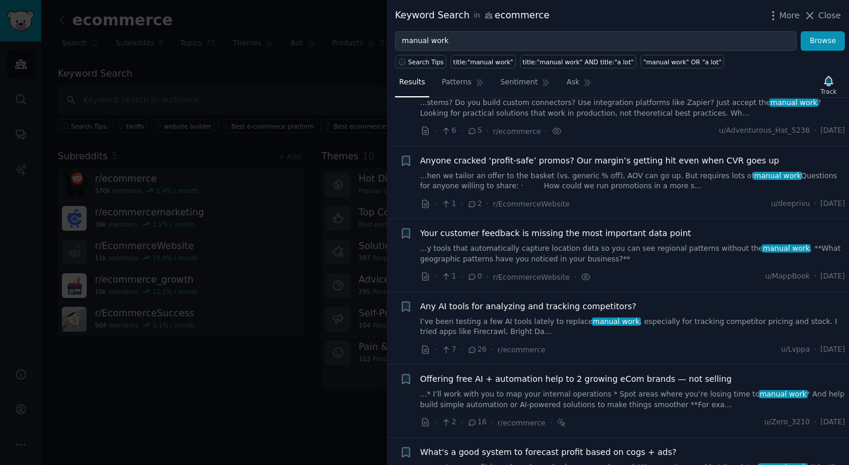
scroll to position [210, 0]
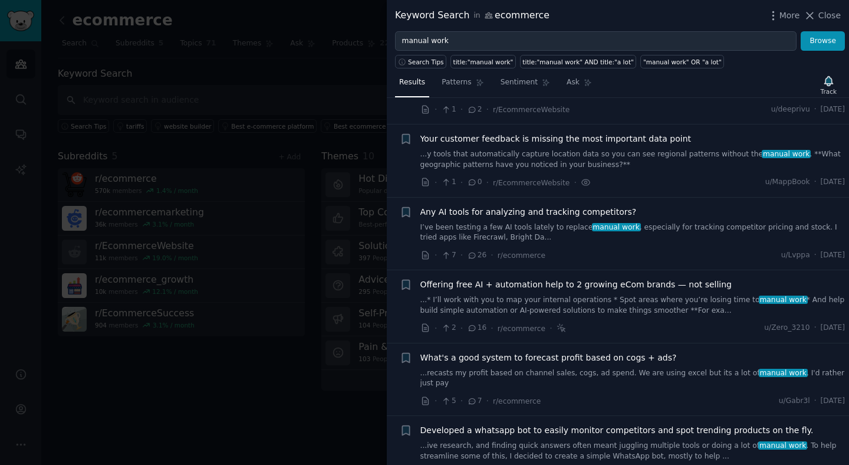
click at [532, 234] on link "I’ve been testing a few AI tools lately to replace manual work , especially for…" at bounding box center [632, 232] width 425 height 21
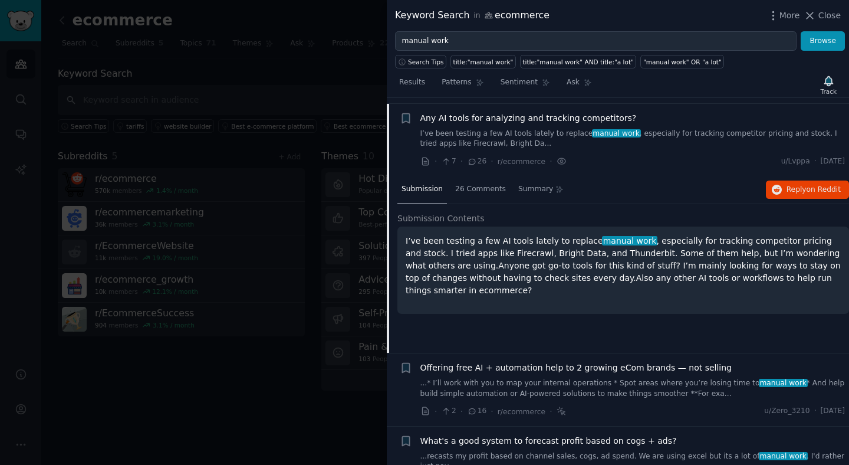
scroll to position [310, 0]
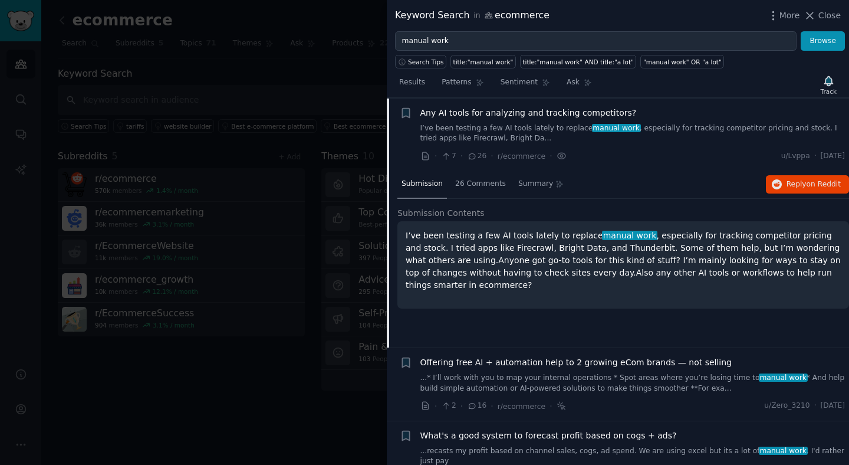
click at [498, 232] on p "I’ve been testing a few AI tools lately to replace manual work , especially for…" at bounding box center [623, 260] width 435 height 62
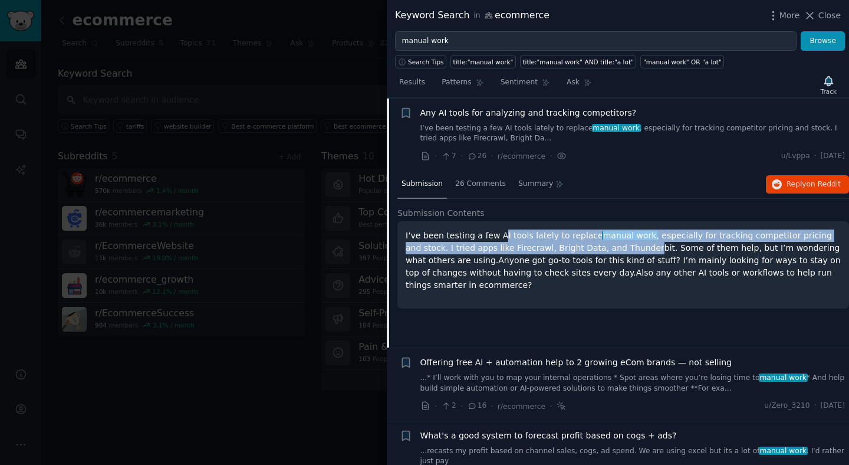
drag, startPoint x: 498, startPoint y: 232, endPoint x: 600, endPoint y: 251, distance: 103.8
click at [600, 251] on p "I’ve been testing a few AI tools lately to replace manual work , especially for…" at bounding box center [623, 260] width 435 height 62
drag, startPoint x: 600, startPoint y: 251, endPoint x: 406, endPoint y: 235, distance: 194.1
click at [406, 235] on p "I’ve been testing a few AI tools lately to replace manual work , especially for…" at bounding box center [623, 260] width 435 height 62
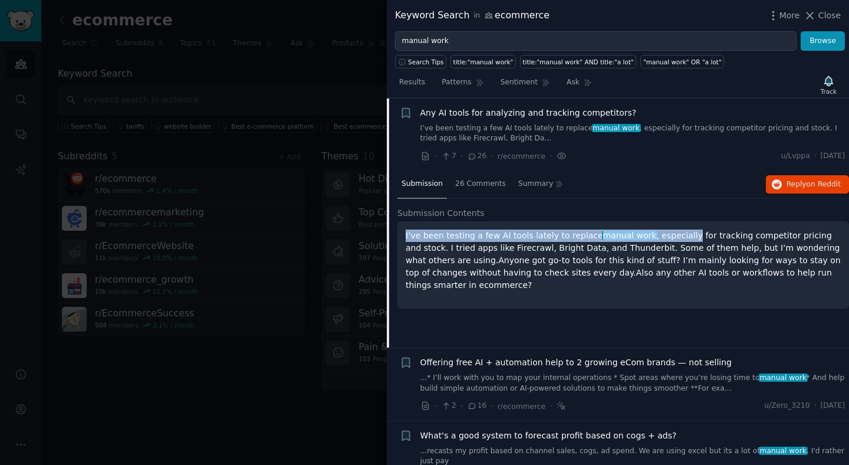
drag, startPoint x: 406, startPoint y: 235, endPoint x: 664, endPoint y: 236, distance: 257.6
click at [664, 236] on p "I’ve been testing a few AI tools lately to replace manual work , especially for…" at bounding box center [623, 260] width 435 height 62
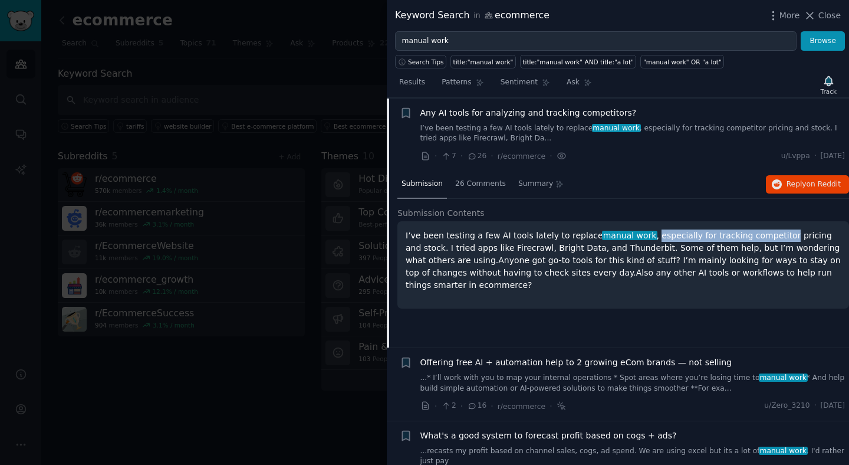
drag, startPoint x: 664, startPoint y: 236, endPoint x: 731, endPoint y: 235, distance: 67.2
click at [731, 235] on p "I’ve been testing a few AI tools lately to replace manual work , especially for…" at bounding box center [623, 260] width 435 height 62
drag, startPoint x: 731, startPoint y: 235, endPoint x: 659, endPoint y: 240, distance: 72.7
click at [659, 240] on p "I’ve been testing a few AI tools lately to replace manual work , especially for…" at bounding box center [623, 260] width 435 height 62
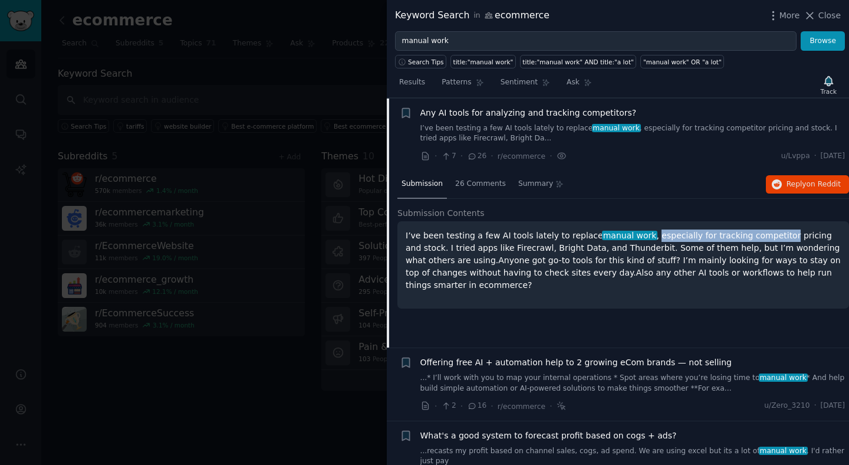
click at [659, 240] on p "I’ve been testing a few AI tools lately to replace manual work , especially for…" at bounding box center [623, 260] width 435 height 62
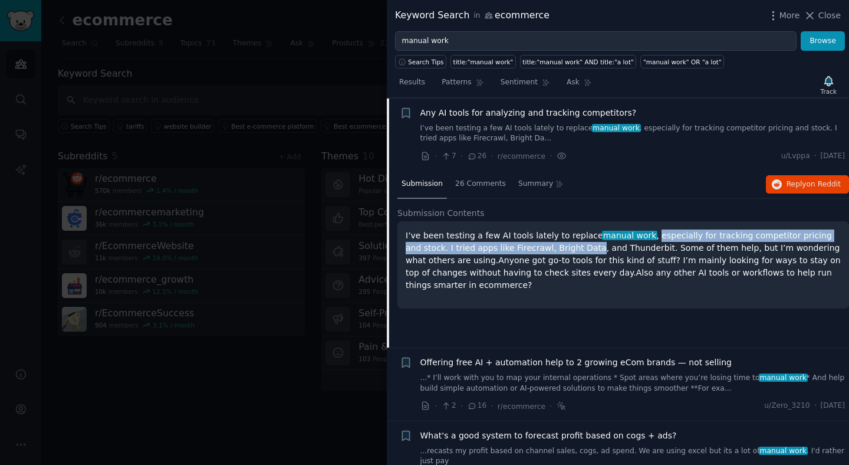
drag, startPoint x: 659, startPoint y: 240, endPoint x: 535, endPoint y: 247, distance: 124.0
click at [535, 247] on p "I’ve been testing a few AI tools lately to replace manual work , especially for…" at bounding box center [623, 260] width 435 height 62
click at [521, 246] on p "I’ve been testing a few AI tools lately to replace manual work , especially for…" at bounding box center [623, 260] width 435 height 62
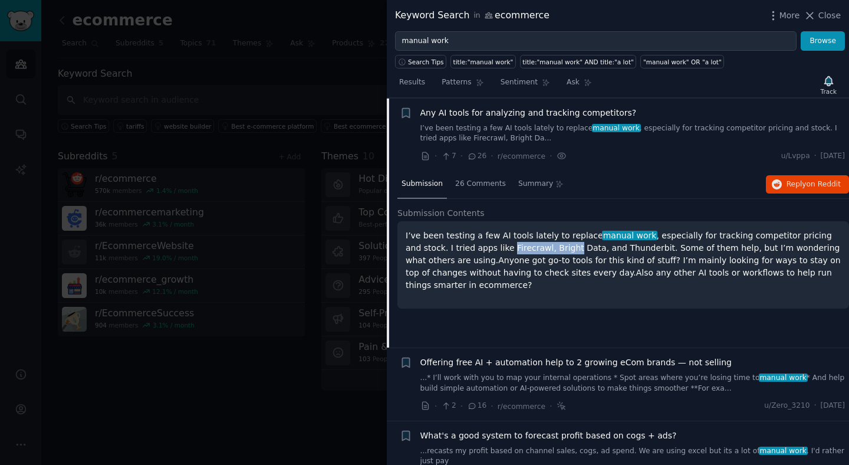
drag, startPoint x: 521, startPoint y: 246, endPoint x: 473, endPoint y: 245, distance: 47.8
click at [473, 245] on p "I’ve been testing a few AI tools lately to replace manual work , especially for…" at bounding box center [623, 260] width 435 height 62
drag, startPoint x: 473, startPoint y: 245, endPoint x: 542, endPoint y: 245, distance: 69.6
click at [542, 245] on p "I’ve been testing a few AI tools lately to replace manual work , especially for…" at bounding box center [623, 260] width 435 height 62
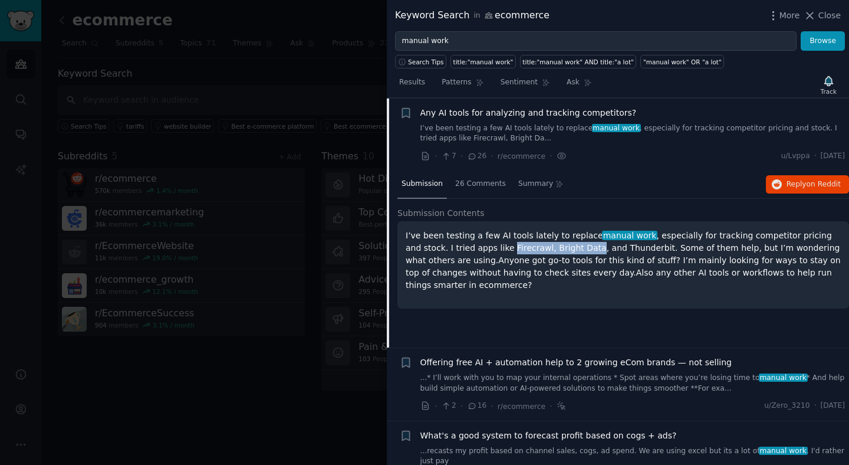
click at [542, 245] on p "I’ve been testing a few AI tools lately to replace manual work , especially for…" at bounding box center [623, 260] width 435 height 62
drag, startPoint x: 542, startPoint y: 245, endPoint x: 505, endPoint y: 252, distance: 38.4
click at [505, 252] on p "I’ve been testing a few AI tools lately to replace manual work , especially for…" at bounding box center [623, 260] width 435 height 62
drag, startPoint x: 505, startPoint y: 252, endPoint x: 540, endPoint y: 254, distance: 35.4
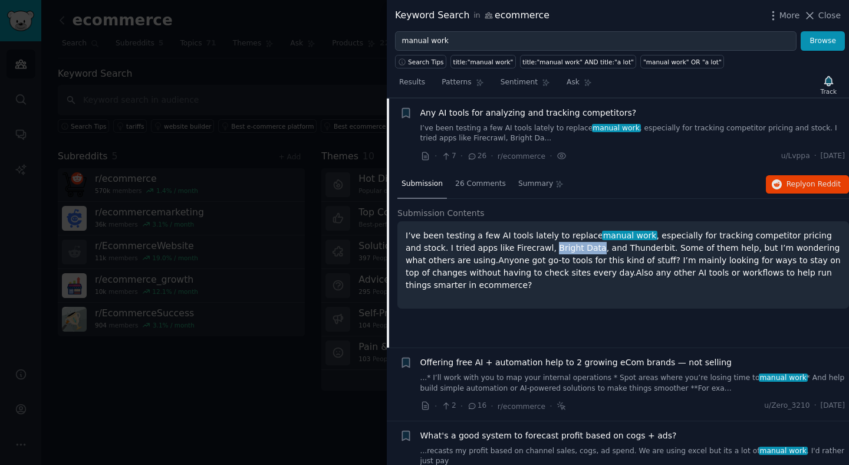
click at [540, 254] on p "I’ve been testing a few AI tools lately to replace manual work , especially for…" at bounding box center [623, 260] width 435 height 62
click at [554, 250] on p "I’ve been testing a few AI tools lately to replace manual work , especially for…" at bounding box center [623, 260] width 435 height 62
drag, startPoint x: 554, startPoint y: 250, endPoint x: 615, endPoint y: 245, distance: 60.9
click at [615, 245] on p "I’ve been testing a few AI tools lately to replace manual work , especially for…" at bounding box center [623, 260] width 435 height 62
click at [604, 245] on p "I’ve been testing a few AI tools lately to replace manual work , especially for…" at bounding box center [623, 260] width 435 height 62
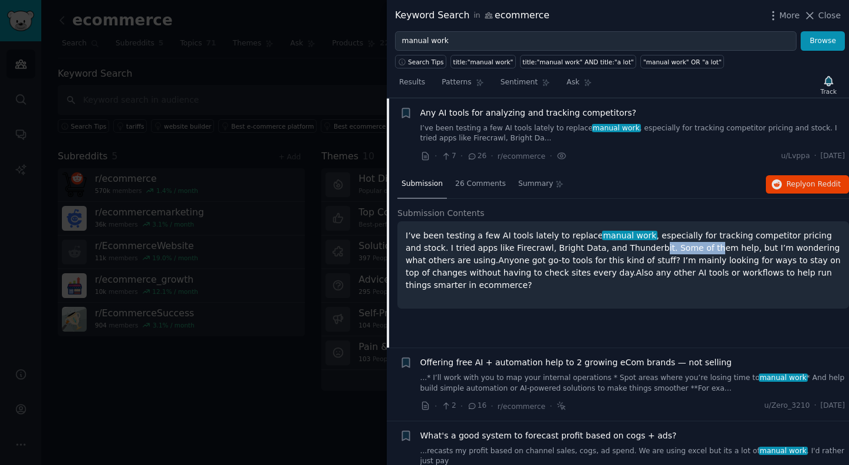
drag, startPoint x: 604, startPoint y: 245, endPoint x: 654, endPoint y: 243, distance: 50.1
click at [654, 243] on p "I’ve been testing a few AI tools lately to replace manual work , especially for…" at bounding box center [623, 260] width 435 height 62
drag, startPoint x: 654, startPoint y: 243, endPoint x: 679, endPoint y: 245, distance: 24.8
click at [679, 245] on p "I’ve been testing a few AI tools lately to replace manual work , especially for…" at bounding box center [623, 260] width 435 height 62
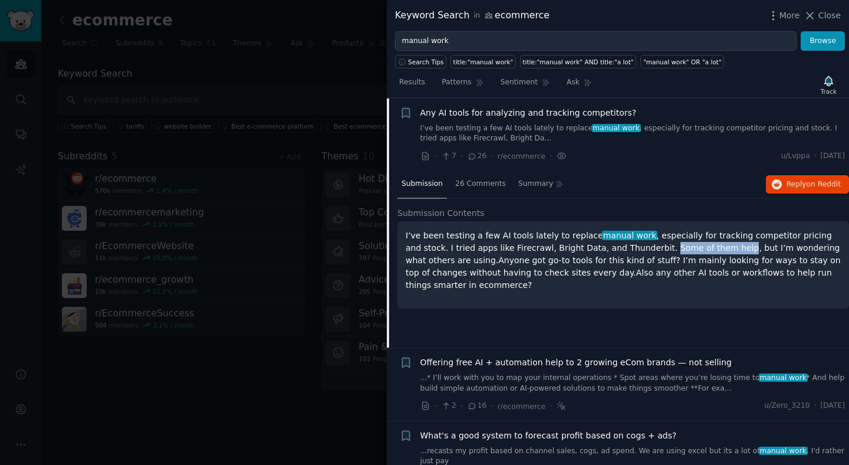
drag, startPoint x: 679, startPoint y: 245, endPoint x: 623, endPoint y: 248, distance: 56.6
click at [623, 248] on p "I’ve been testing a few AI tools lately to replace manual work , especially for…" at bounding box center [623, 260] width 435 height 62
click at [455, 264] on p "I’ve been testing a few AI tools lately to replace manual work , especially for…" at bounding box center [623, 260] width 435 height 62
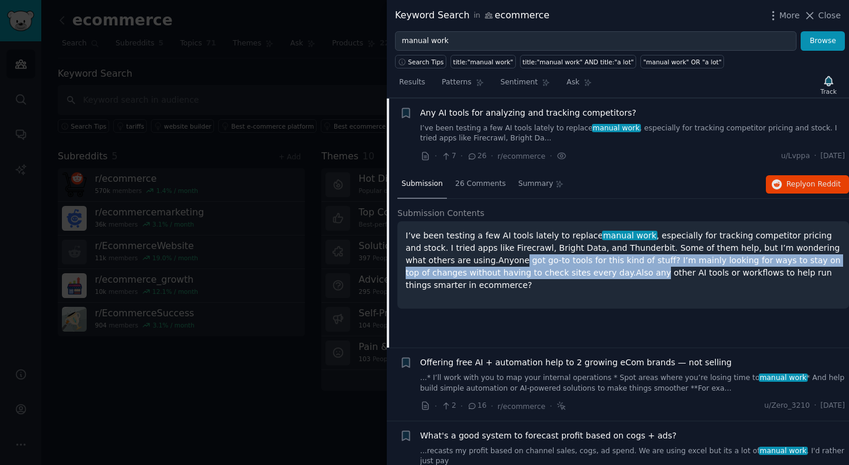
drag, startPoint x: 455, startPoint y: 264, endPoint x: 556, endPoint y: 268, distance: 100.9
click at [556, 268] on p "I’ve been testing a few AI tools lately to replace manual work , especially for…" at bounding box center [623, 260] width 435 height 62
drag, startPoint x: 556, startPoint y: 268, endPoint x: 582, endPoint y: 264, distance: 26.4
click at [582, 264] on p "I’ve been testing a few AI tools lately to replace manual work , especially for…" at bounding box center [623, 260] width 435 height 62
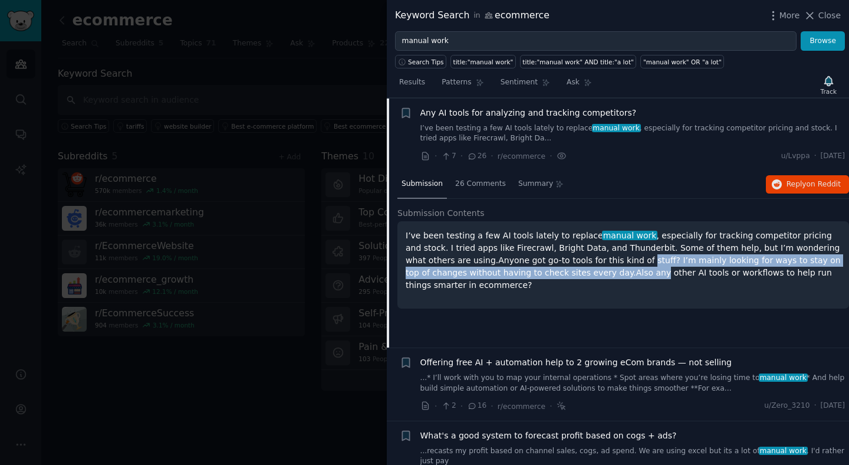
click at [621, 258] on p "I’ve been testing a few AI tools lately to replace manual work , especially for…" at bounding box center [623, 260] width 435 height 62
drag, startPoint x: 621, startPoint y: 258, endPoint x: 643, endPoint y: 278, distance: 29.7
click at [643, 278] on p "I’ve been testing a few AI tools lately to replace manual work , especially for…" at bounding box center [623, 260] width 435 height 62
click at [657, 264] on p "I’ve been testing a few AI tools lately to replace manual work , especially for…" at bounding box center [623, 260] width 435 height 62
drag, startPoint x: 657, startPoint y: 264, endPoint x: 521, endPoint y: 268, distance: 136.2
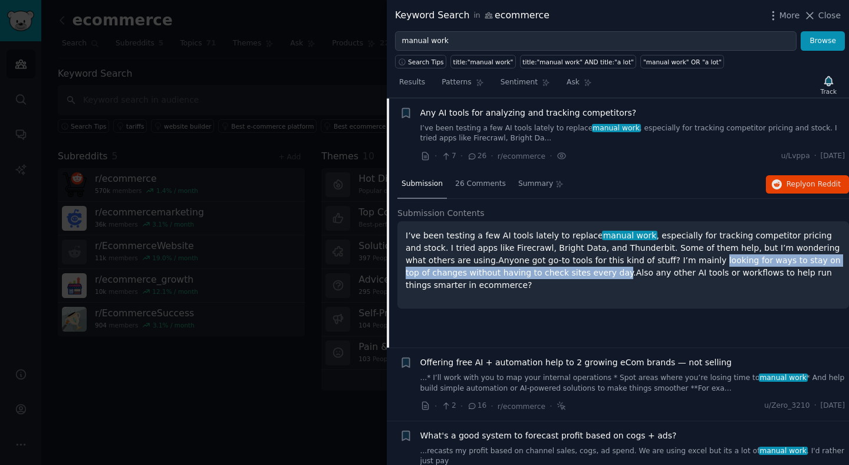
click at [521, 268] on p "I’ve been testing a few AI tools lately to replace manual work , especially for…" at bounding box center [623, 260] width 435 height 62
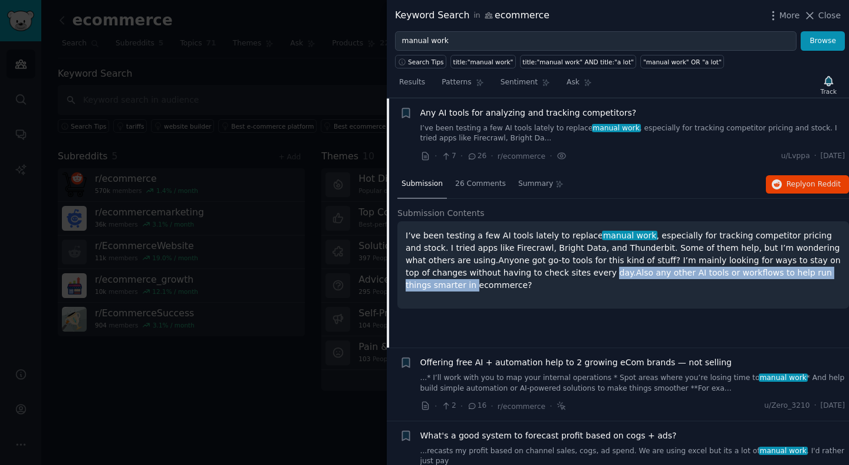
drag, startPoint x: 521, startPoint y: 268, endPoint x: 769, endPoint y: 273, distance: 248.2
click at [769, 273] on p "I’ve been testing a few AI tools lately to replace manual work , especially for…" at bounding box center [623, 260] width 435 height 62
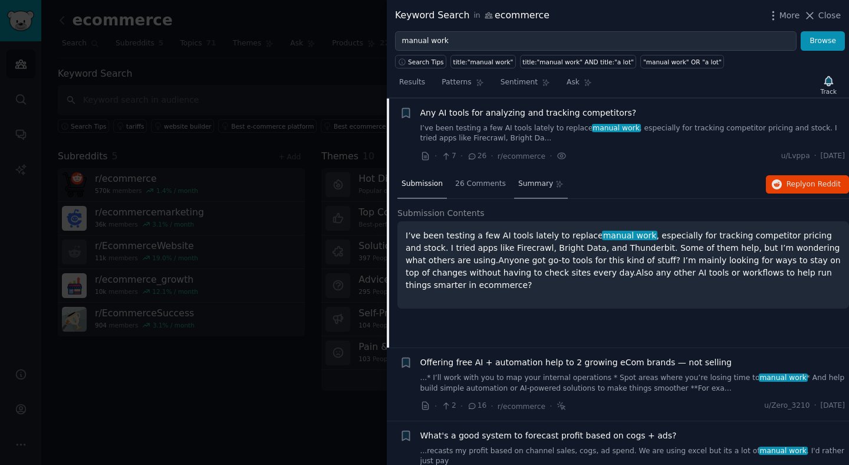
click at [518, 179] on span "Summary" at bounding box center [535, 184] width 35 height 11
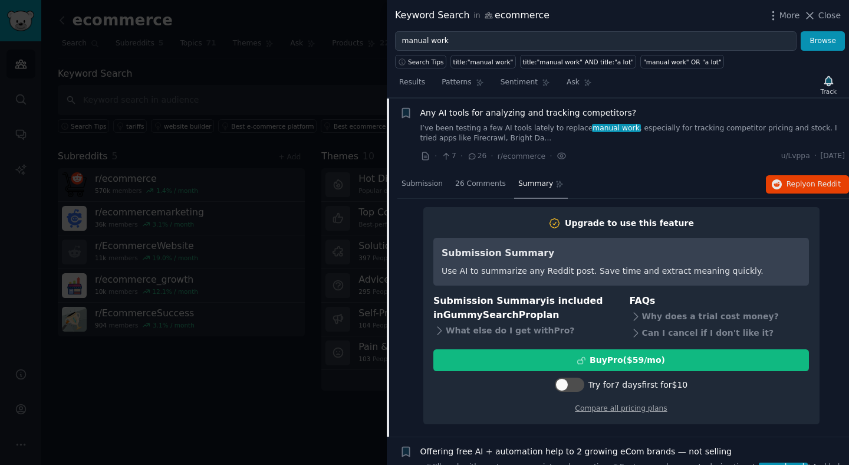
click at [507, 179] on nav "Submission 26 Comments Summary" at bounding box center [482, 184] width 170 height 28
click at [489, 179] on span "26 Comments" at bounding box center [480, 184] width 51 height 11
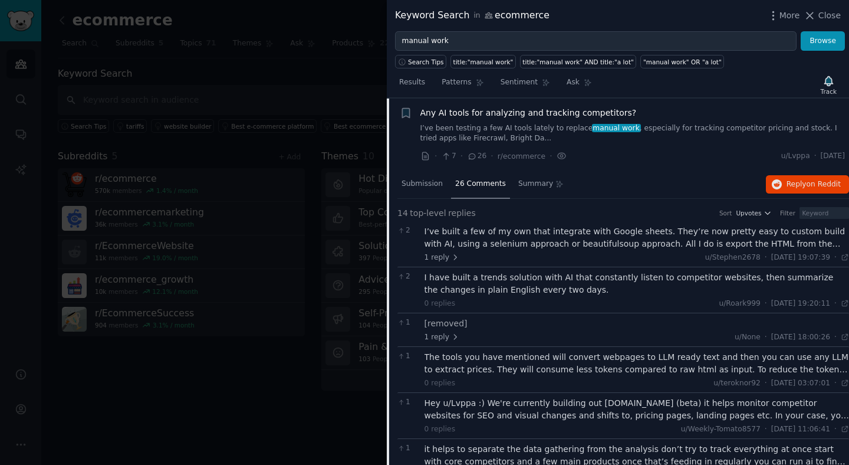
click at [479, 226] on div "I’ve built a few of my own that integrate with Google sheets. They’re now prett…" at bounding box center [636, 237] width 425 height 25
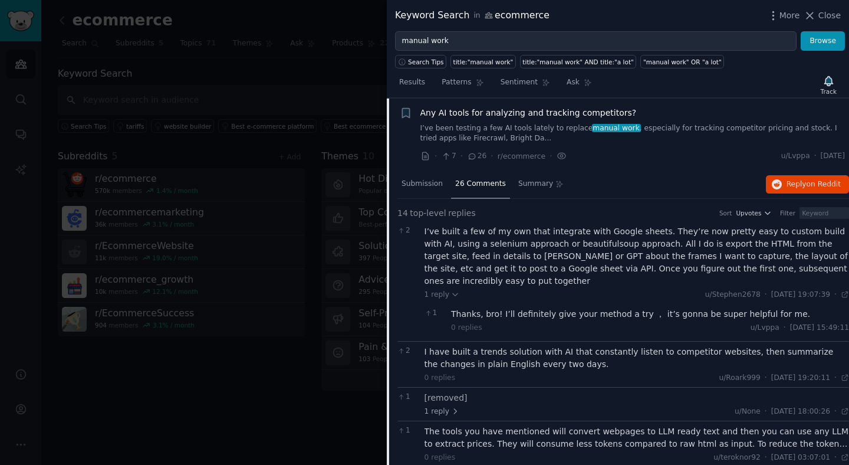
click at [502, 242] on div "I’ve built a few of my own that integrate with Google sheets. They’re now prett…" at bounding box center [636, 256] width 425 height 62
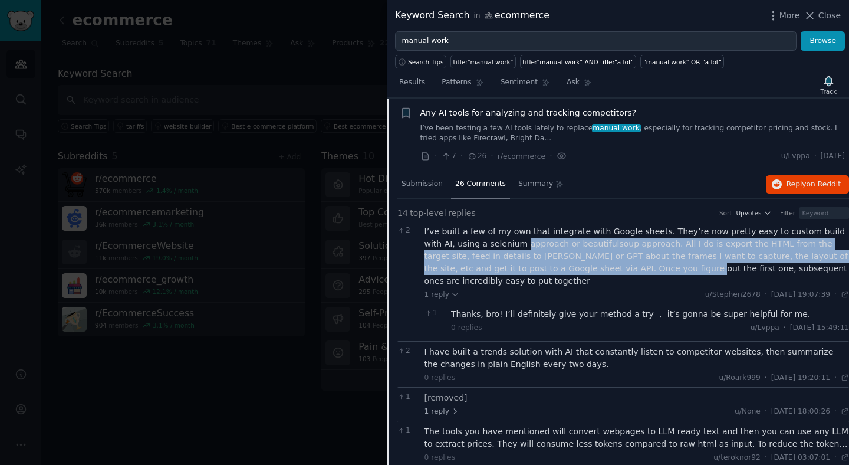
drag, startPoint x: 502, startPoint y: 242, endPoint x: 590, endPoint y: 265, distance: 90.2
click at [590, 265] on div "I’ve built a few of my own that integrate with Google sheets. They’re now prett…" at bounding box center [636, 256] width 425 height 62
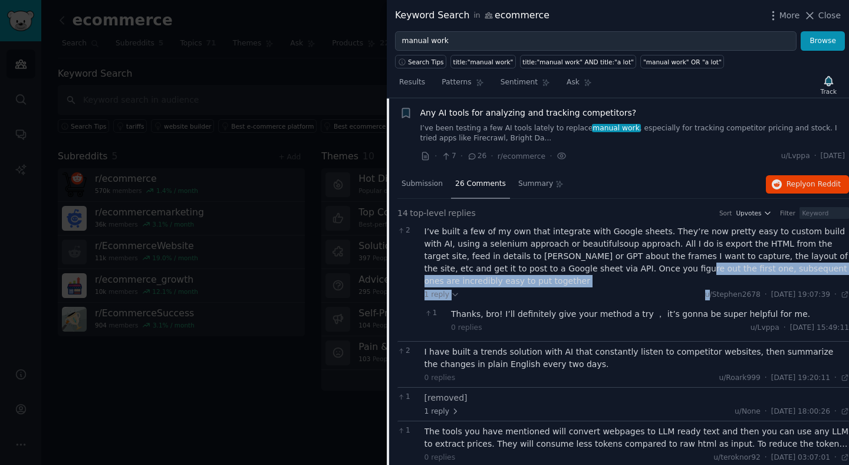
drag, startPoint x: 590, startPoint y: 265, endPoint x: 607, endPoint y: 284, distance: 25.5
click at [607, 284] on div "I’ve built a few of my own that integrate with Google sheets. They’re now prett…" at bounding box center [636, 280] width 425 height 111
click at [568, 269] on div "I’ve built a few of my own that integrate with Google sheets. They’re now prett…" at bounding box center [636, 256] width 425 height 62
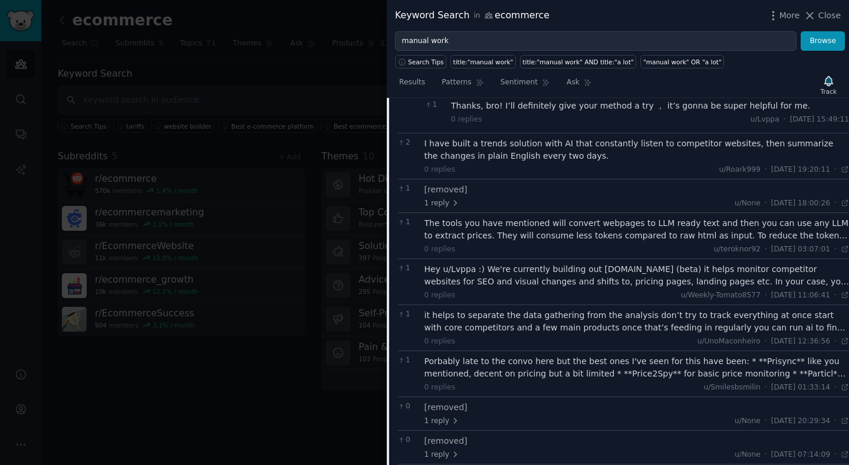
scroll to position [806, 0]
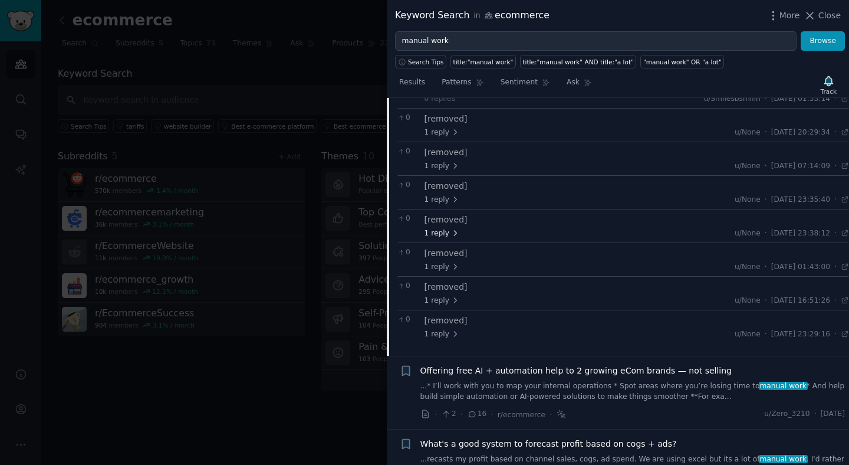
click at [455, 229] on icon at bounding box center [455, 233] width 8 height 8
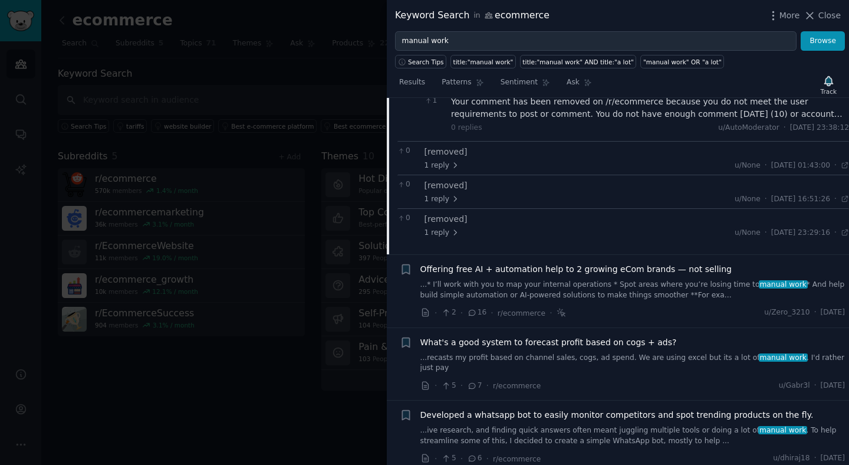
scroll to position [1117, 0]
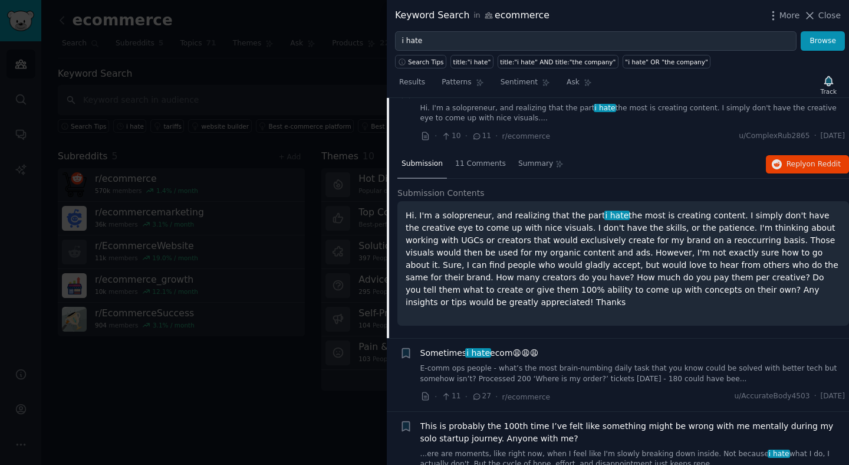
scroll to position [39, 0]
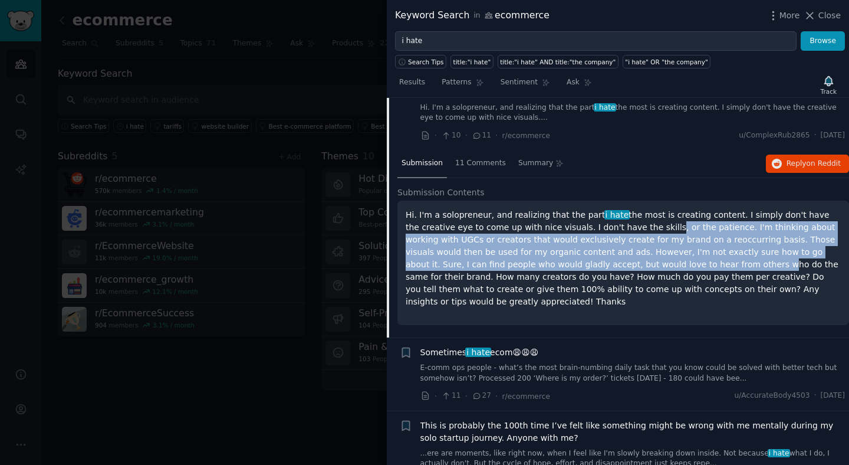
drag, startPoint x: 641, startPoint y: 221, endPoint x: 637, endPoint y: 262, distance: 40.9
click at [637, 262] on p "Hi. I'm a solopreneur, and realizing that the part i hate the most is creating …" at bounding box center [623, 258] width 435 height 99
click at [512, 237] on p "Hi. I'm a solopreneur, and realizing that the part i hate the most is creating …" at bounding box center [623, 258] width 435 height 99
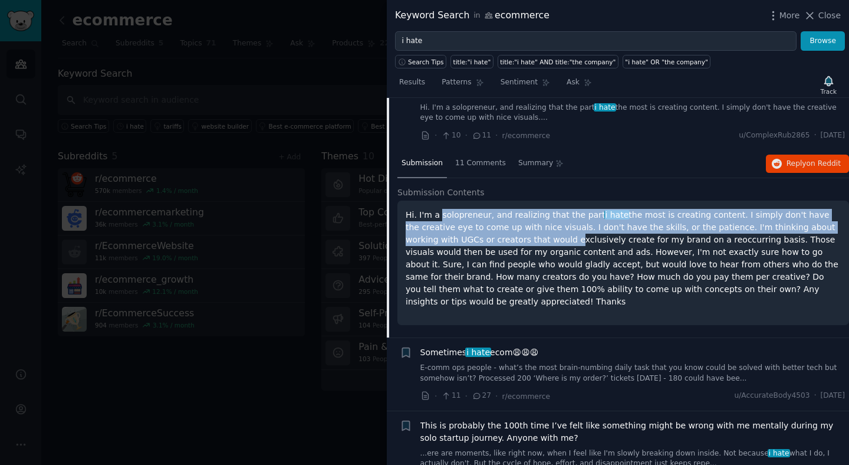
drag, startPoint x: 512, startPoint y: 237, endPoint x: 475, endPoint y: 213, distance: 44.0
click at [475, 213] on p "Hi. I'm a solopreneur, and realizing that the part i hate the most is creating …" at bounding box center [623, 258] width 435 height 99
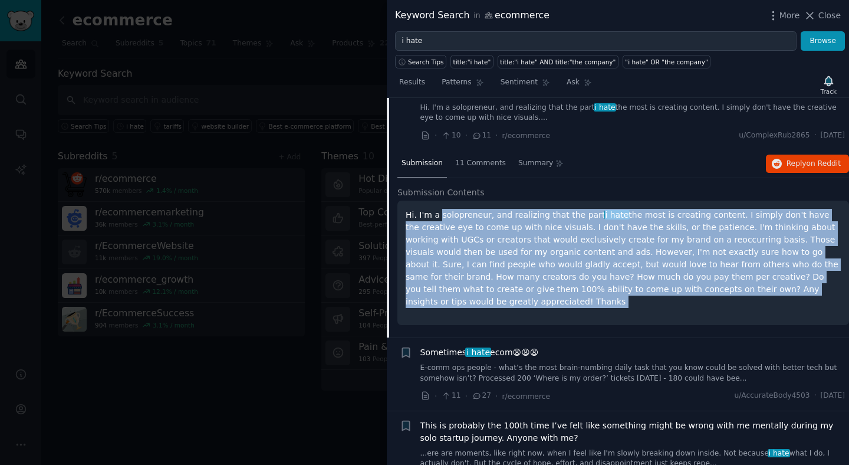
drag, startPoint x: 475, startPoint y: 213, endPoint x: 577, endPoint y: 314, distance: 143.4
click at [577, 314] on div "Submission Contents Hi. I'm a solopreneur, and realizing that the part i hate t…" at bounding box center [623, 262] width 452 height 152
click at [572, 285] on p "Hi. I'm a solopreneur, and realizing that the part i hate the most is creating …" at bounding box center [623, 258] width 435 height 99
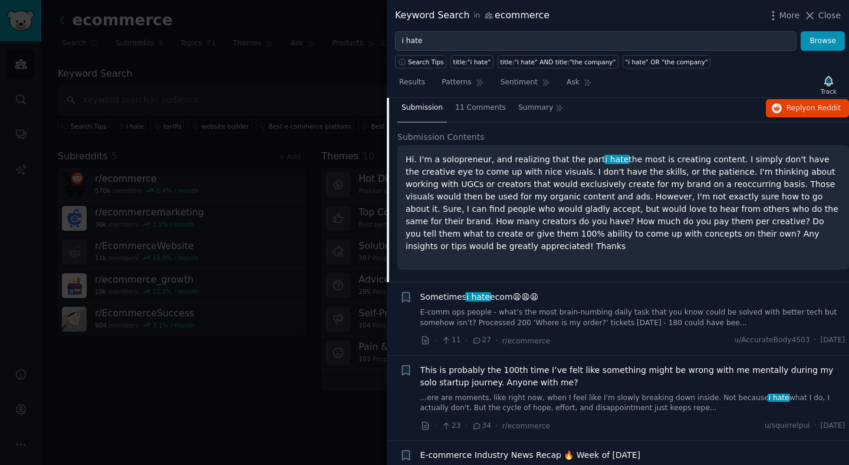
scroll to position [40, 0]
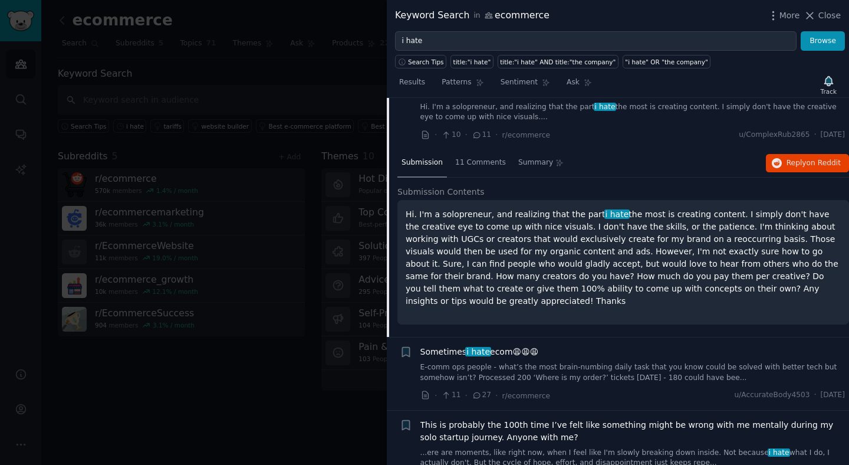
click at [549, 192] on h2 "Submission Contents" at bounding box center [623, 192] width 452 height 12
click at [484, 172] on div "11 Comments" at bounding box center [480, 163] width 59 height 28
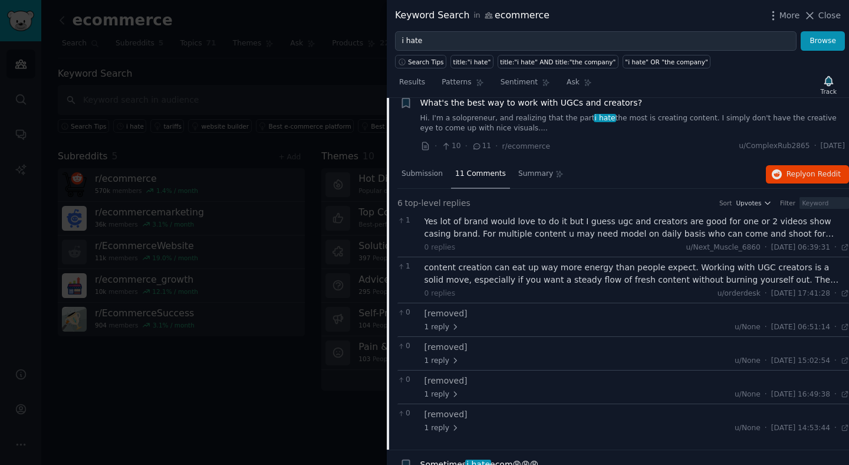
scroll to position [38, 0]
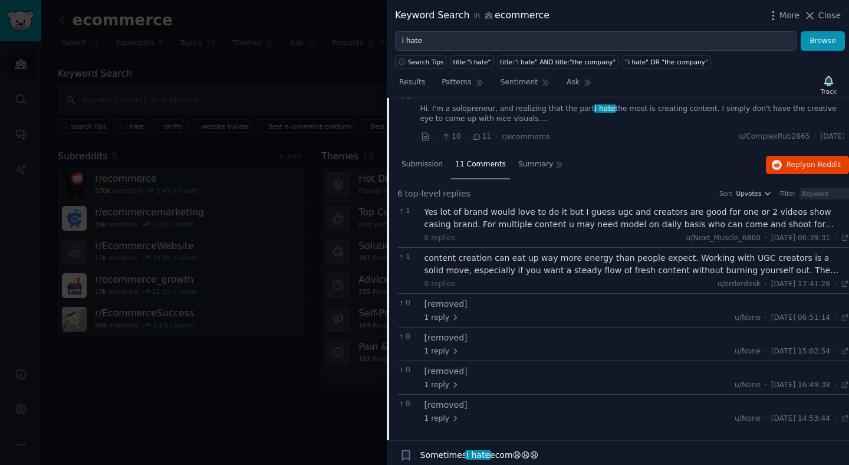
click at [495, 210] on div "Yes lot of brand would love to do it but I guess ugc and creators are good for …" at bounding box center [636, 218] width 425 height 25
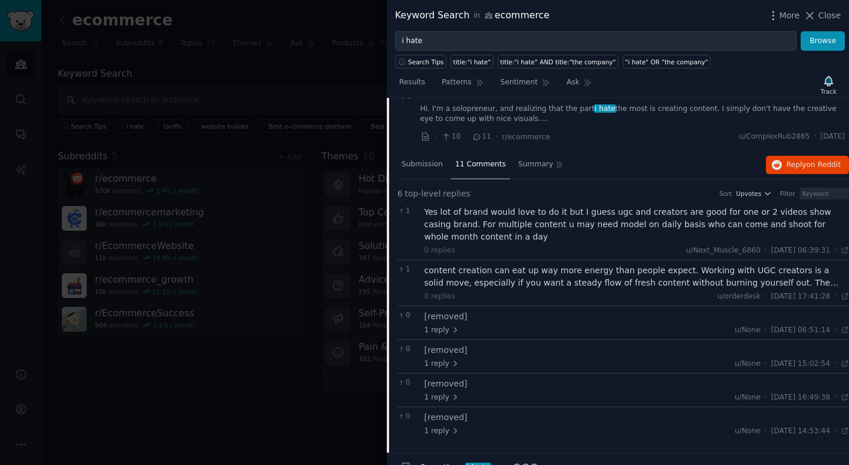
click at [496, 223] on div "Yes lot of brand would love to do it but I guess ugc and creators are good for …" at bounding box center [636, 224] width 425 height 37
click at [483, 223] on div "Yes lot of brand would love to do it but I guess ugc and creators are good for …" at bounding box center [636, 224] width 425 height 37
click at [483, 222] on div "Yes lot of brand would love to do it but I guess ugc and creators are good for …" at bounding box center [636, 224] width 425 height 37
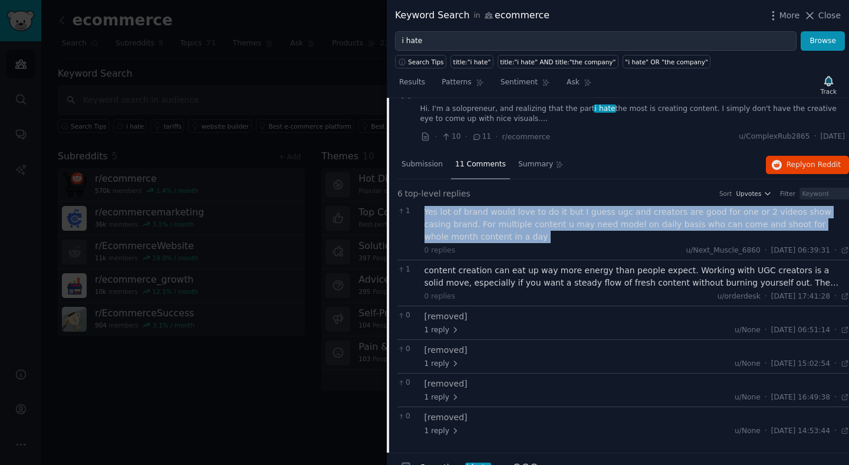
click at [483, 222] on div "Yes lot of brand would love to do it but I guess ugc and creators are good for …" at bounding box center [636, 224] width 425 height 37
click at [501, 222] on div "Yes lot of brand would love to do it but I guess ugc and creators are good for …" at bounding box center [636, 224] width 425 height 37
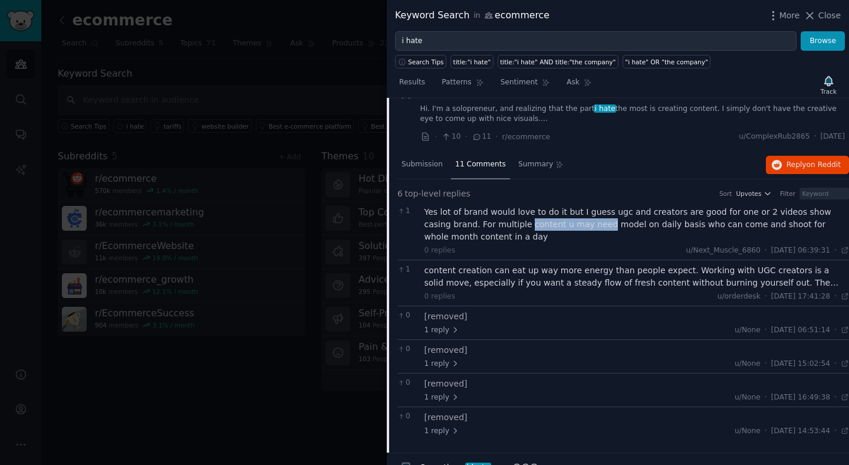
drag, startPoint x: 501, startPoint y: 222, endPoint x: 580, endPoint y: 229, distance: 78.7
click at [580, 229] on div "Yes lot of brand would love to do it but I guess ugc and creators are good for …" at bounding box center [636, 224] width 425 height 37
drag, startPoint x: 580, startPoint y: 229, endPoint x: 473, endPoint y: 227, distance: 106.1
click at [473, 227] on div "Yes lot of brand would love to do it but I guess ugc and creators are good for …" at bounding box center [636, 224] width 425 height 37
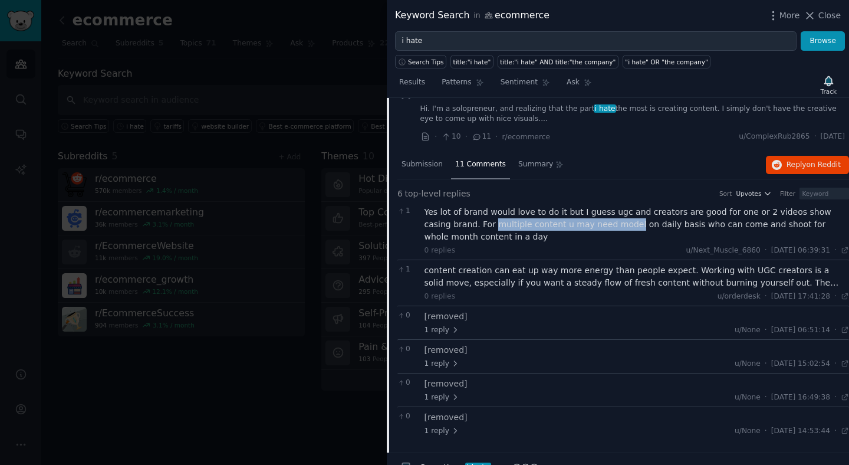
click at [473, 227] on div "Yes lot of brand would love to do it but I guess ugc and creators are good for …" at bounding box center [636, 224] width 425 height 37
drag, startPoint x: 473, startPoint y: 227, endPoint x: 585, endPoint y: 228, distance: 112.0
click at [585, 228] on div "Yes lot of brand would love to do it but I guess ugc and creators are good for …" at bounding box center [636, 224] width 425 height 37
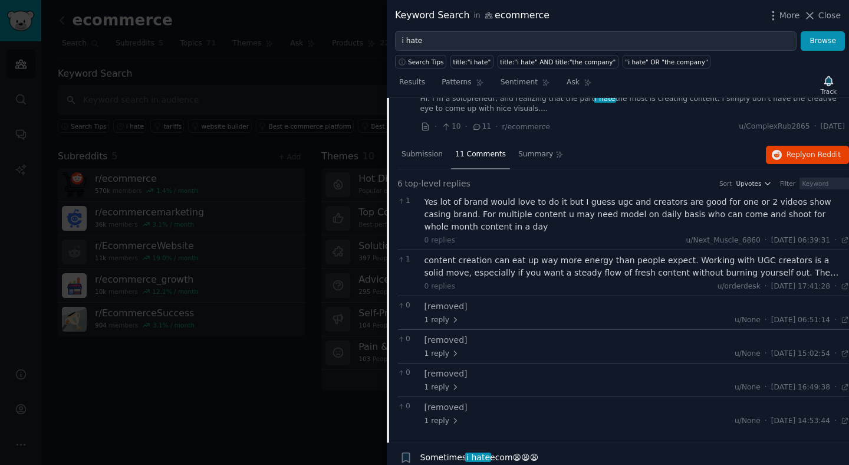
click at [538, 272] on div "content creation can eat up way more energy than people expect. Working with UG…" at bounding box center [636, 266] width 425 height 25
